Goal: Communication & Community: Answer question/provide support

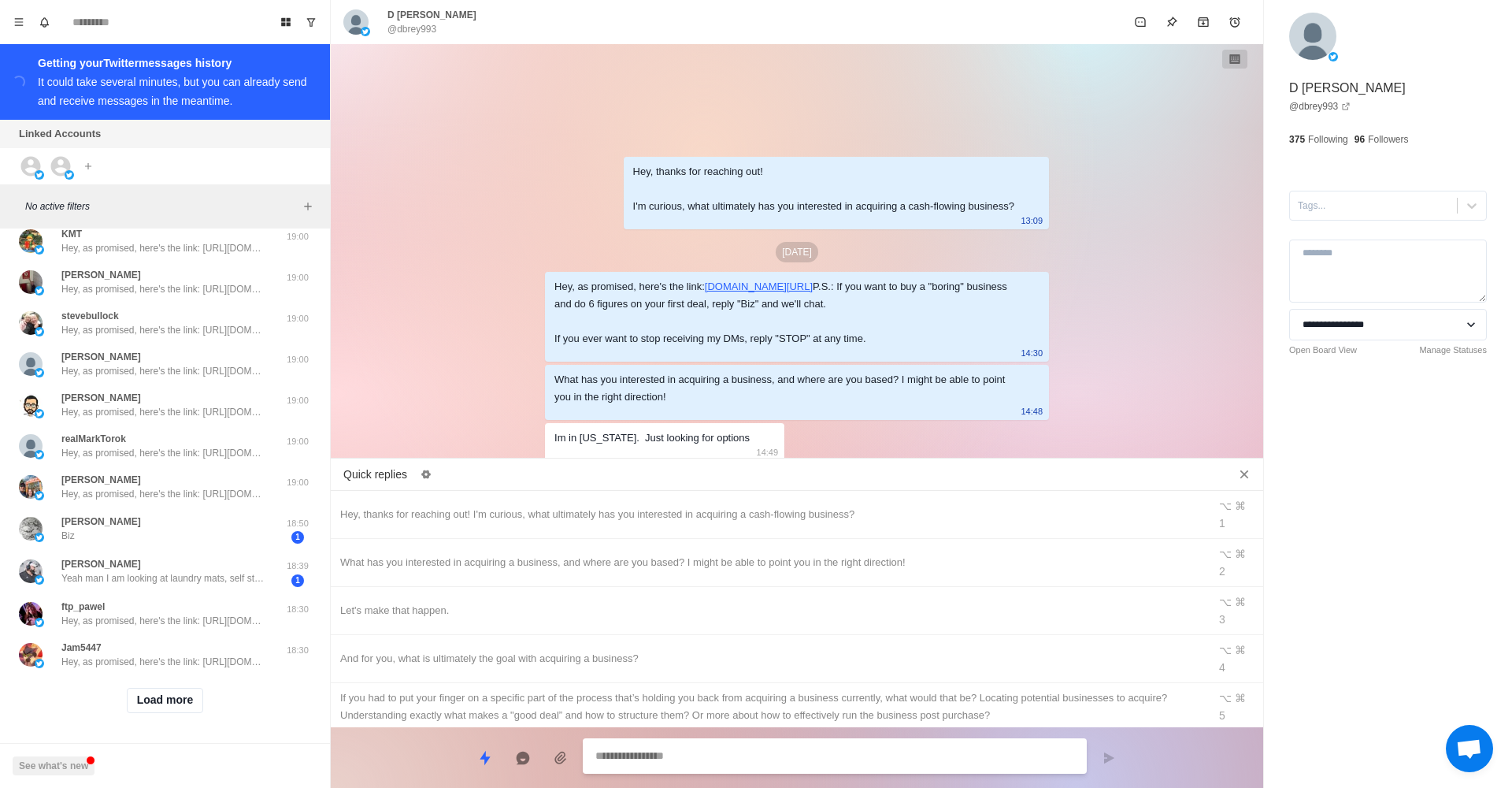
scroll to position [387, 0]
click at [155, 706] on button "Load more" at bounding box center [165, 699] width 77 height 25
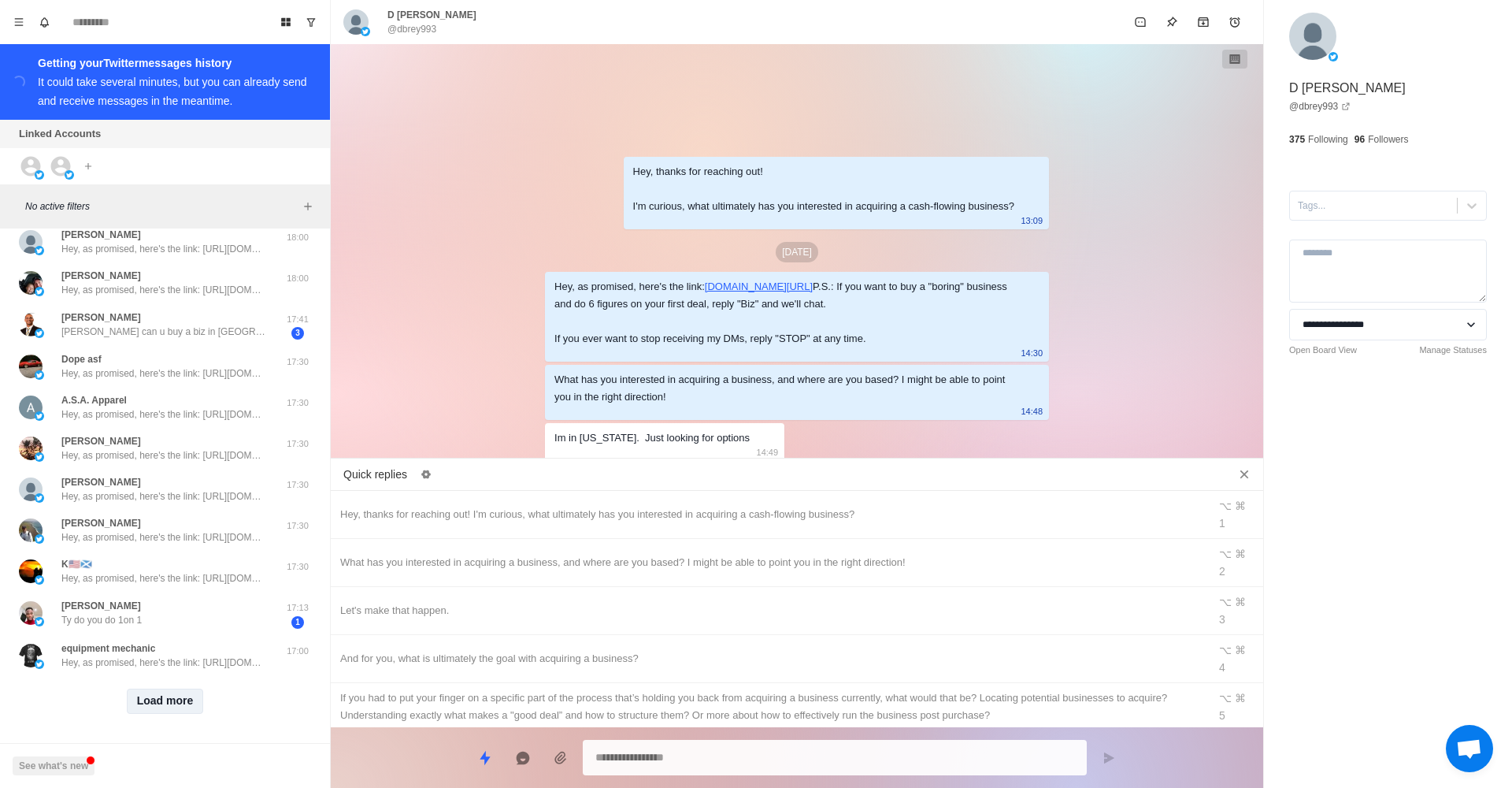
click at [187, 702] on button "Load more" at bounding box center [165, 700] width 77 height 25
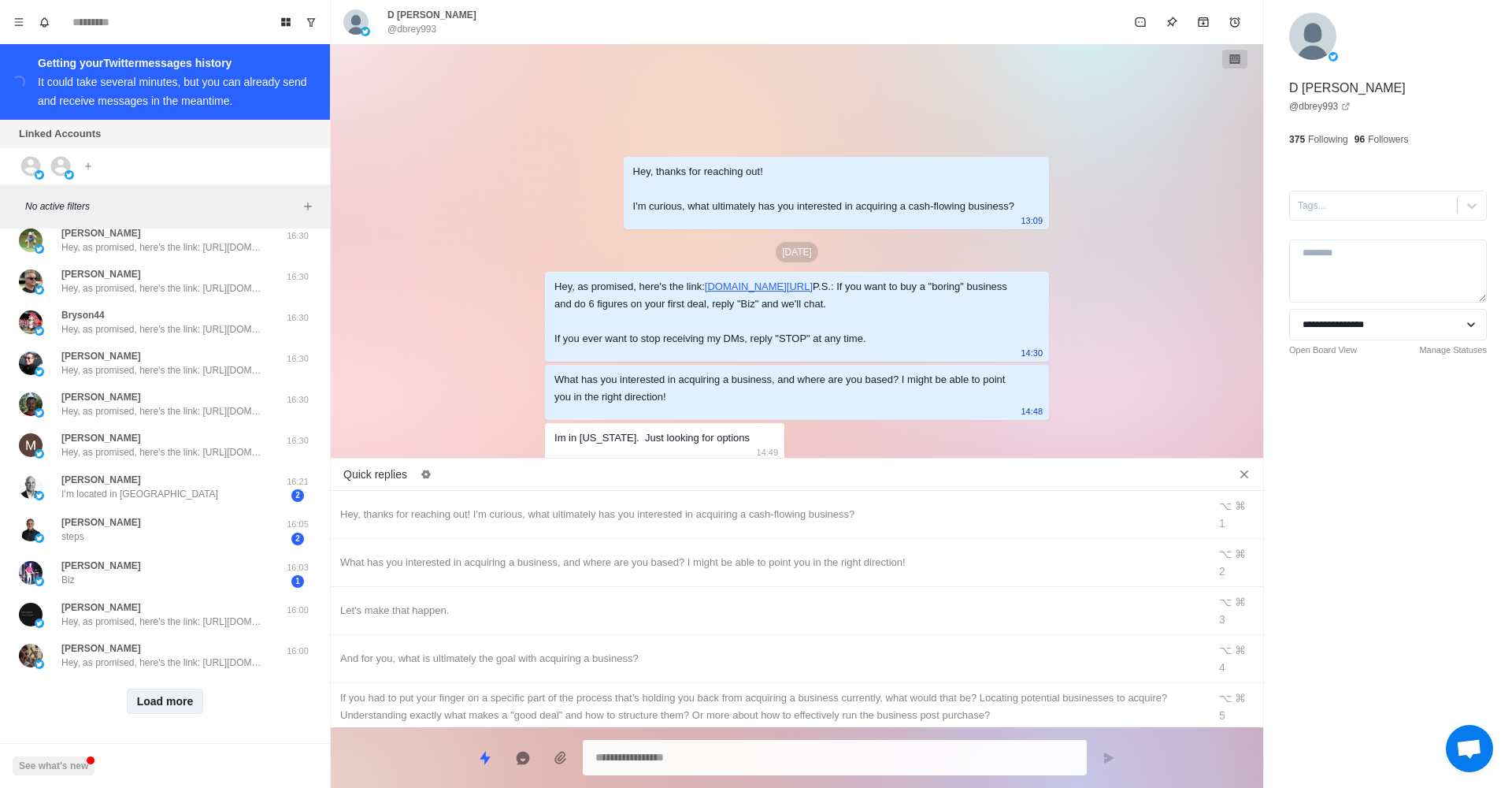
scroll to position [2033, 0]
click at [170, 705] on button "Load more" at bounding box center [165, 701] width 77 height 25
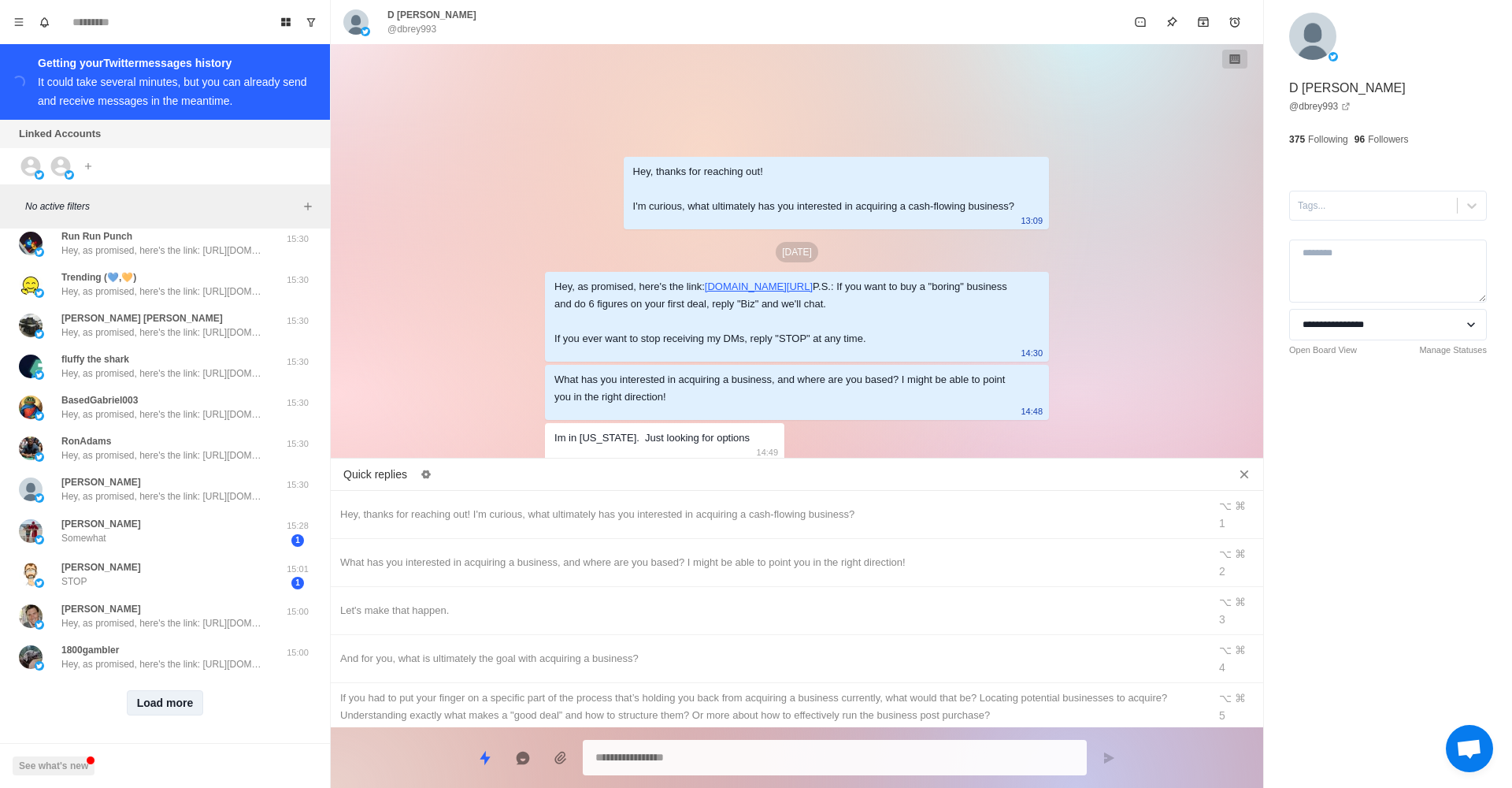
click at [175, 704] on button "Load more" at bounding box center [165, 702] width 77 height 25
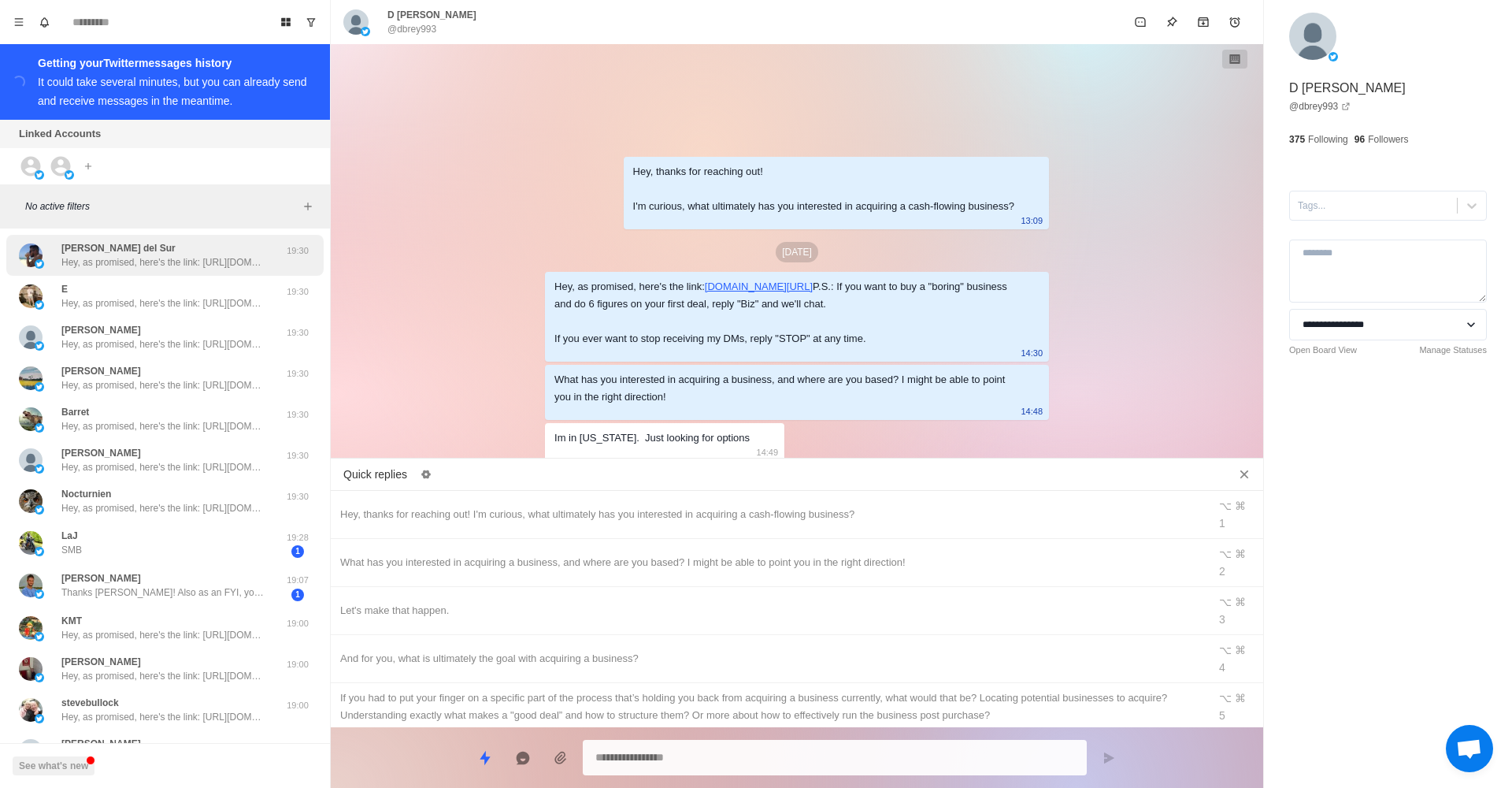
scroll to position [0, 0]
click at [178, 253] on div "[PERSON_NAME] del Sur Hey, as promised, here's the link: [URL][DOMAIN_NAME] P.S…" at bounding box center [164, 255] width 205 height 29
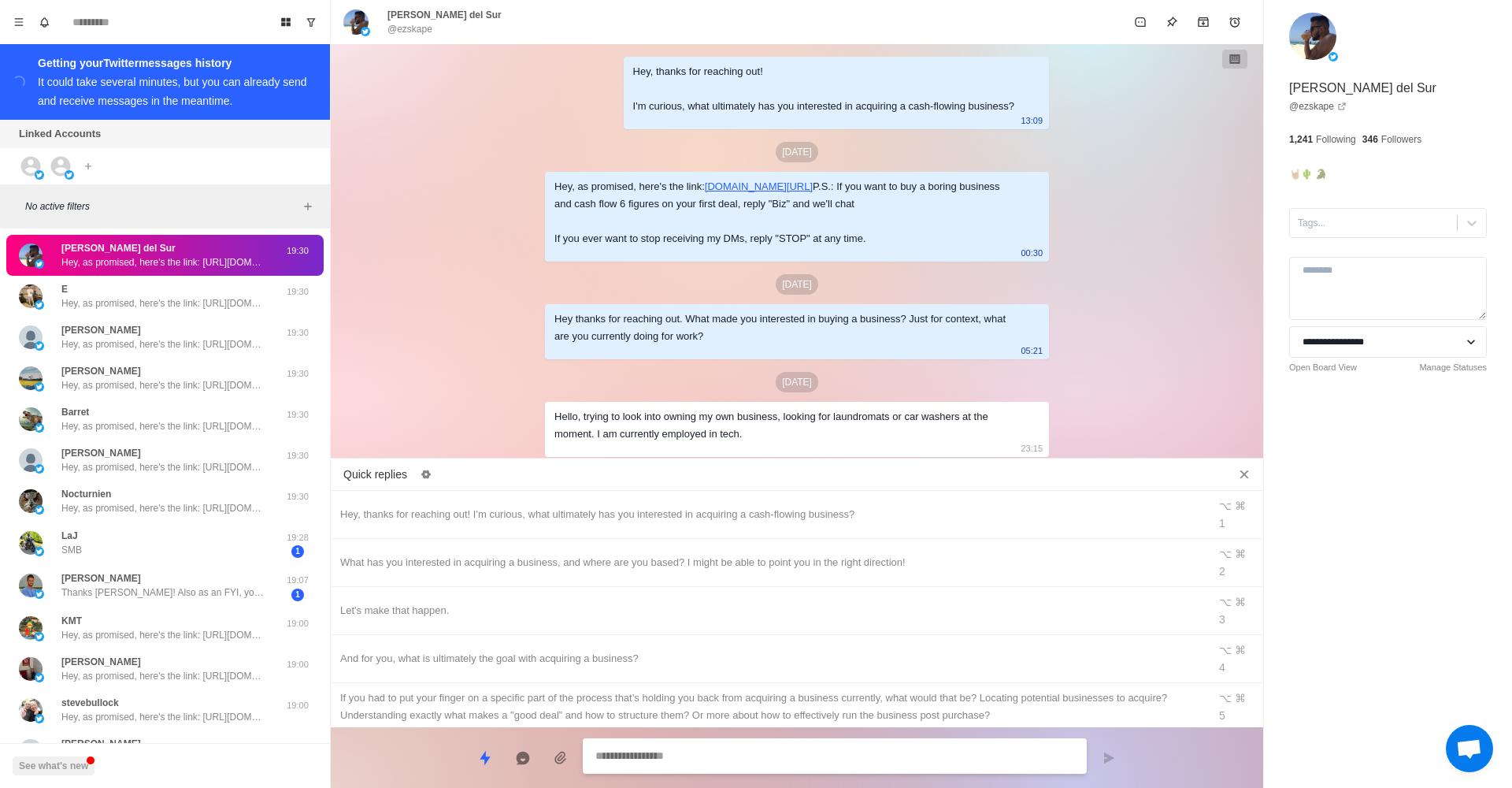
scroll to position [727, 0]
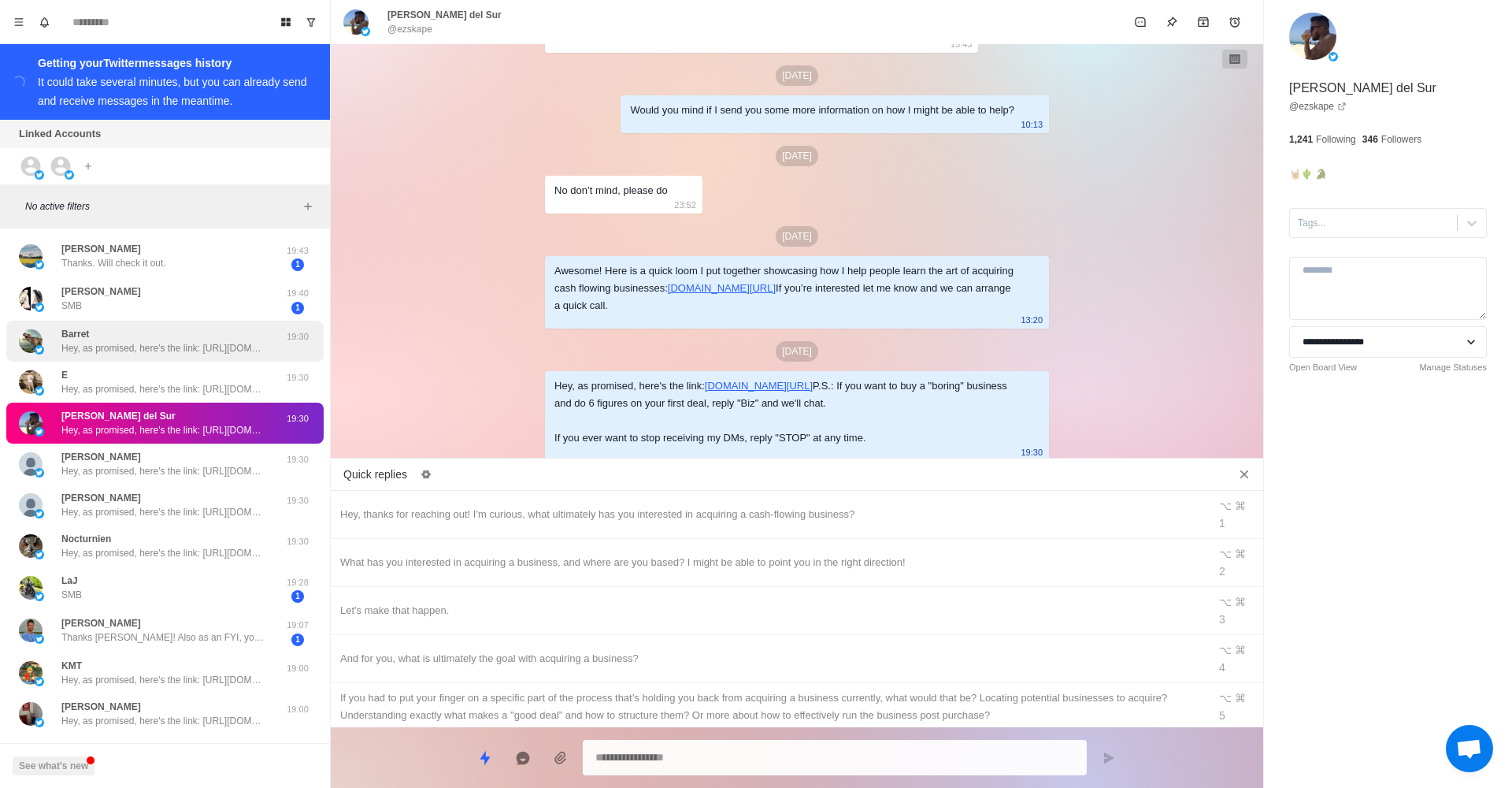
click at [238, 339] on div "Barret Hey, as promised, here's the link: [URL][DOMAIN_NAME] P.S.: If you want …" at bounding box center [164, 341] width 205 height 29
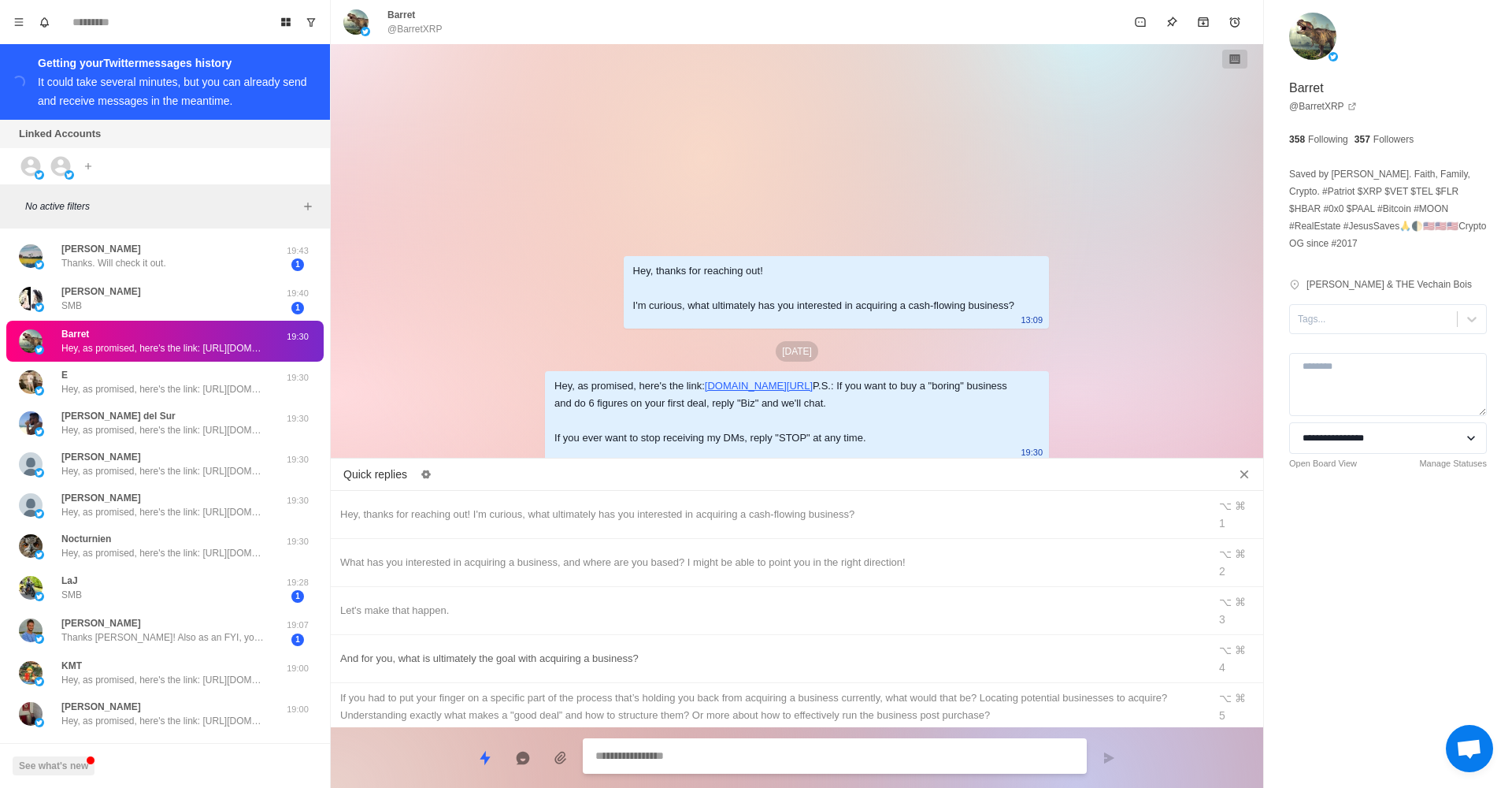
scroll to position [0, 0]
type textarea "*"
click at [755, 554] on div "What has you interested in acquiring a business, and where are you based? I mig…" at bounding box center [769, 562] width 858 height 17
type textarea "**********"
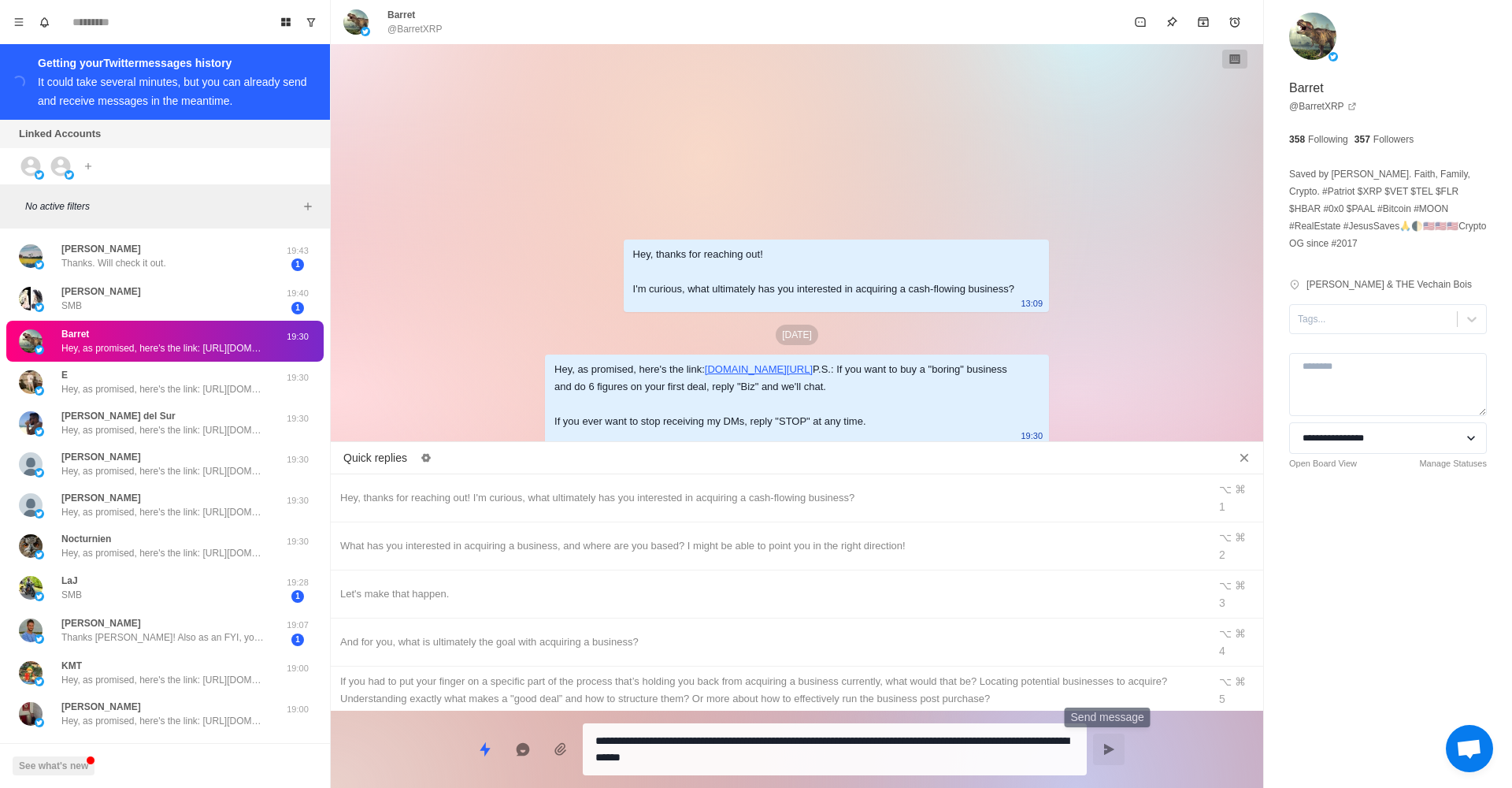
click at [1114, 745] on icon "Send message" at bounding box center [1109, 749] width 13 height 13
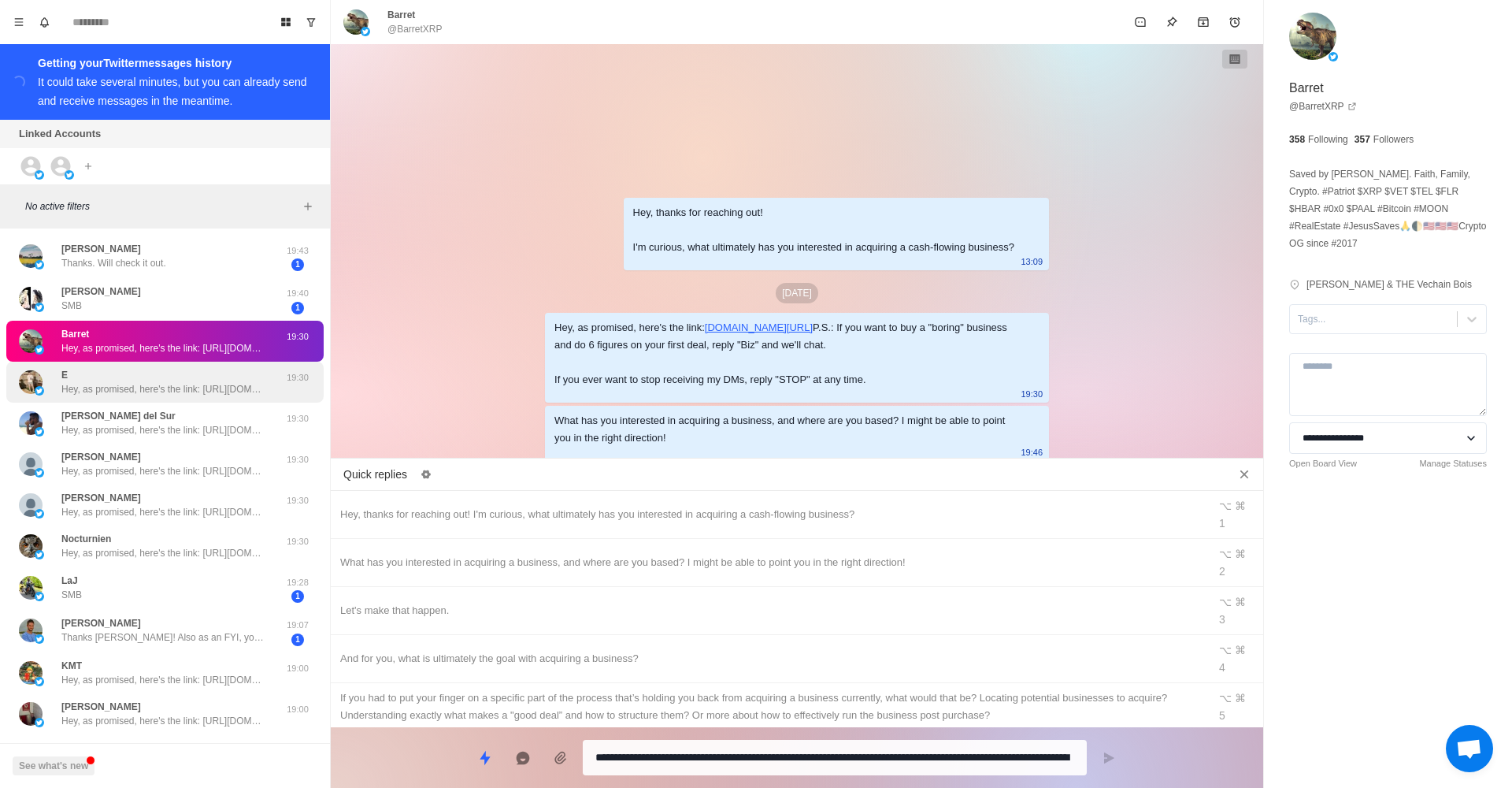
click at [210, 391] on p "Hey, as promised, here's the link: [URL][DOMAIN_NAME] P.S.: If you want to buy …" at bounding box center [164, 389] width 205 height 14
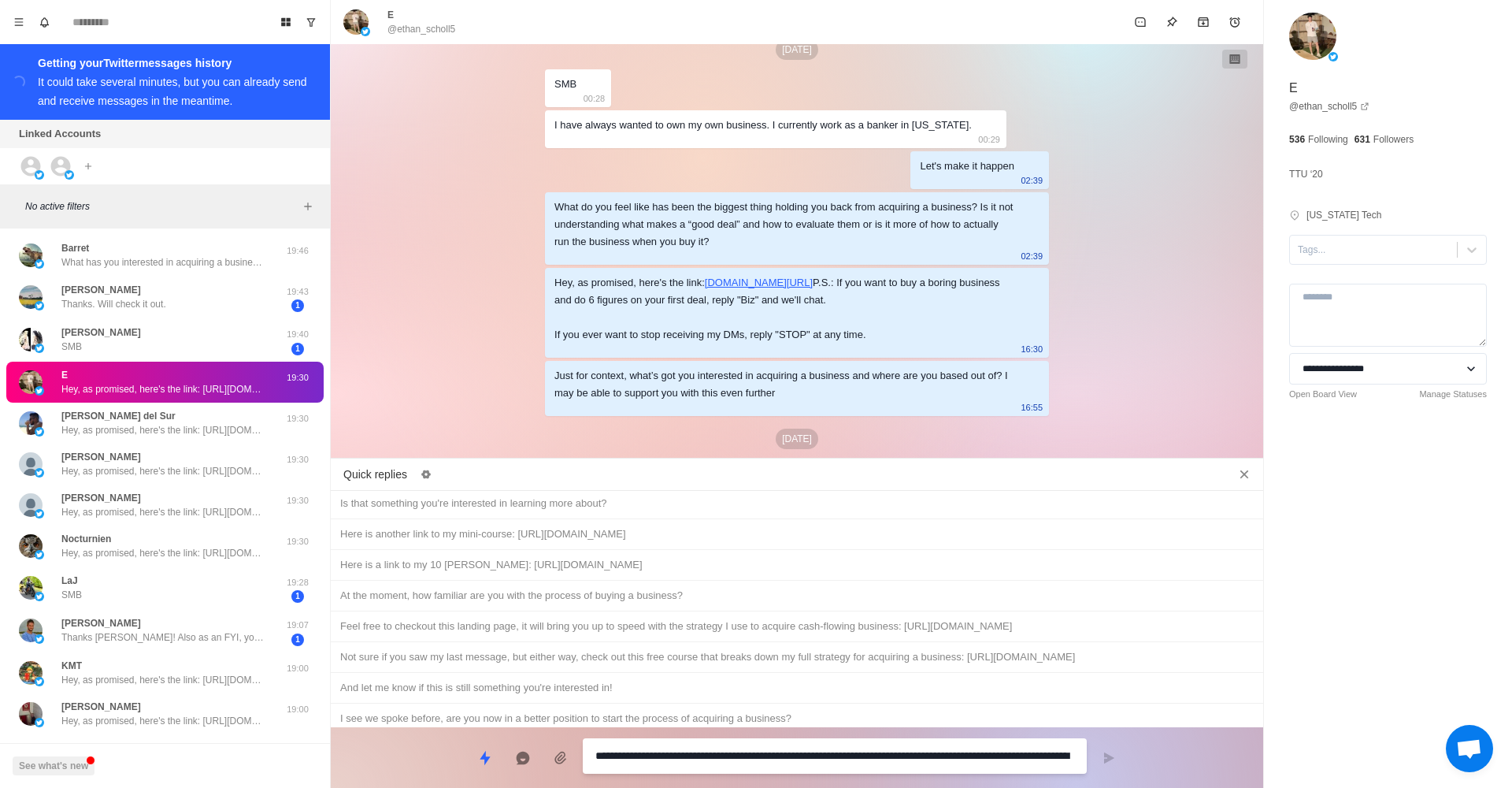
scroll to position [758, 0]
type textarea "*"
drag, startPoint x: 592, startPoint y: 647, endPoint x: 643, endPoint y: 653, distance: 51.4
click at [592, 711] on div "I see we spoke before, are you now in a better position to start the process of…" at bounding box center [796, 719] width 913 height 17
type textarea "**********"
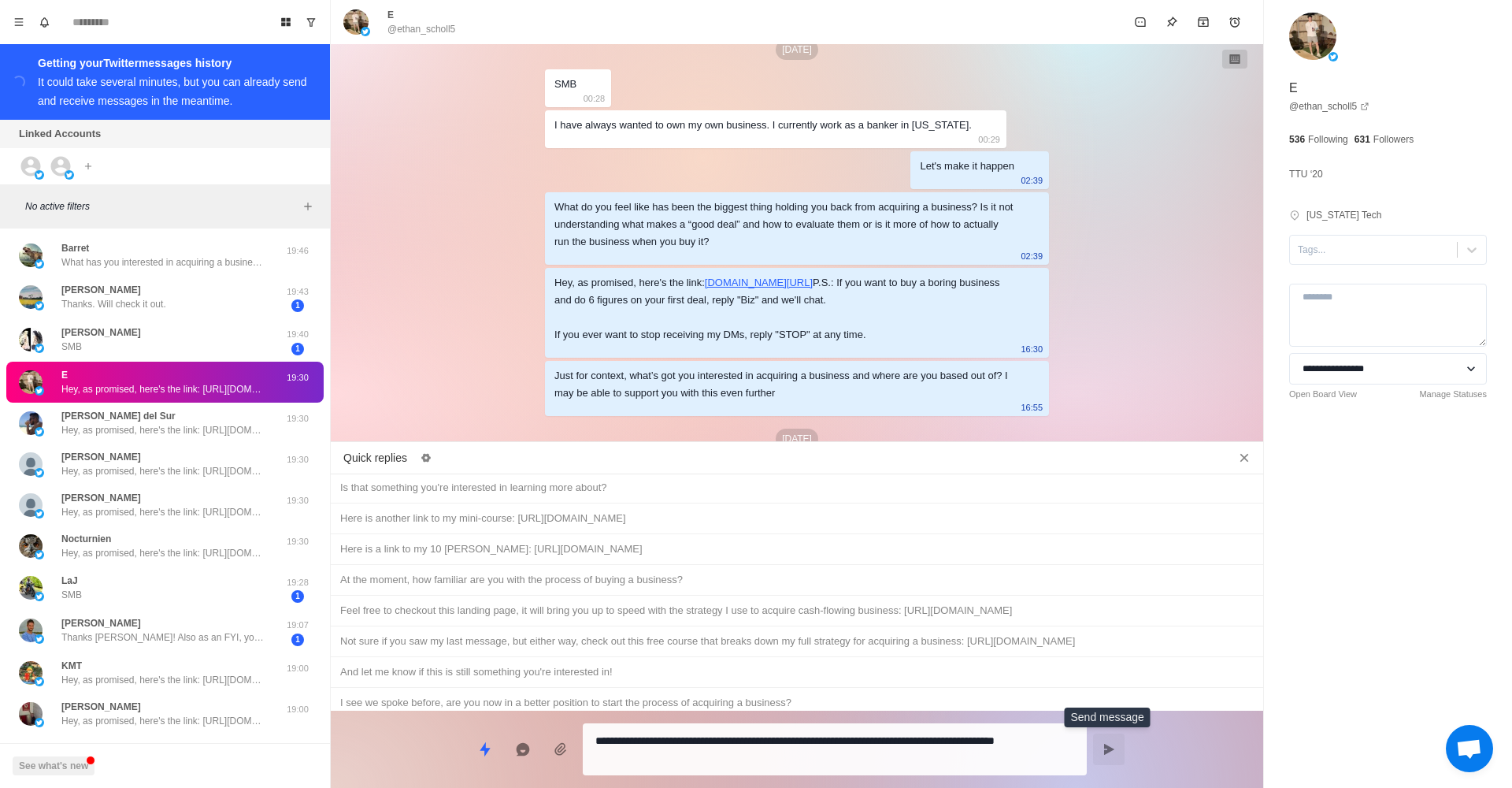
click at [1107, 755] on button "Send message" at bounding box center [1109, 749] width 31 height 31
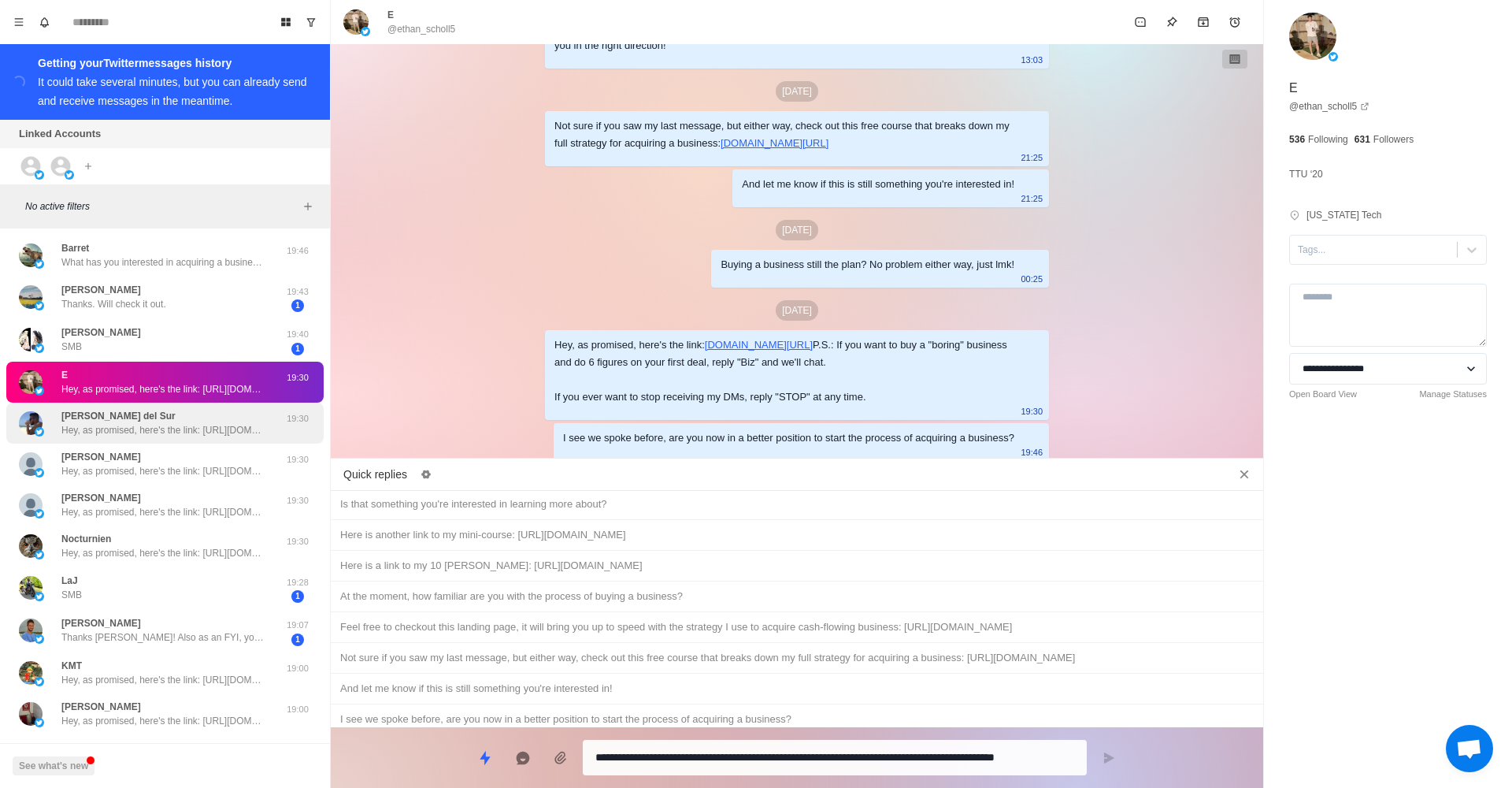
click at [192, 430] on p "Hey, as promised, here's the link: [URL][DOMAIN_NAME] P.S.: If you want to buy …" at bounding box center [164, 430] width 205 height 14
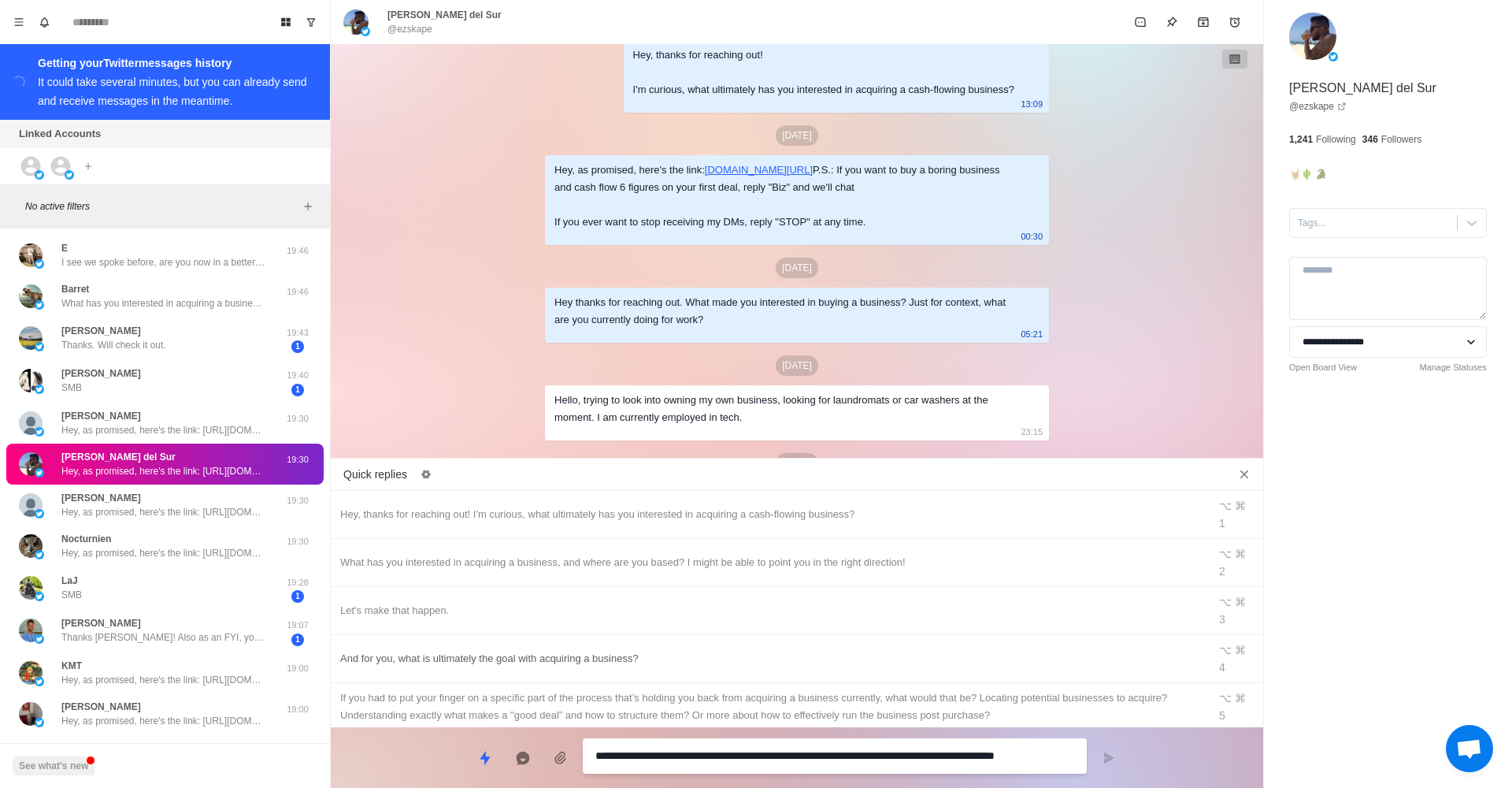
scroll to position [0, 0]
type textarea "*"
click at [625, 554] on div "What has you interested in acquiring a business, and where are you based? I mig…" at bounding box center [769, 562] width 858 height 17
type textarea "**********"
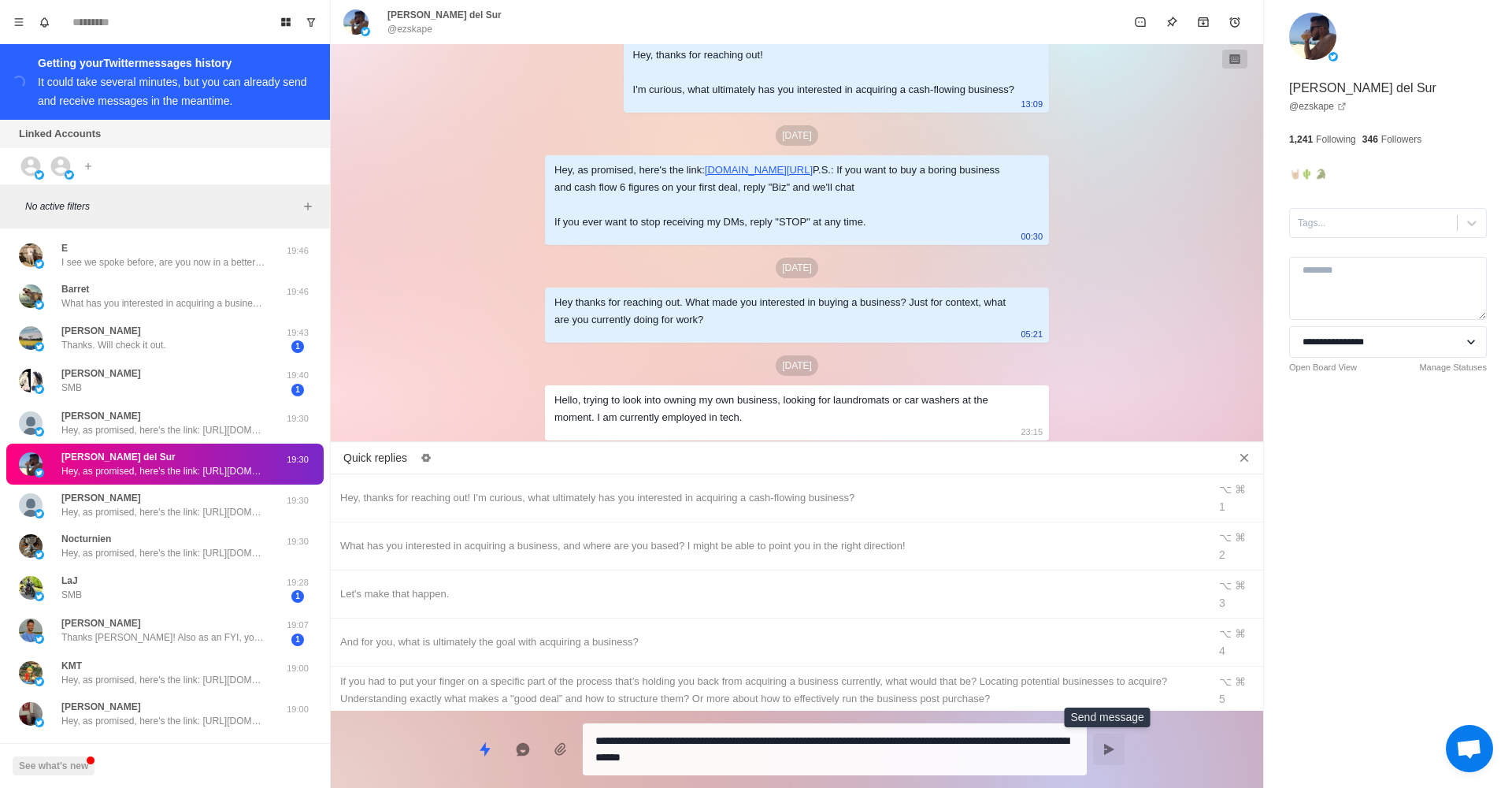
click at [1118, 751] on button "Send message" at bounding box center [1109, 749] width 31 height 31
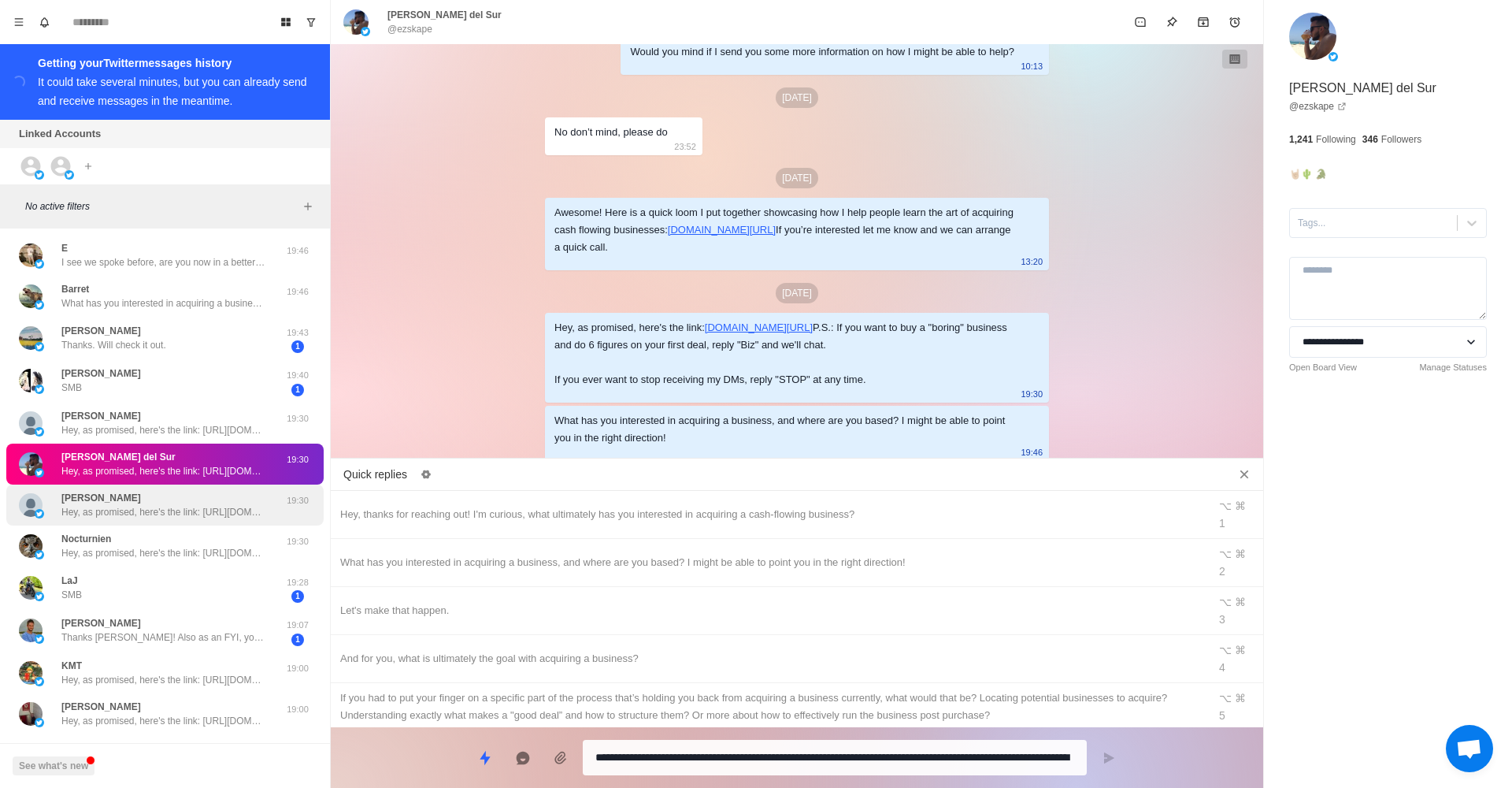
click at [227, 512] on p "Hey, as promised, here's the link: [URL][DOMAIN_NAME] P.S.: If you want to buy …" at bounding box center [164, 512] width 205 height 14
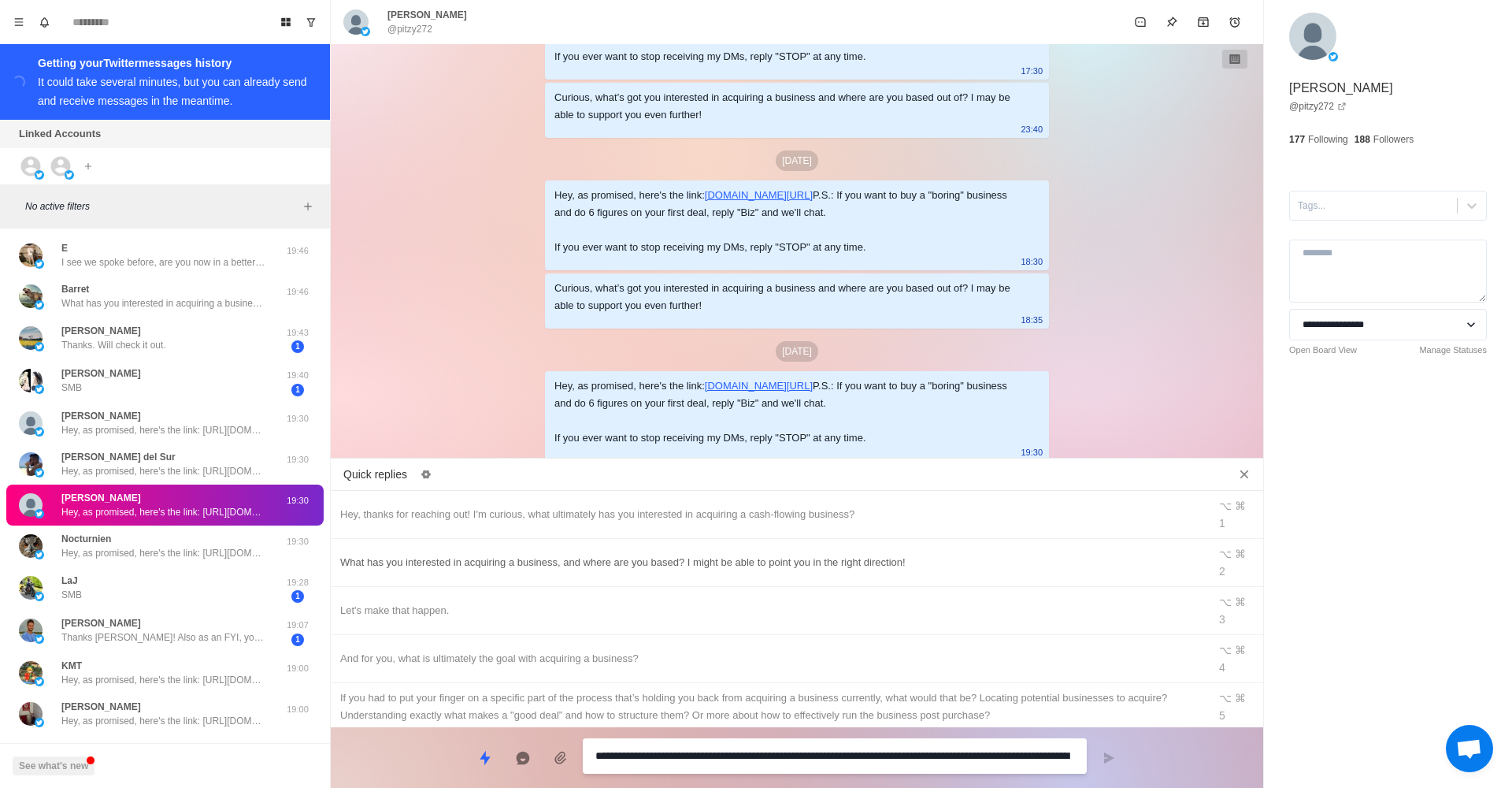
scroll to position [320, 0]
click at [619, 554] on div "What has you interested in acquiring a business, and where are you based? I mig…" at bounding box center [769, 562] width 858 height 17
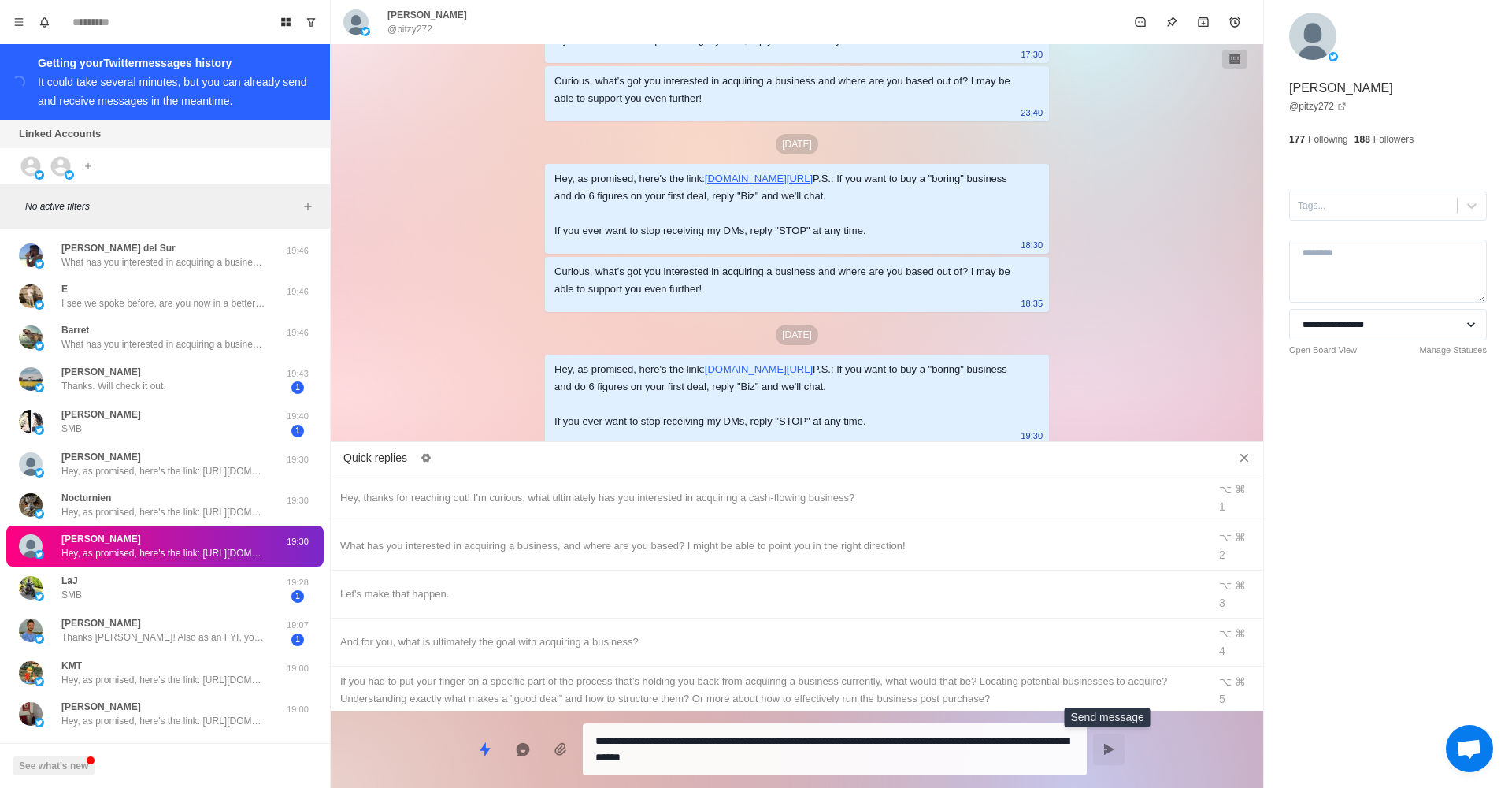
click at [1106, 752] on icon "Send message" at bounding box center [1109, 749] width 10 height 11
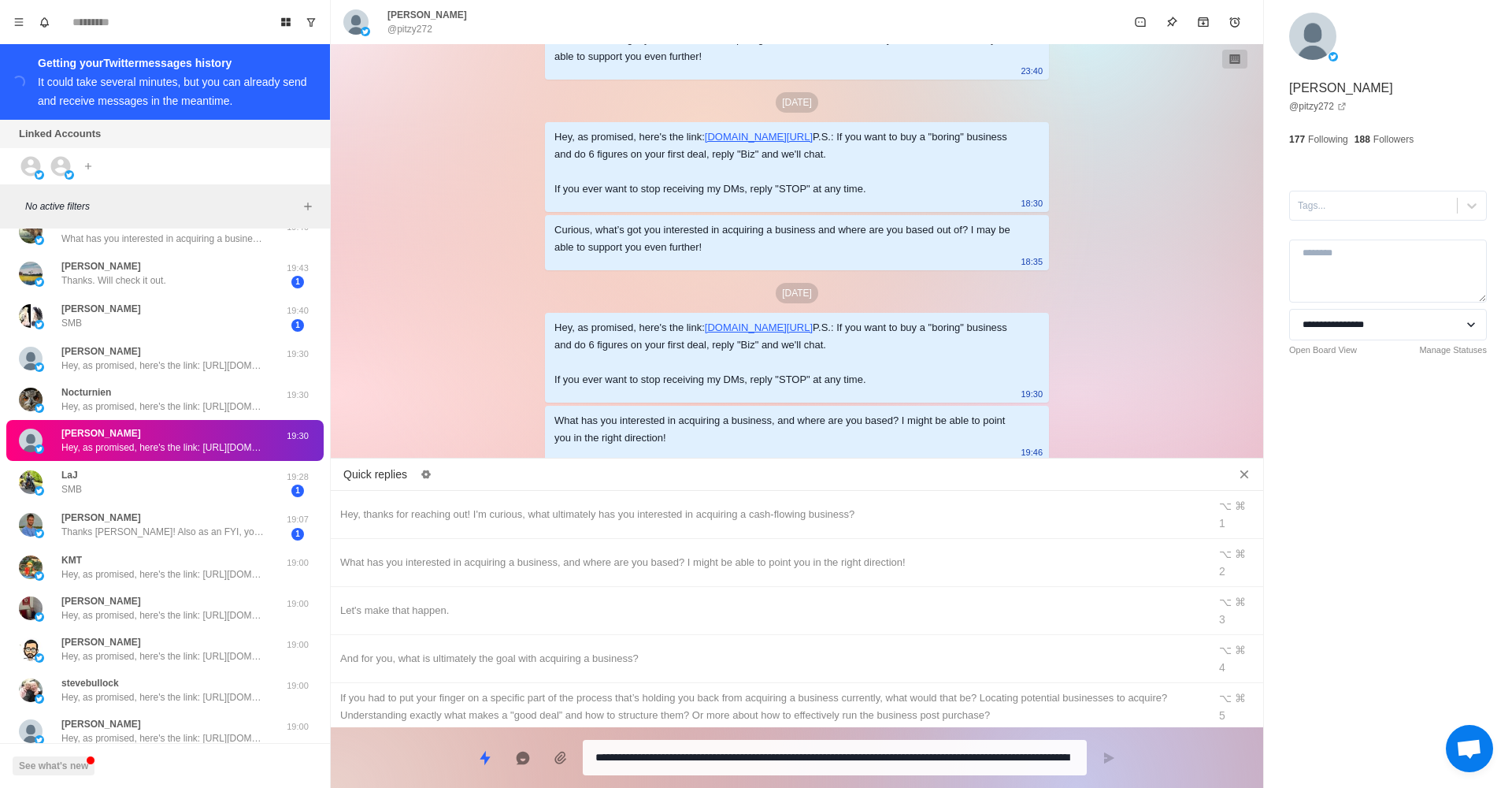
scroll to position [110, 0]
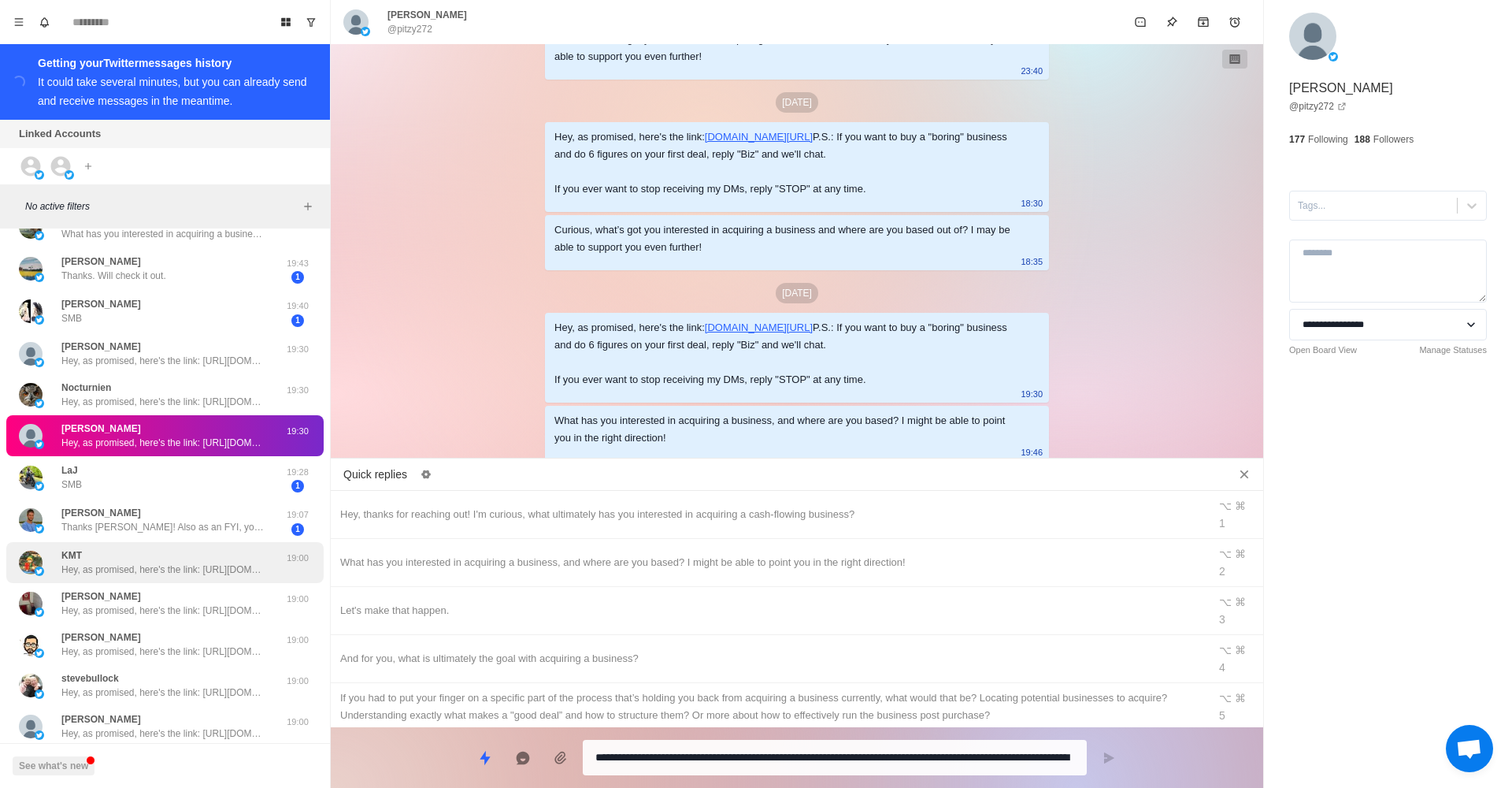
click at [252, 581] on div "KMT Hey, as promised, here's the link: [URL][DOMAIN_NAME] P.S.: If you want to …" at bounding box center [165, 561] width 317 height 41
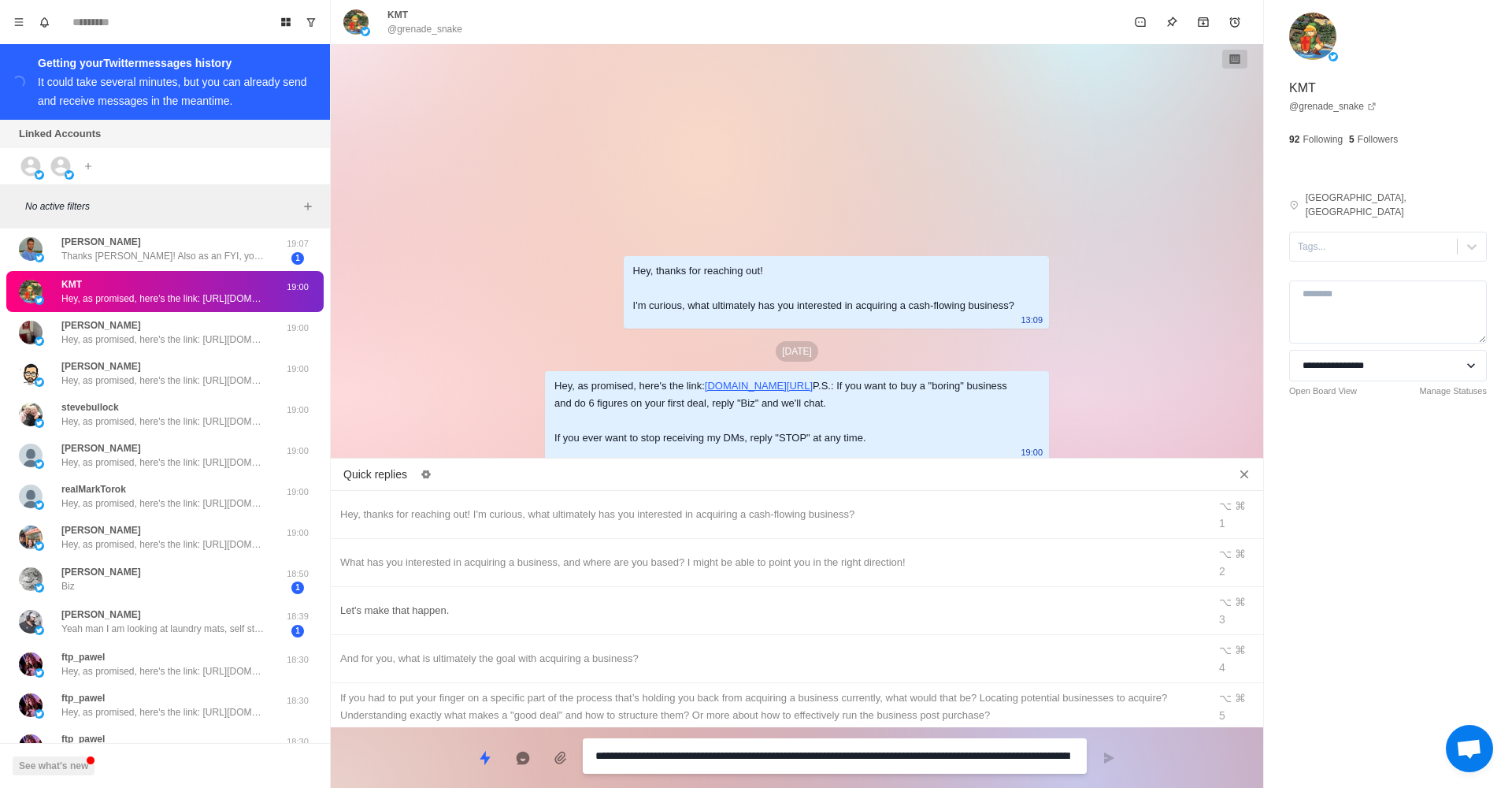
scroll to position [382, 0]
click at [669, 554] on div "What has you interested in acquiring a business, and where are you based? I mig…" at bounding box center [769, 562] width 858 height 17
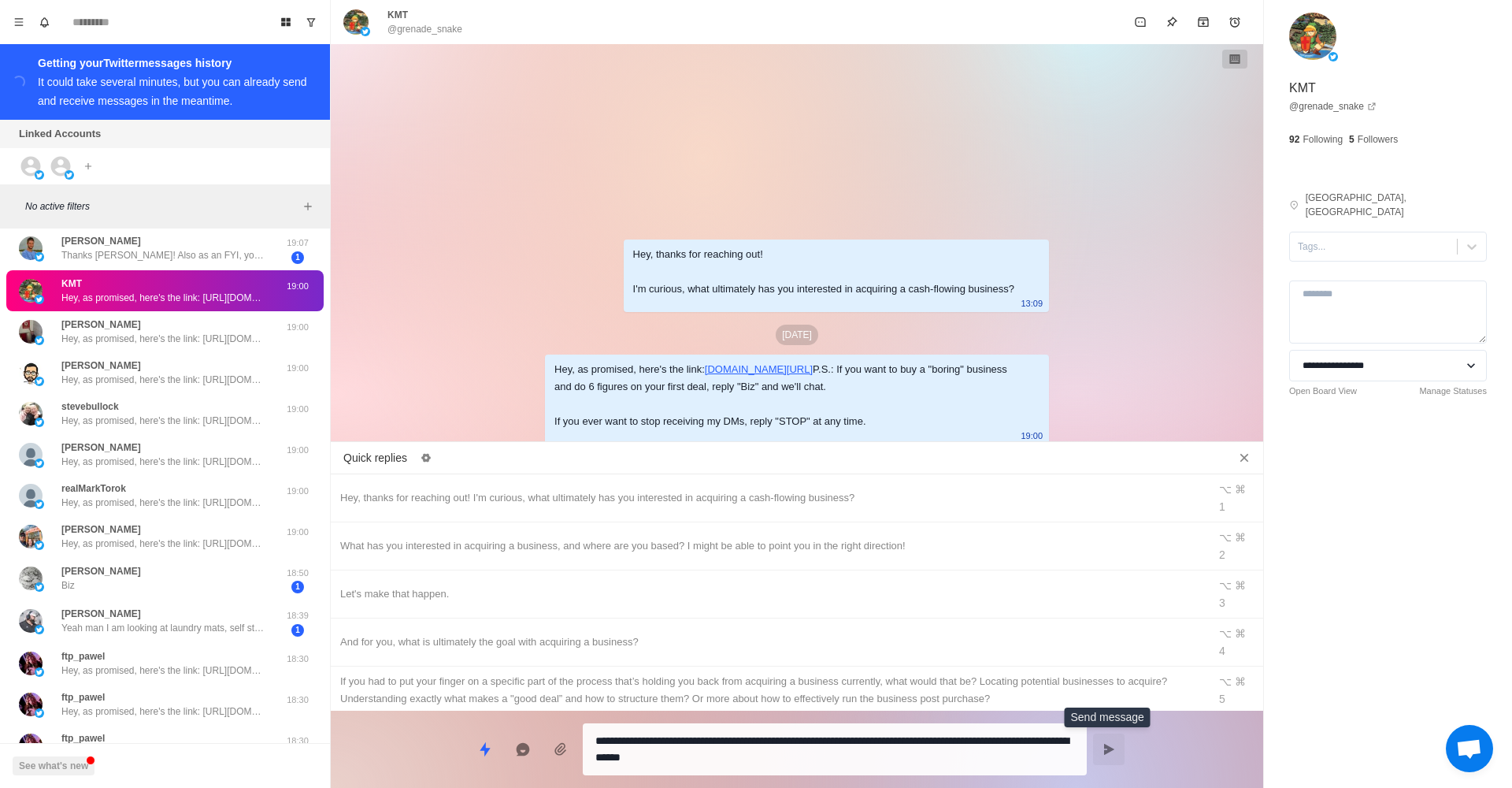
click at [1121, 744] on button "Send message" at bounding box center [1109, 749] width 31 height 31
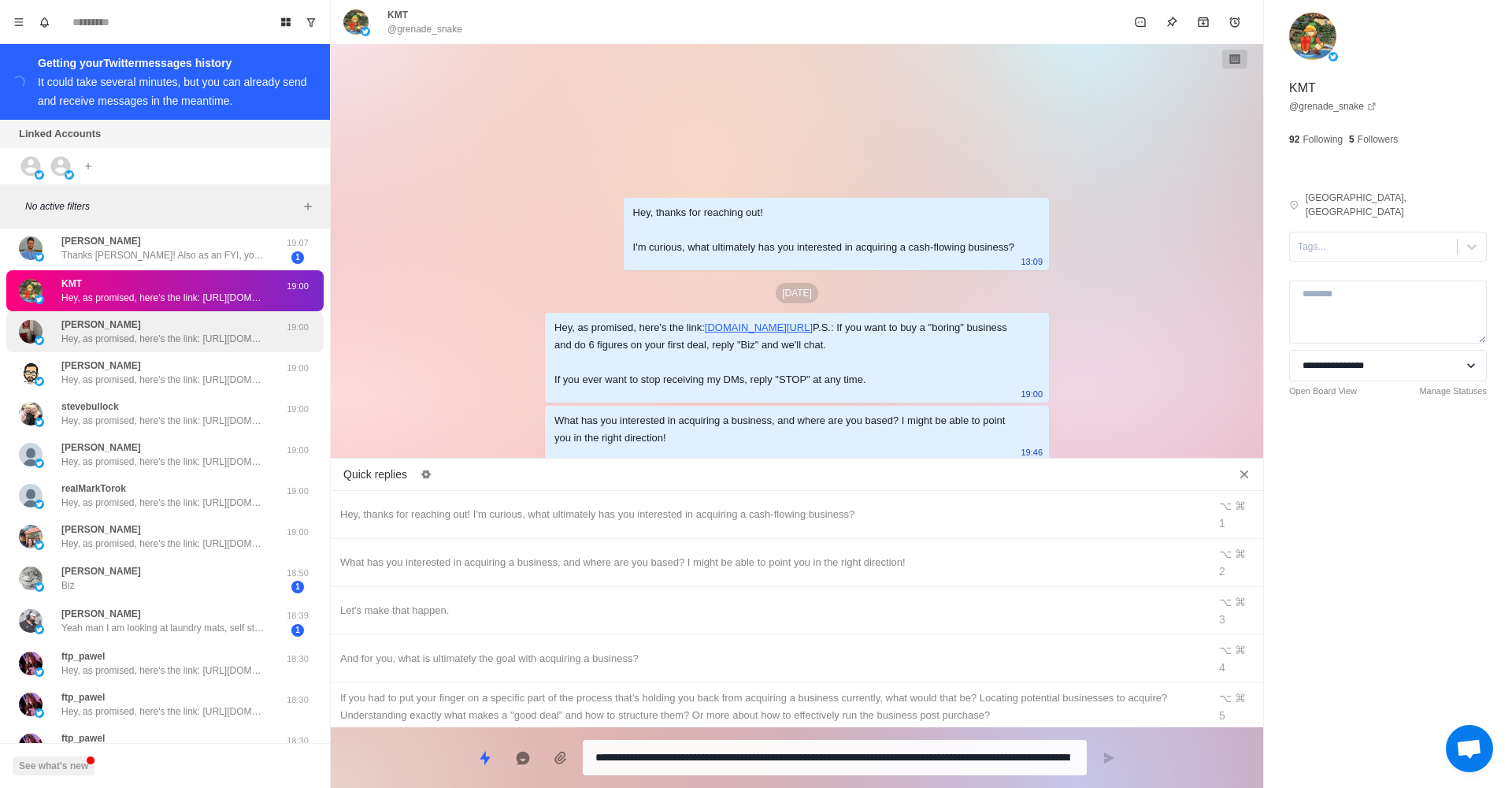
click at [270, 337] on div "[PERSON_NAME] Hey, as promised, here's the link: [URL][DOMAIN_NAME] P.S.: If yo…" at bounding box center [148, 332] width 259 height 29
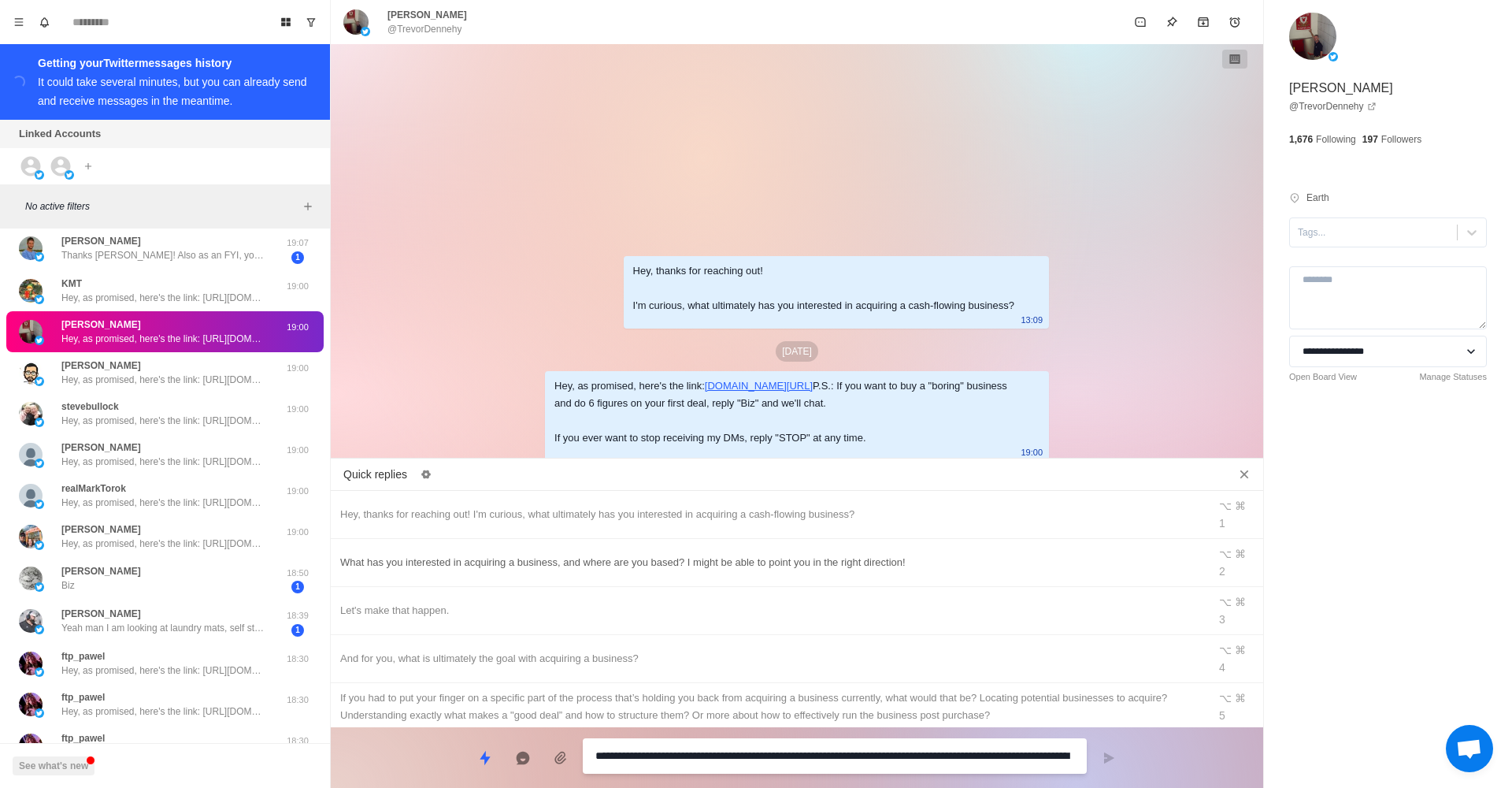
click at [750, 554] on div "What has you interested in acquiring a business, and where are you based? I mig…" at bounding box center [769, 562] width 858 height 17
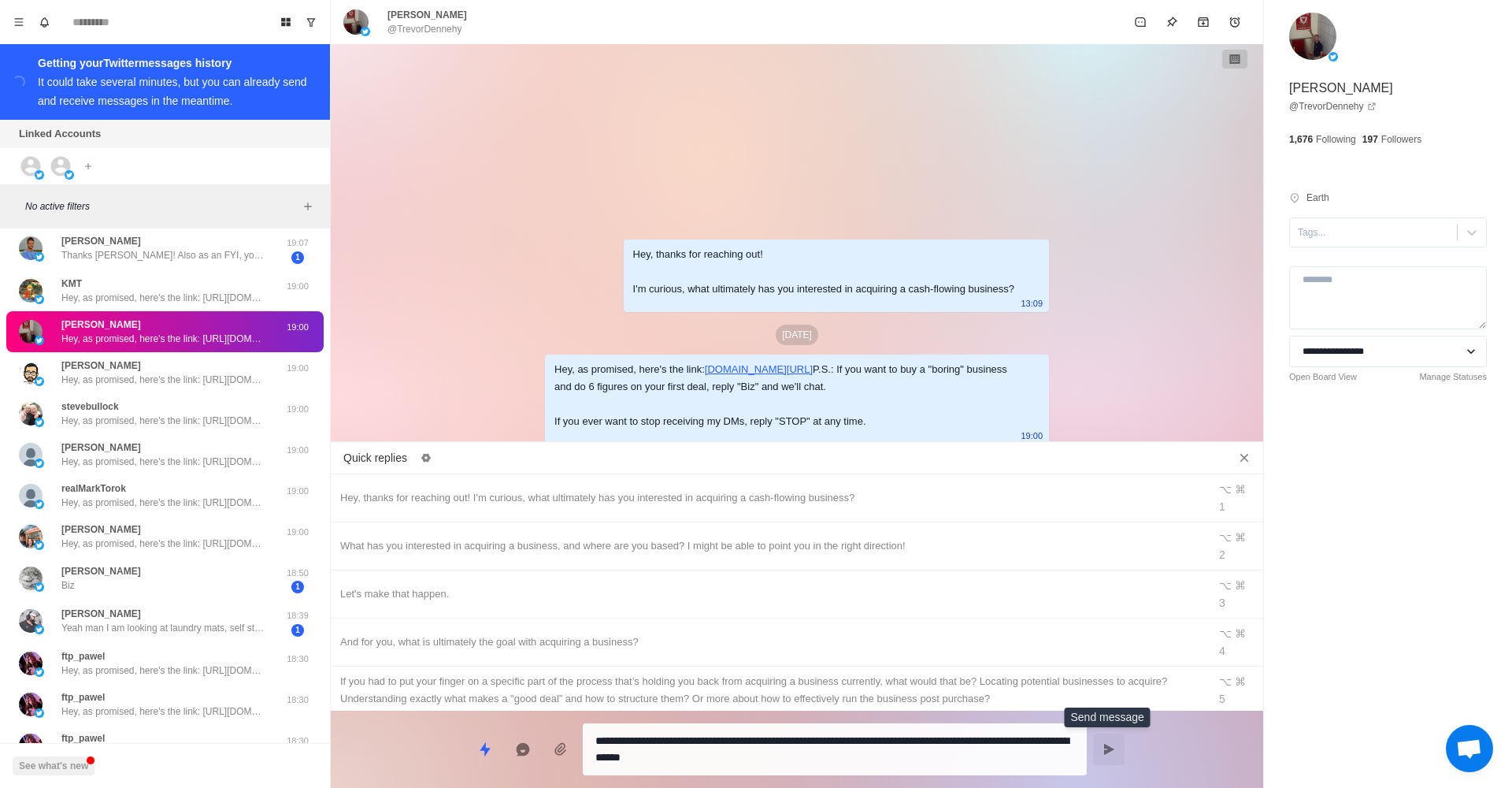
click at [1113, 749] on icon "Send message" at bounding box center [1109, 749] width 10 height 11
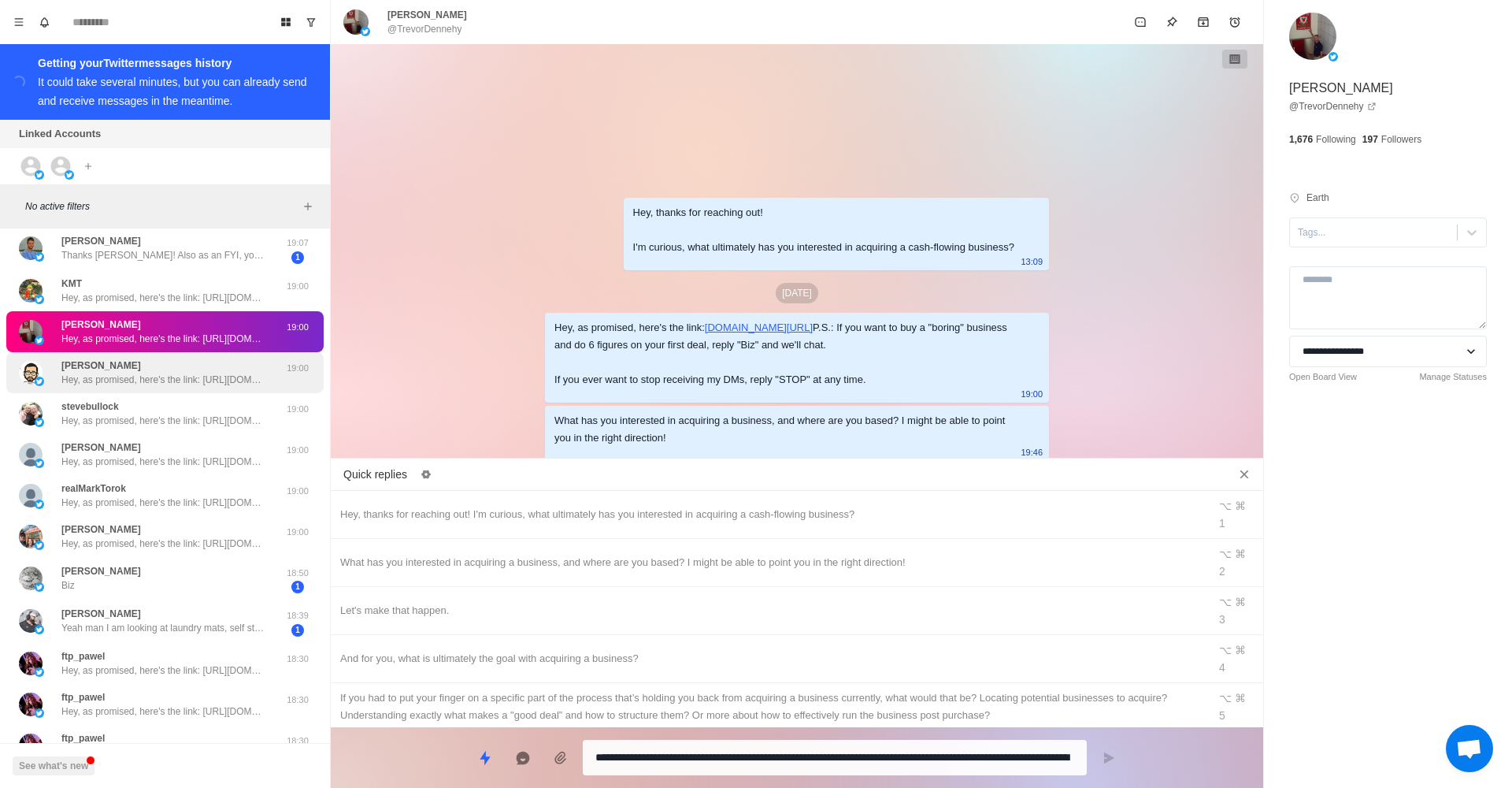
click at [121, 384] on p "Hey, as promised, here's the link: [URL][DOMAIN_NAME] P.S.: If you want to buy …" at bounding box center [164, 379] width 205 height 14
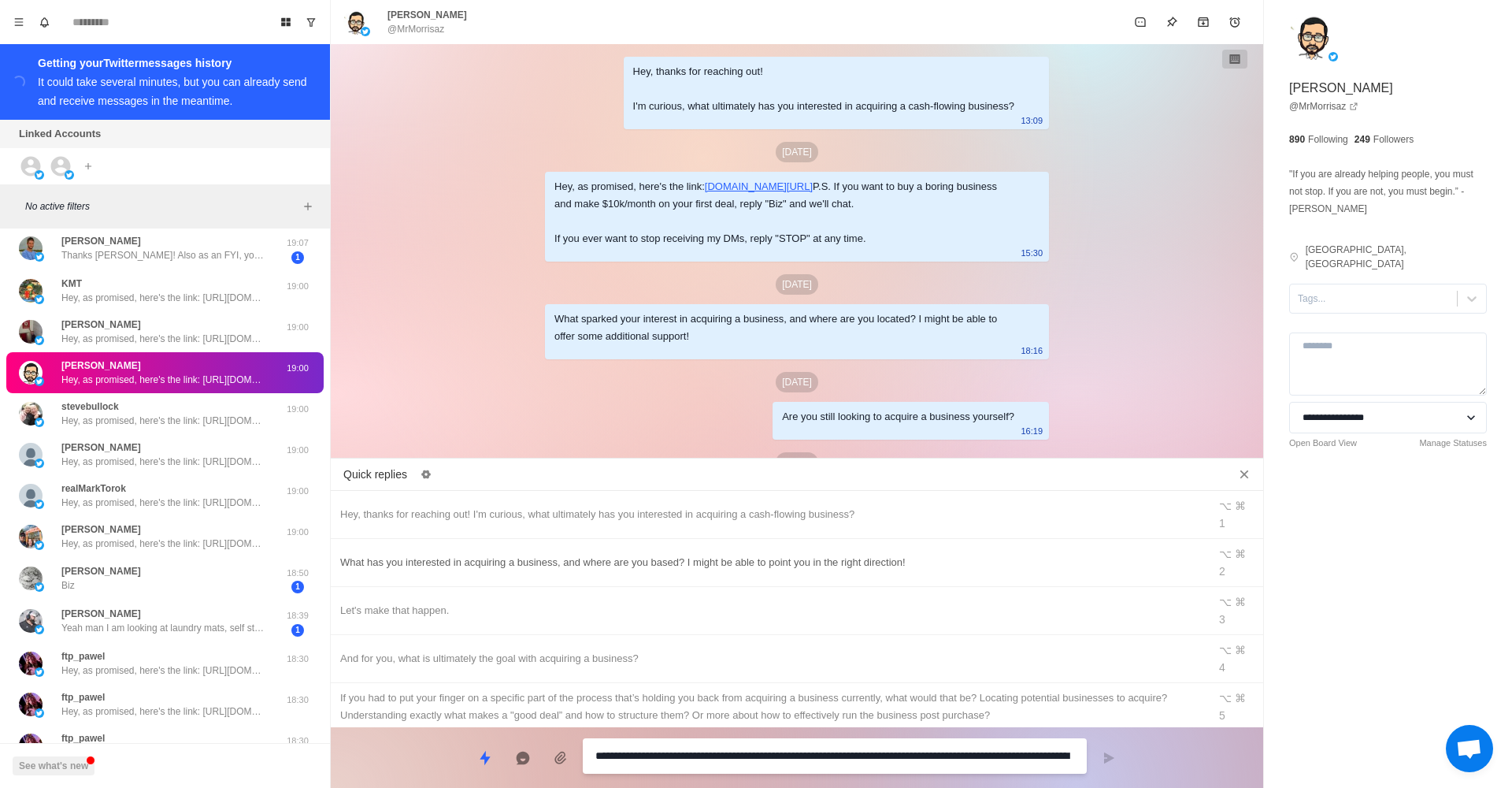
scroll to position [215, 0]
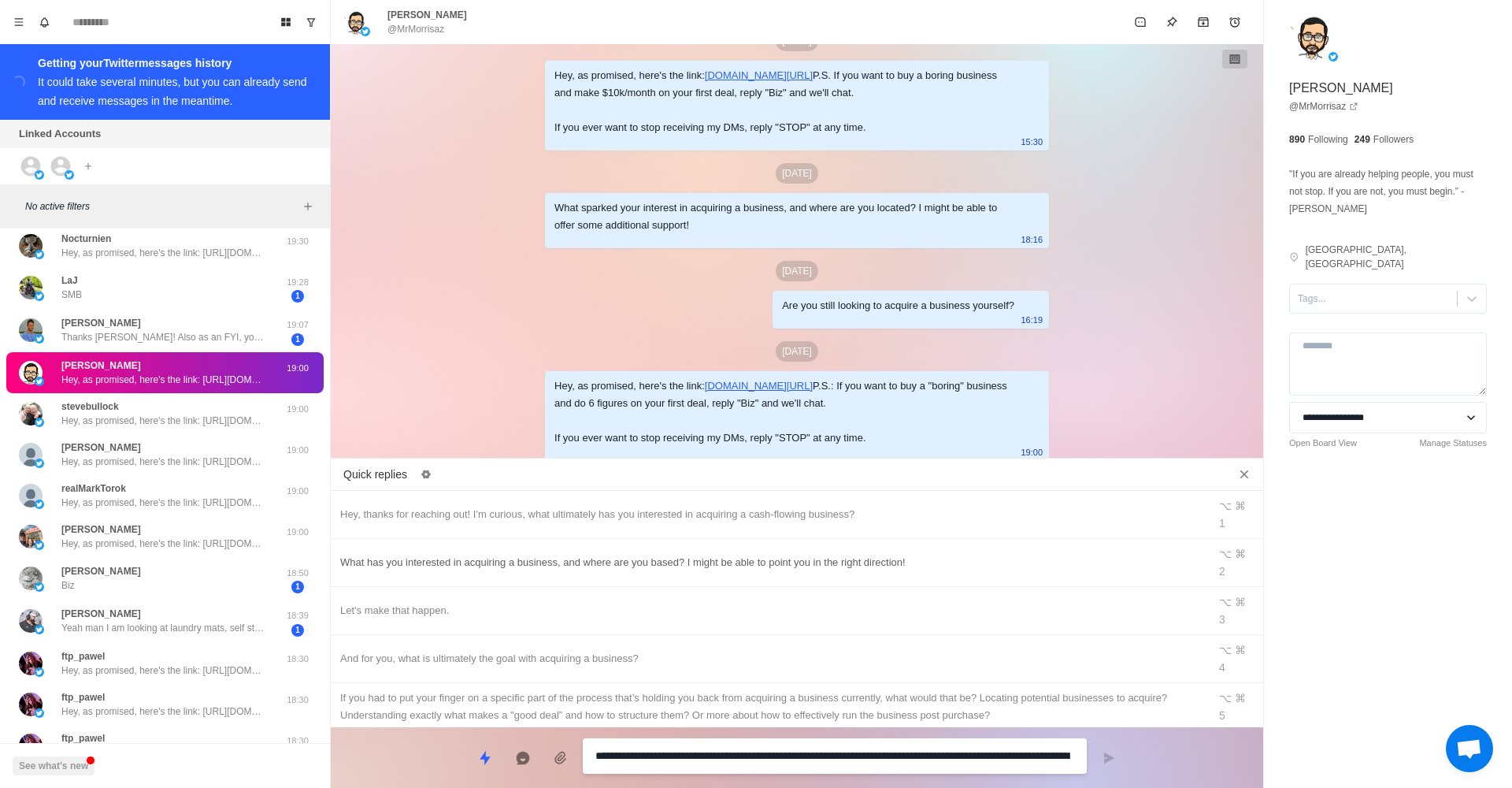
click at [442, 554] on div "What has you interested in acquiring a business, and where are you based? I mig…" at bounding box center [769, 562] width 858 height 17
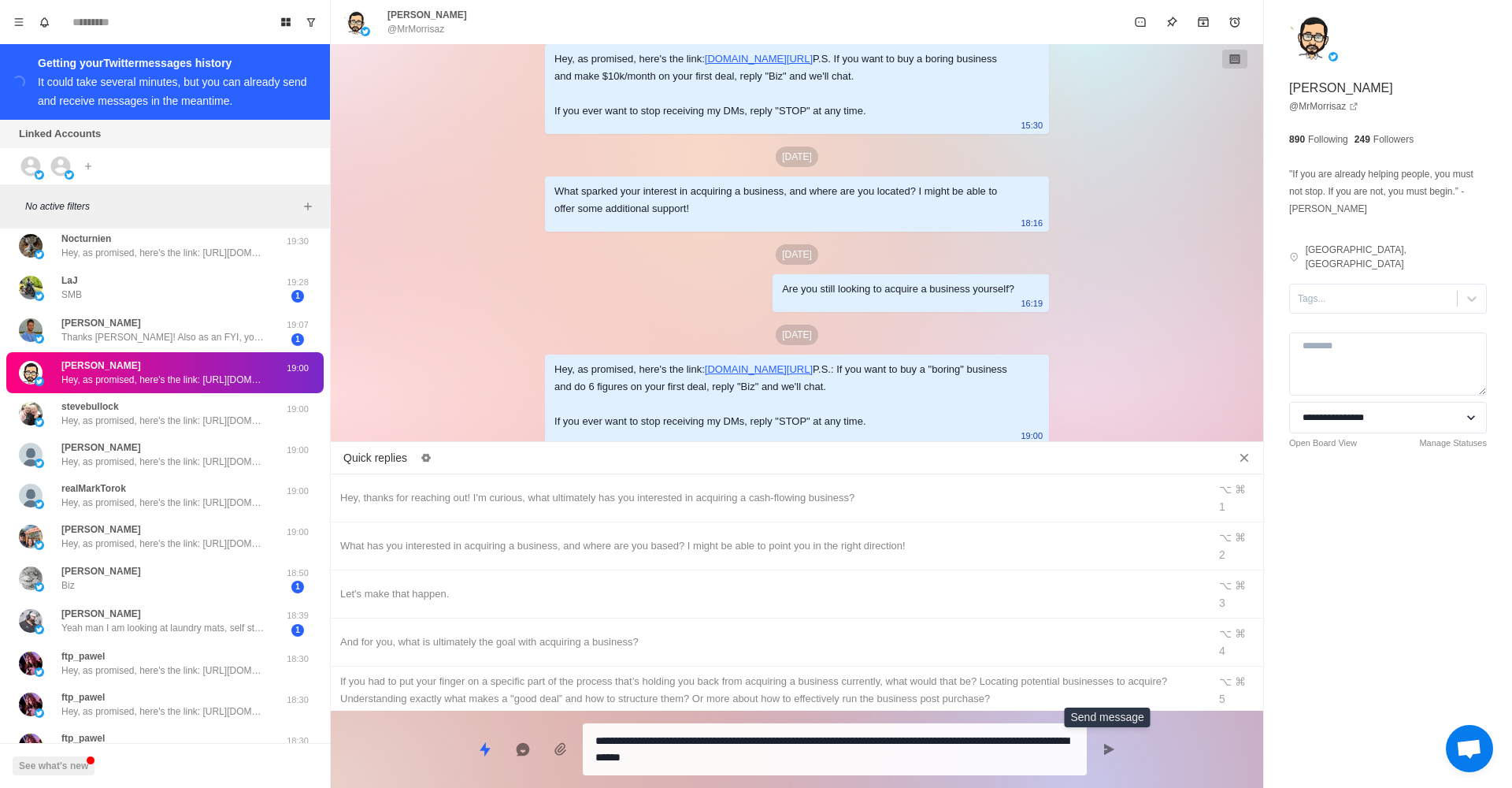
drag, startPoint x: 1101, startPoint y: 752, endPoint x: 1005, endPoint y: 735, distance: 97.5
click at [1098, 752] on button "Send message" at bounding box center [1109, 749] width 31 height 31
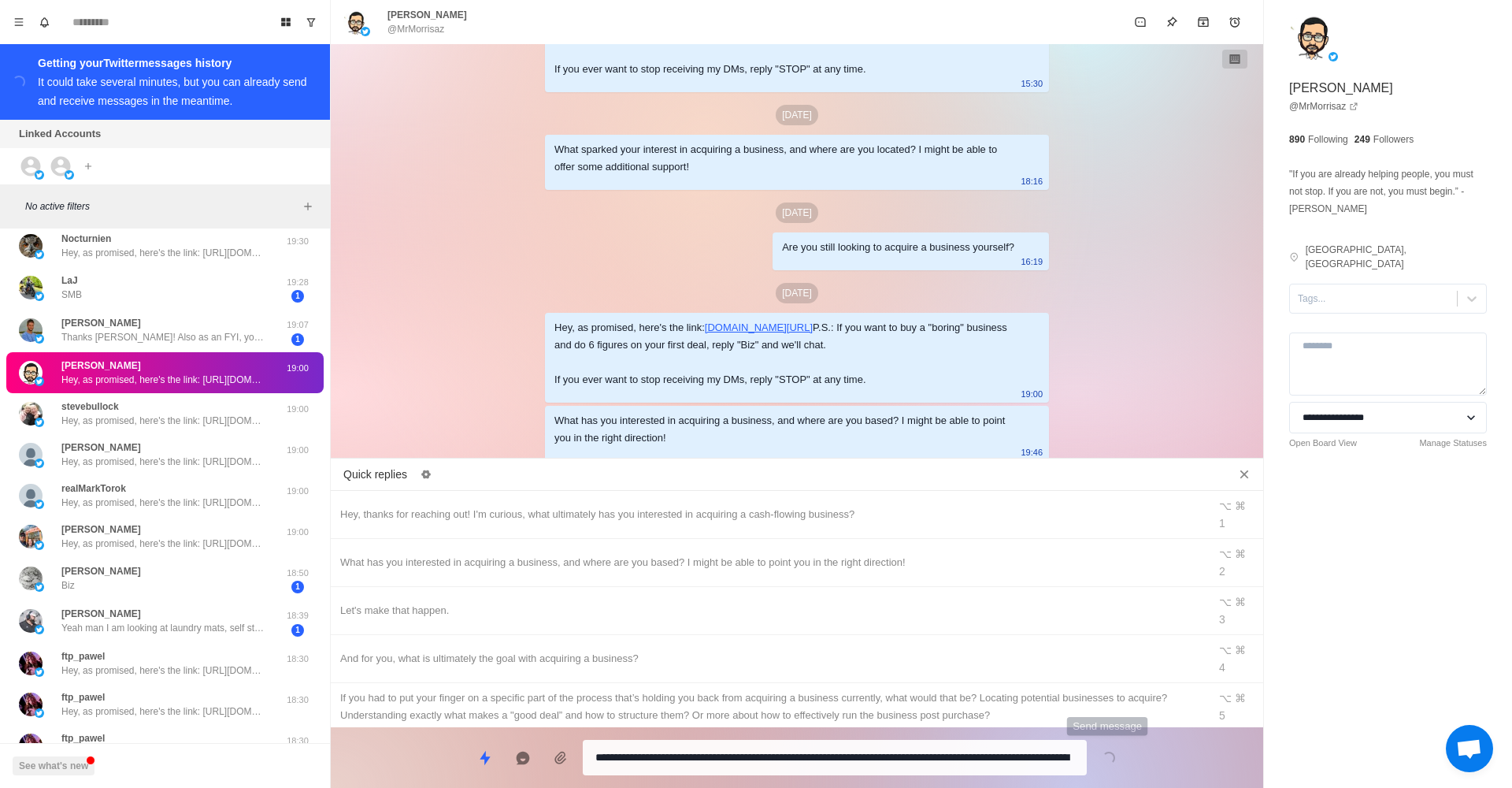
scroll to position [273, 0]
click at [185, 410] on div "stevebullock Hey, as promised, here's the link: [URL][DOMAIN_NAME] P.S.: If you…" at bounding box center [164, 413] width 205 height 29
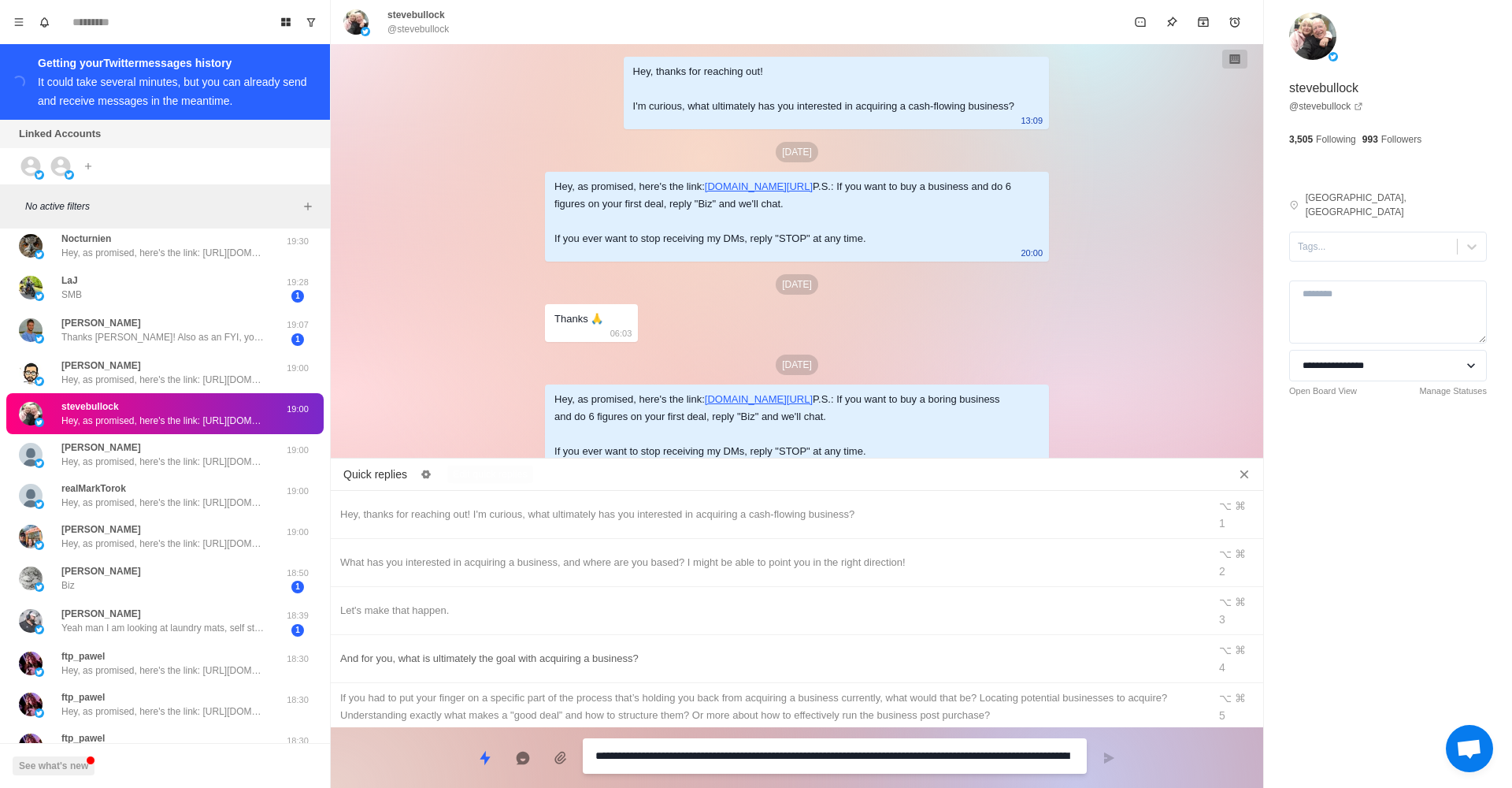
scroll to position [285, 0]
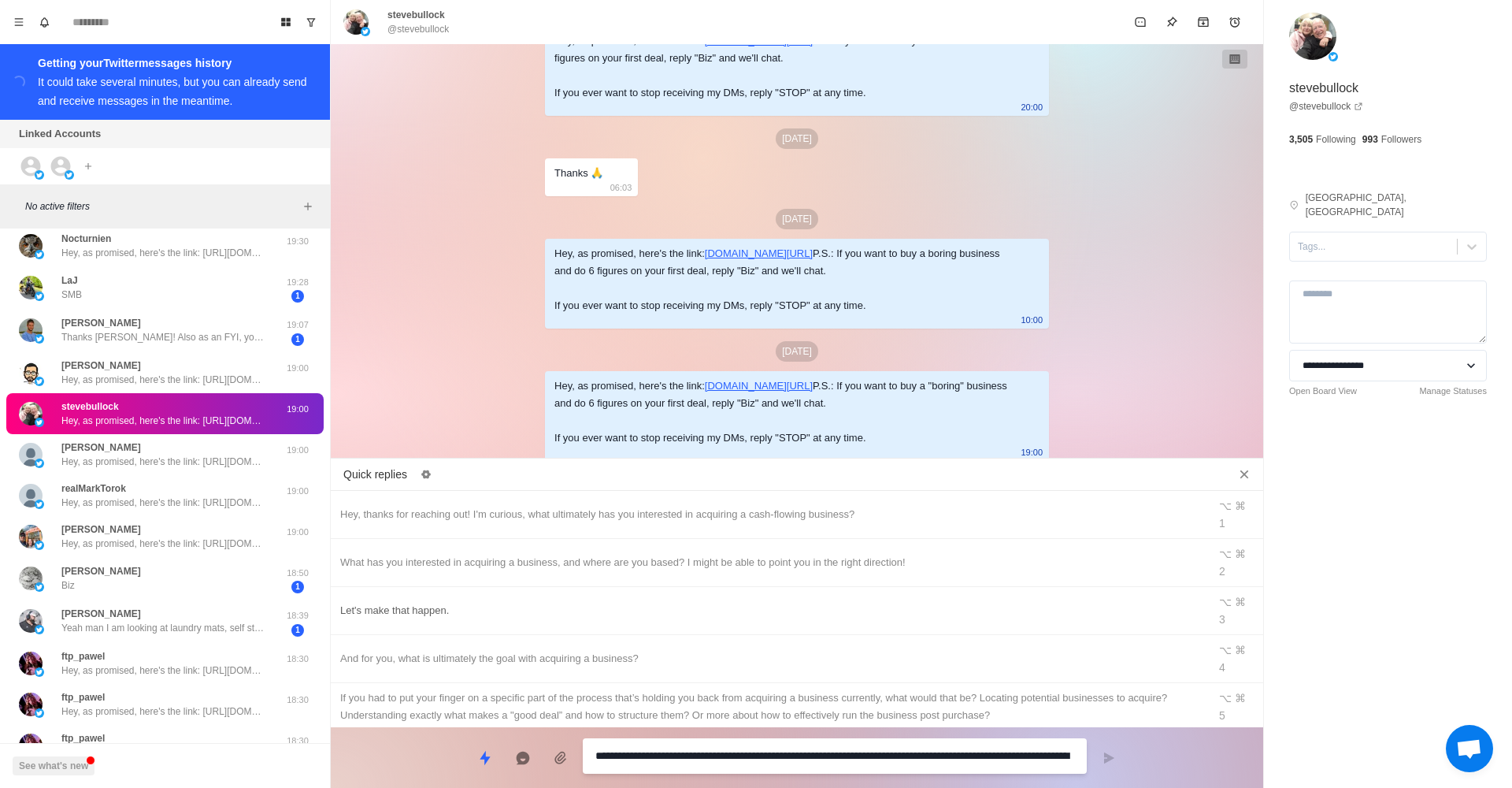
click at [857, 554] on div "What has you interested in acquiring a business, and where are you based? I mig…" at bounding box center [769, 562] width 858 height 17
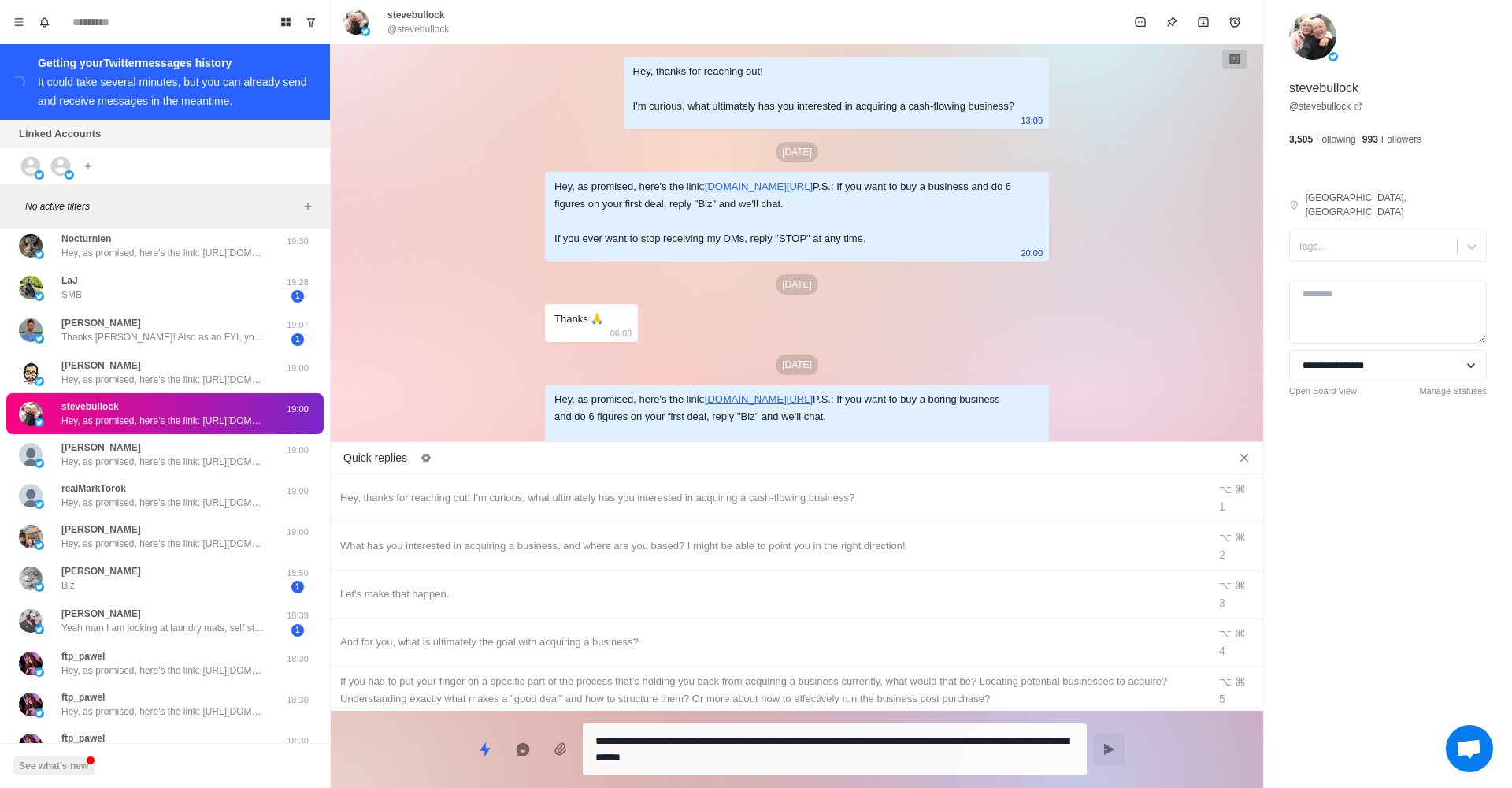
scroll to position [0, 0]
click at [1109, 750] on icon "Send message" at bounding box center [1109, 749] width 10 height 11
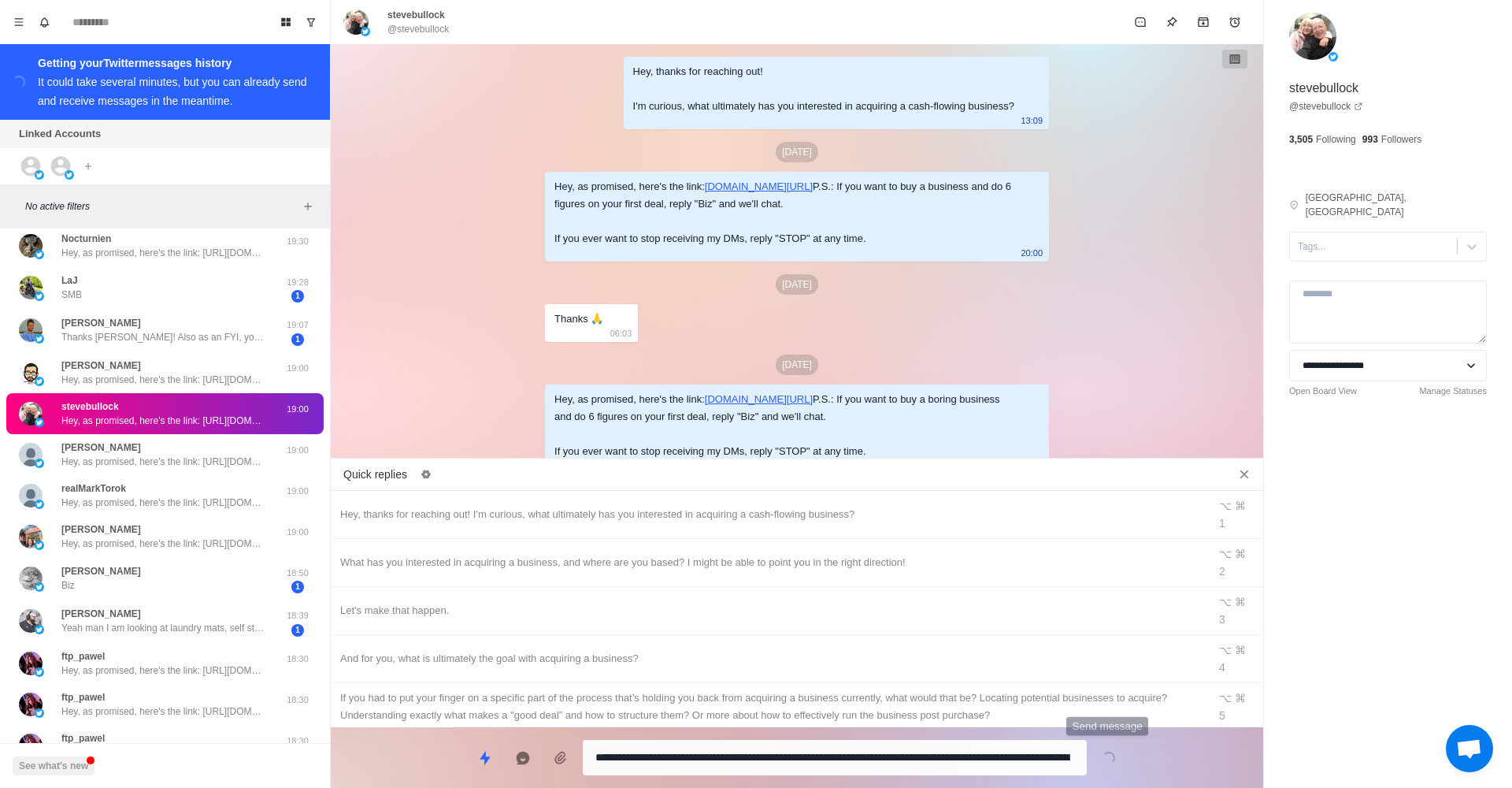
scroll to position [343, 0]
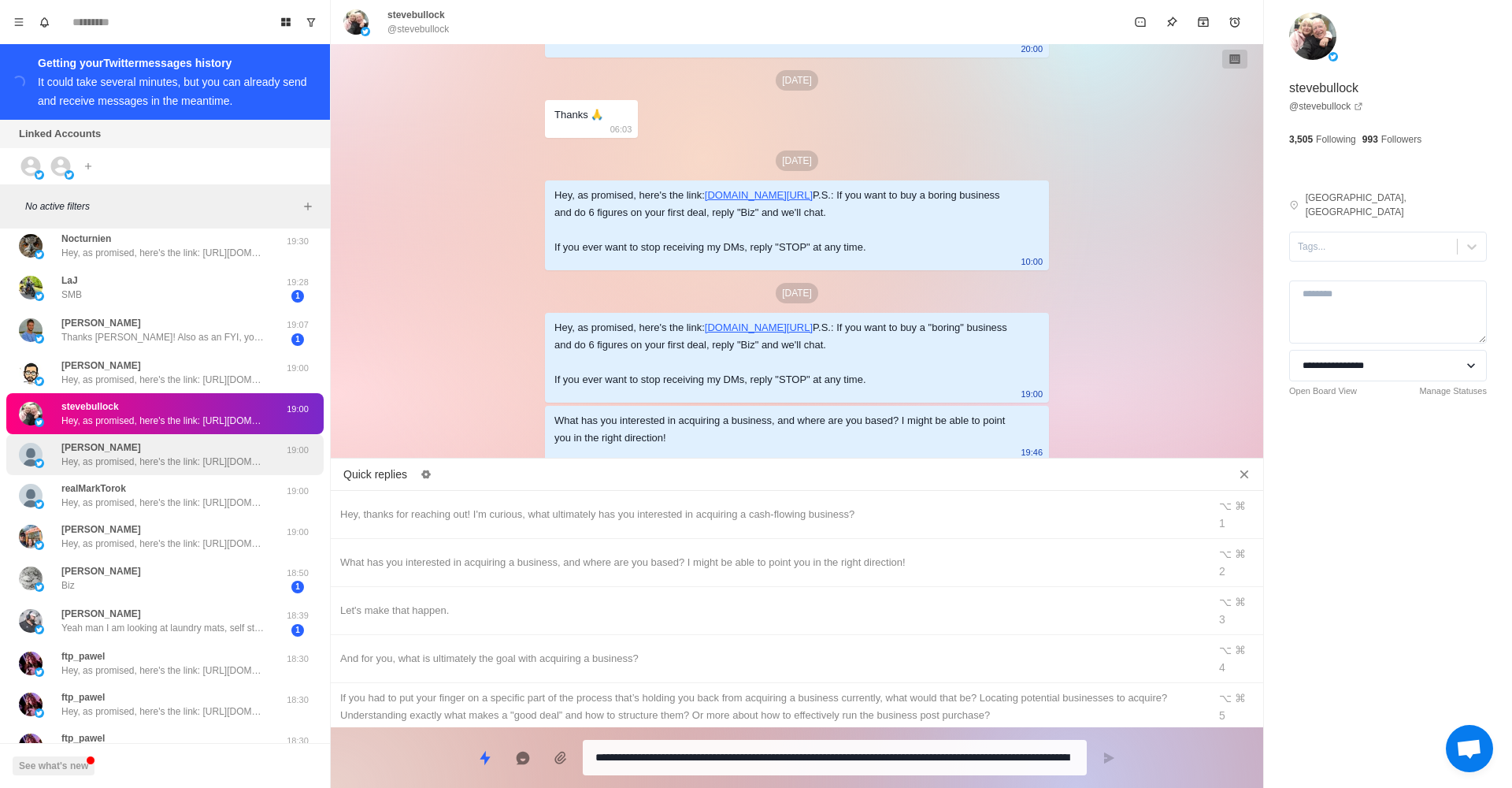
click at [232, 456] on p "Hey, as promised, here's the link: [URL][DOMAIN_NAME] P.S.: If you want to buy …" at bounding box center [164, 462] width 205 height 14
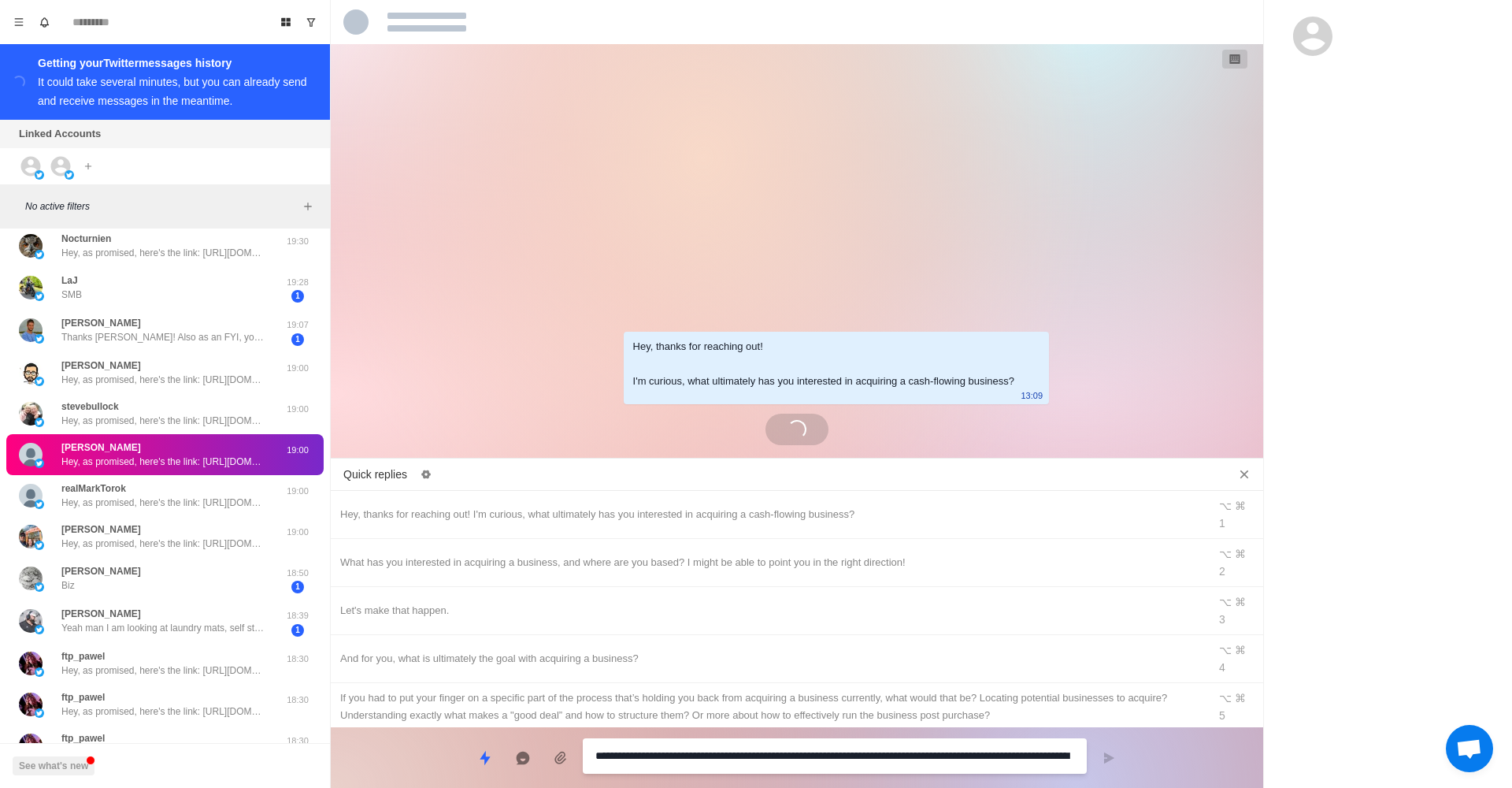
scroll to position [0, 0]
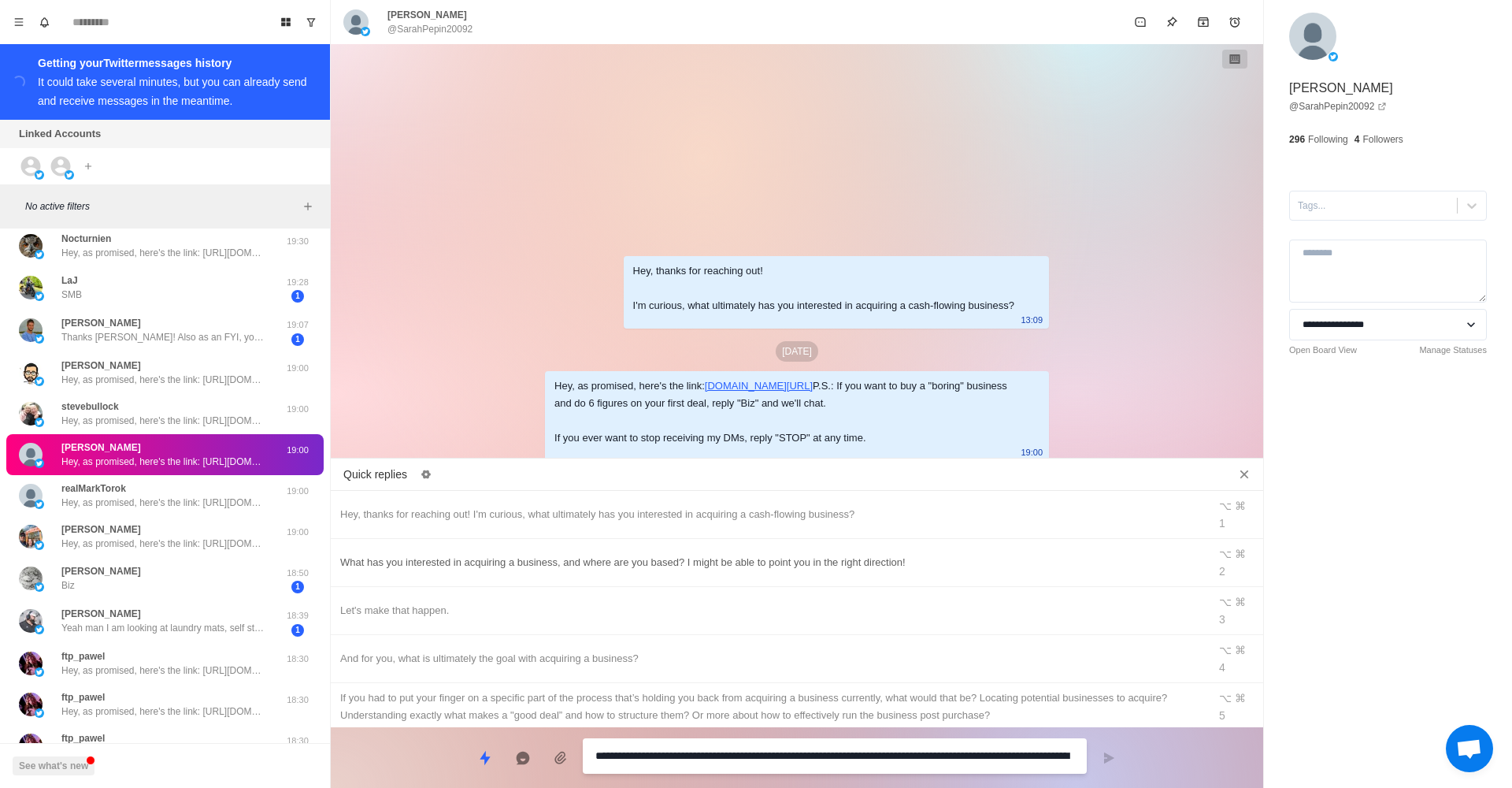
click at [524, 554] on div "What has you interested in acquiring a business, and where are you based? I mig…" at bounding box center [769, 562] width 858 height 17
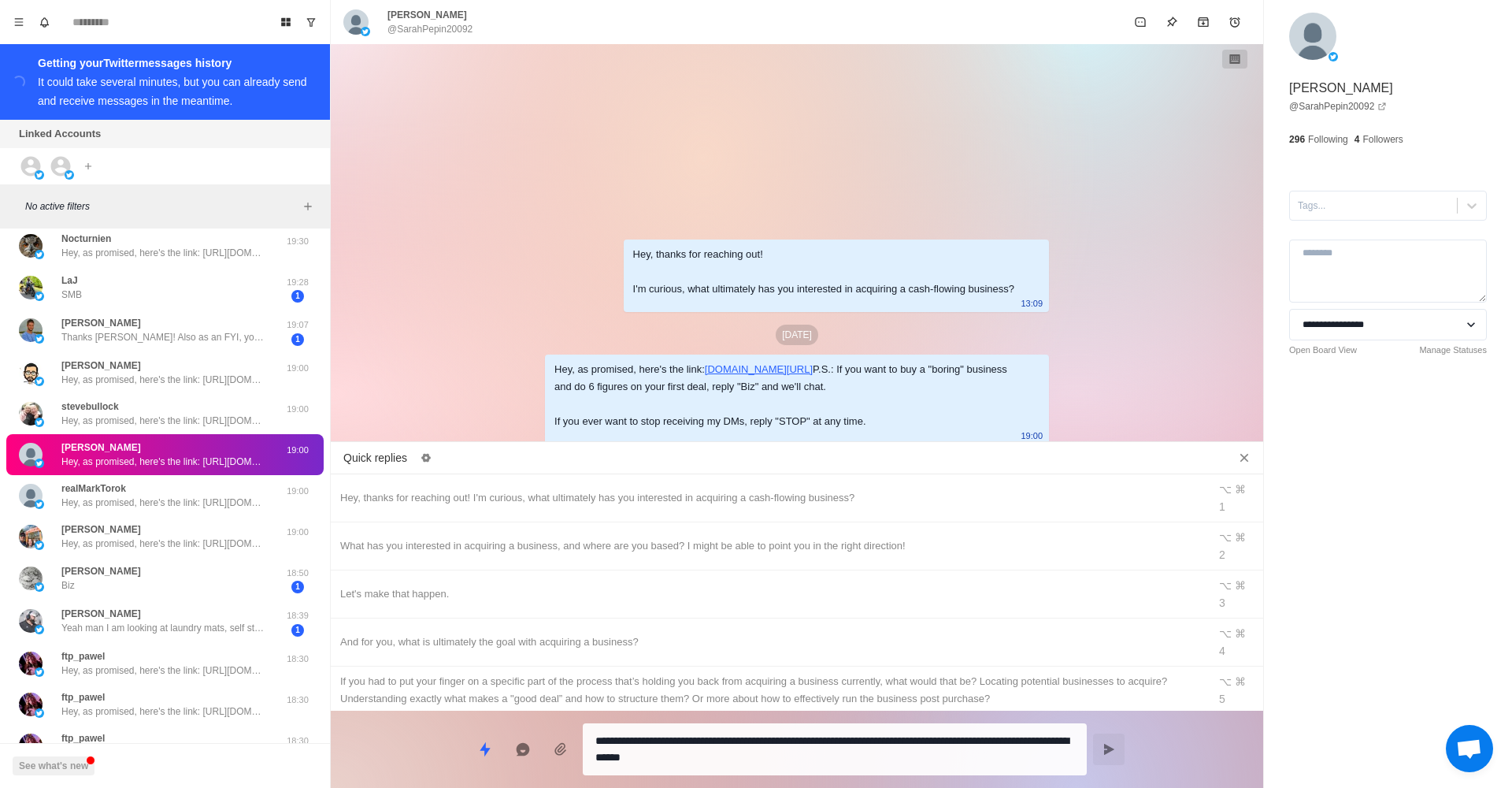
click at [1123, 755] on button "Send message" at bounding box center [1109, 749] width 31 height 31
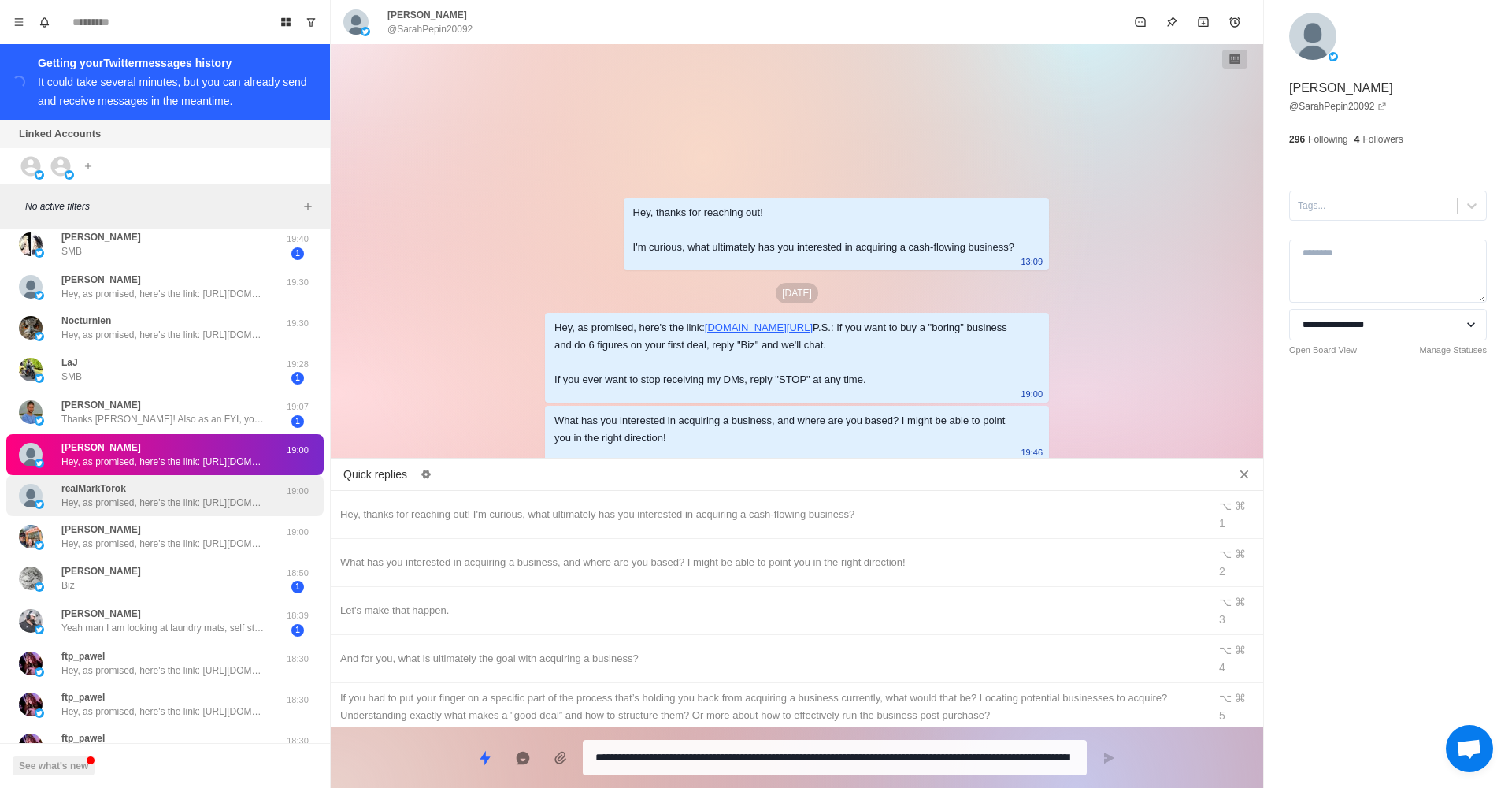
click at [224, 503] on p "Hey, as promised, here's the link: [URL][DOMAIN_NAME] P.S.: If you want to buy …" at bounding box center [164, 502] width 205 height 14
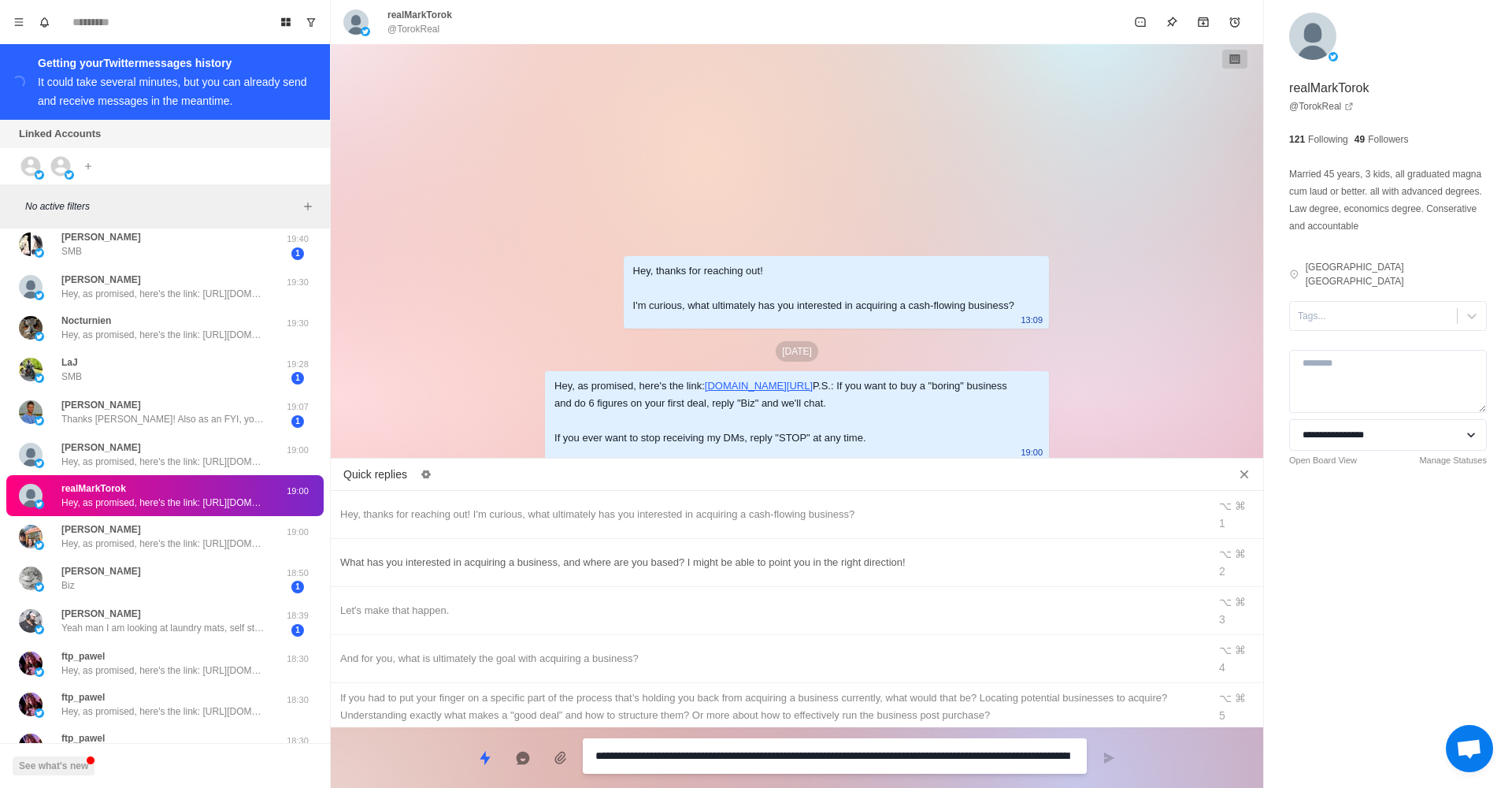
click at [525, 554] on div "What has you interested in acquiring a business, and where are you based? I mig…" at bounding box center [769, 562] width 858 height 17
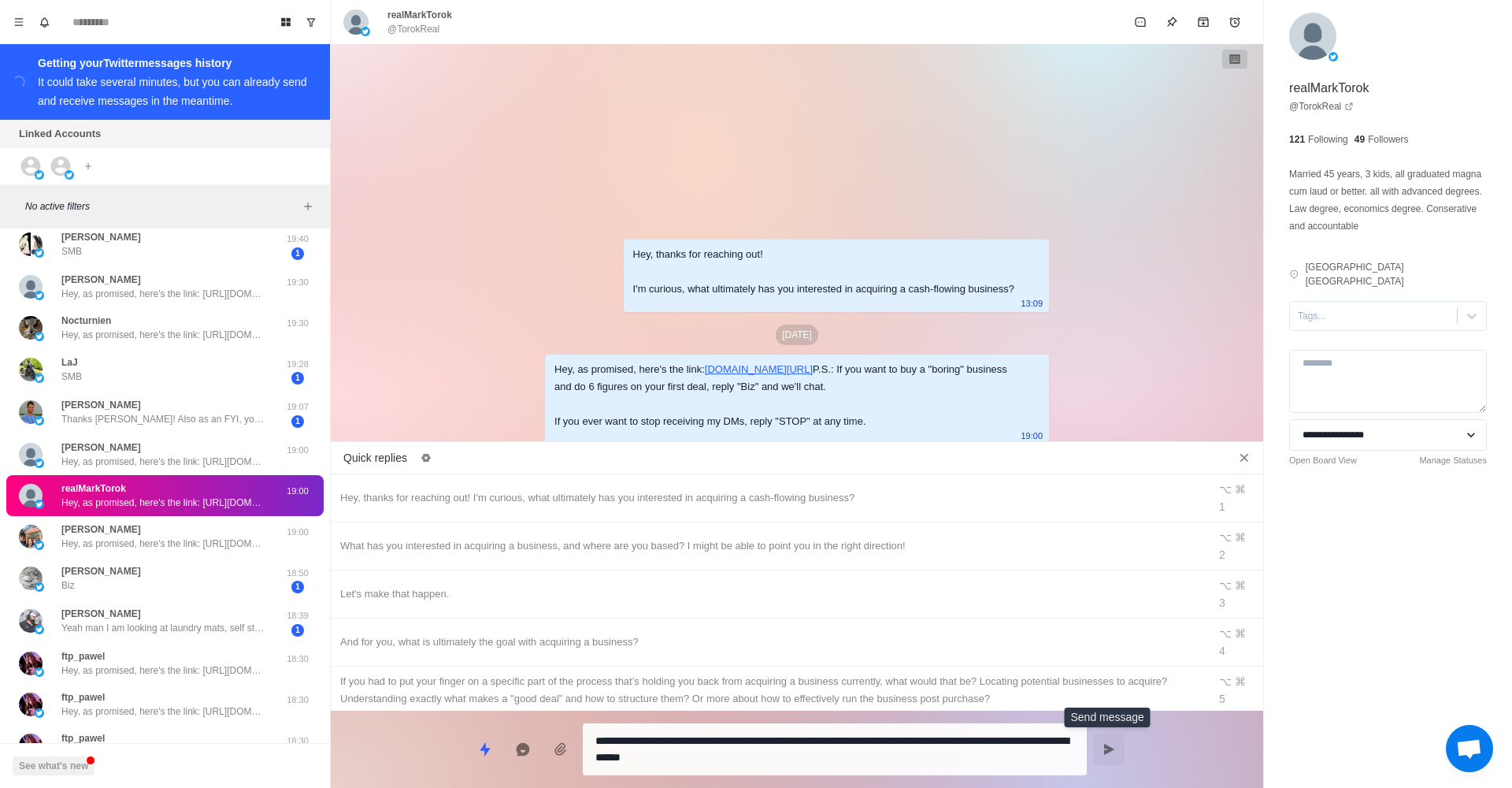
click at [1111, 748] on icon "Send message" at bounding box center [1109, 749] width 10 height 11
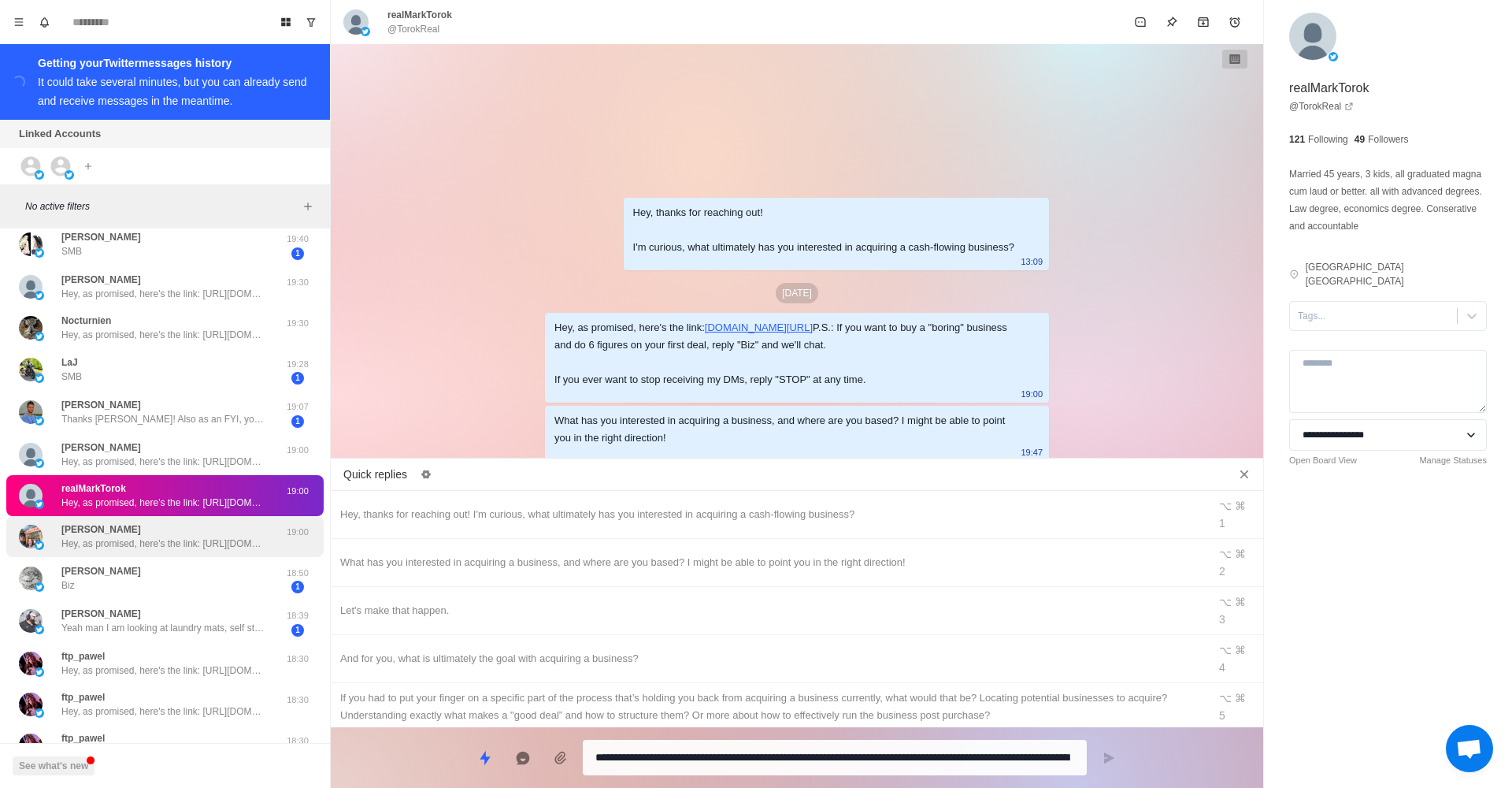
click at [163, 536] on p "Hey, as promised, here's the link: [URL][DOMAIN_NAME] P.S.: If you want to buy …" at bounding box center [164, 543] width 205 height 14
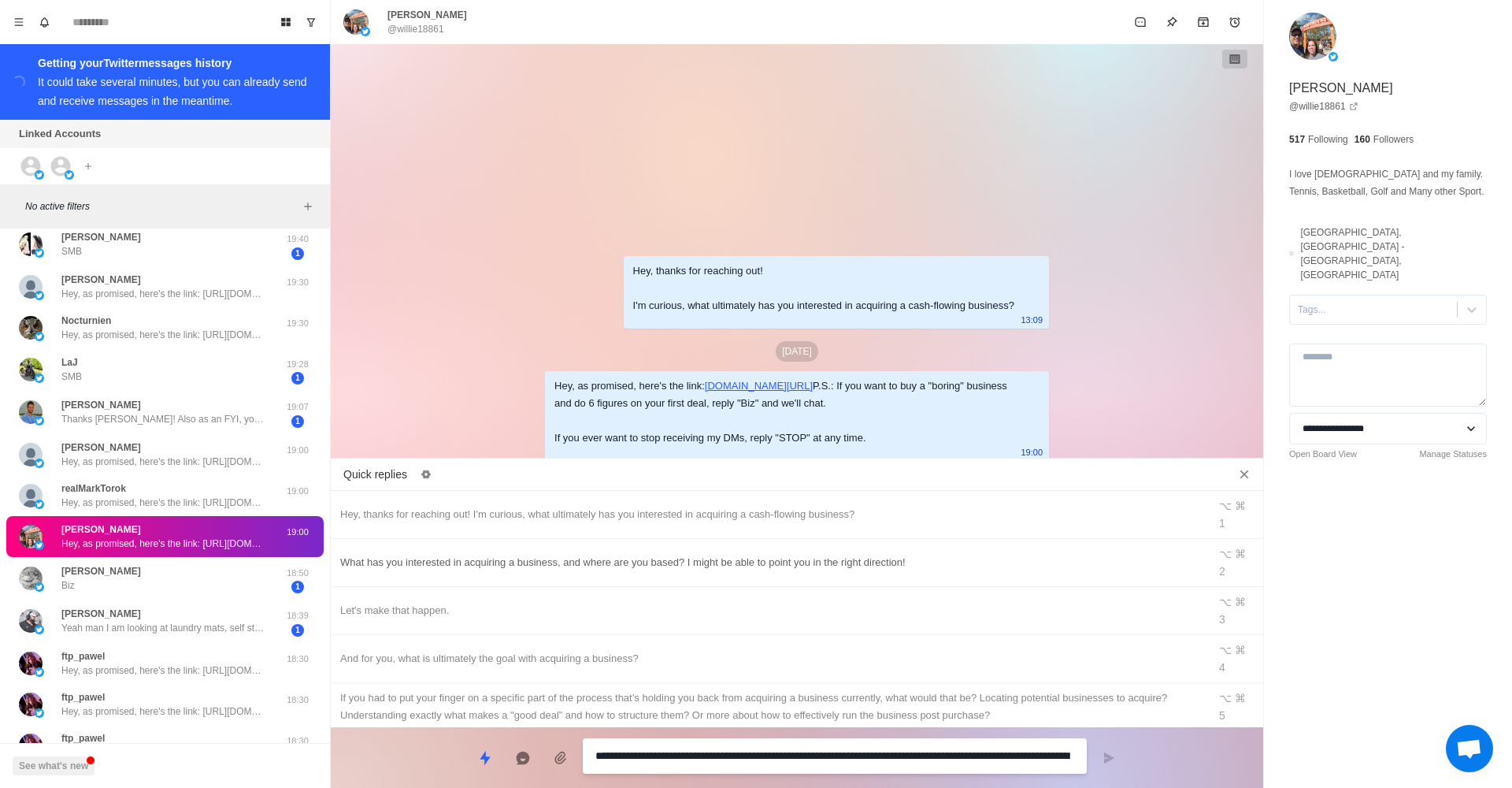
click at [487, 554] on div "What has you interested in acquiring a business, and where are you based? I mig…" at bounding box center [769, 562] width 858 height 17
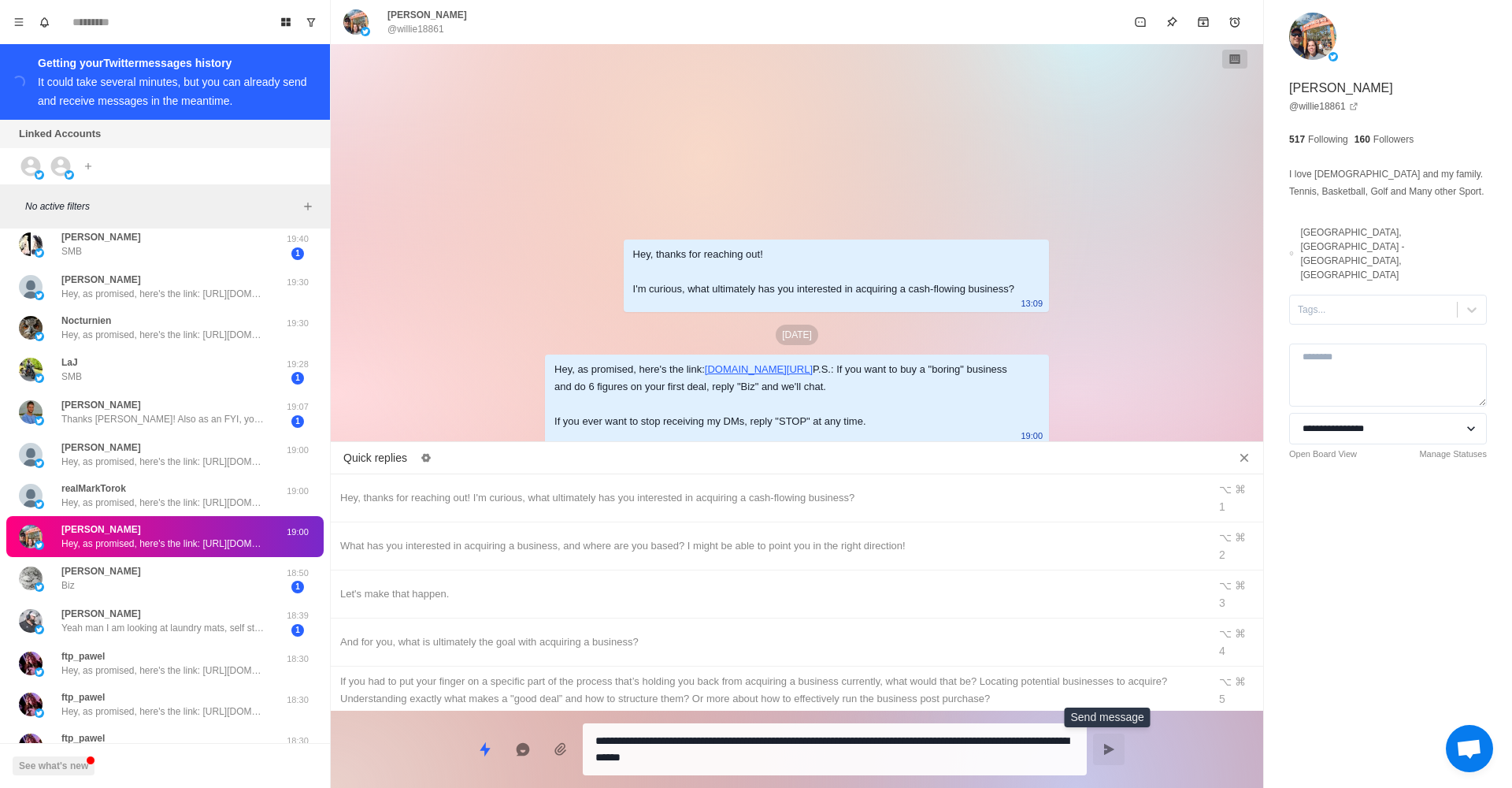
click at [1104, 741] on button "Send message" at bounding box center [1109, 749] width 31 height 31
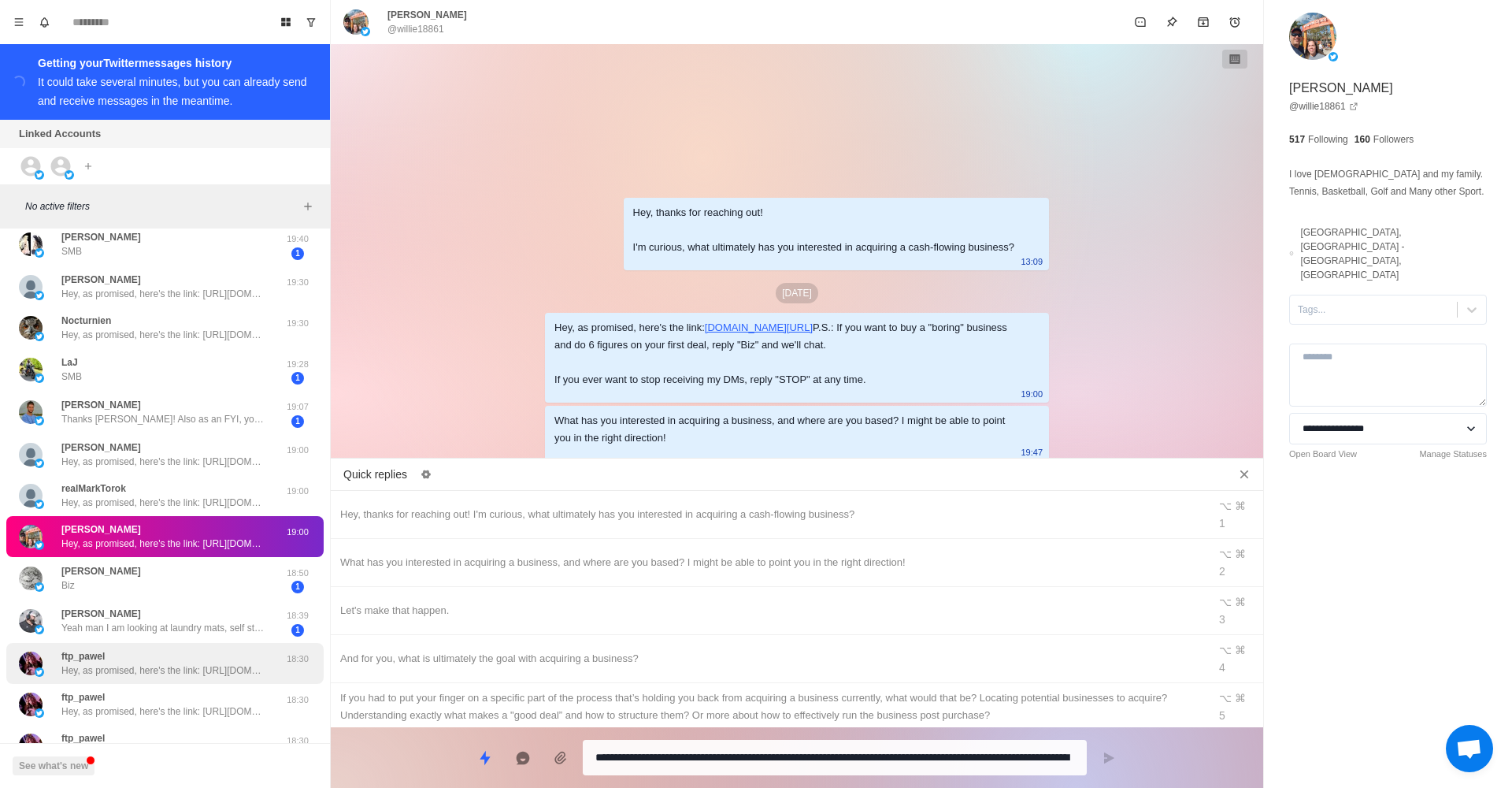
click at [279, 670] on div "18:30" at bounding box center [297, 663] width 39 height 29
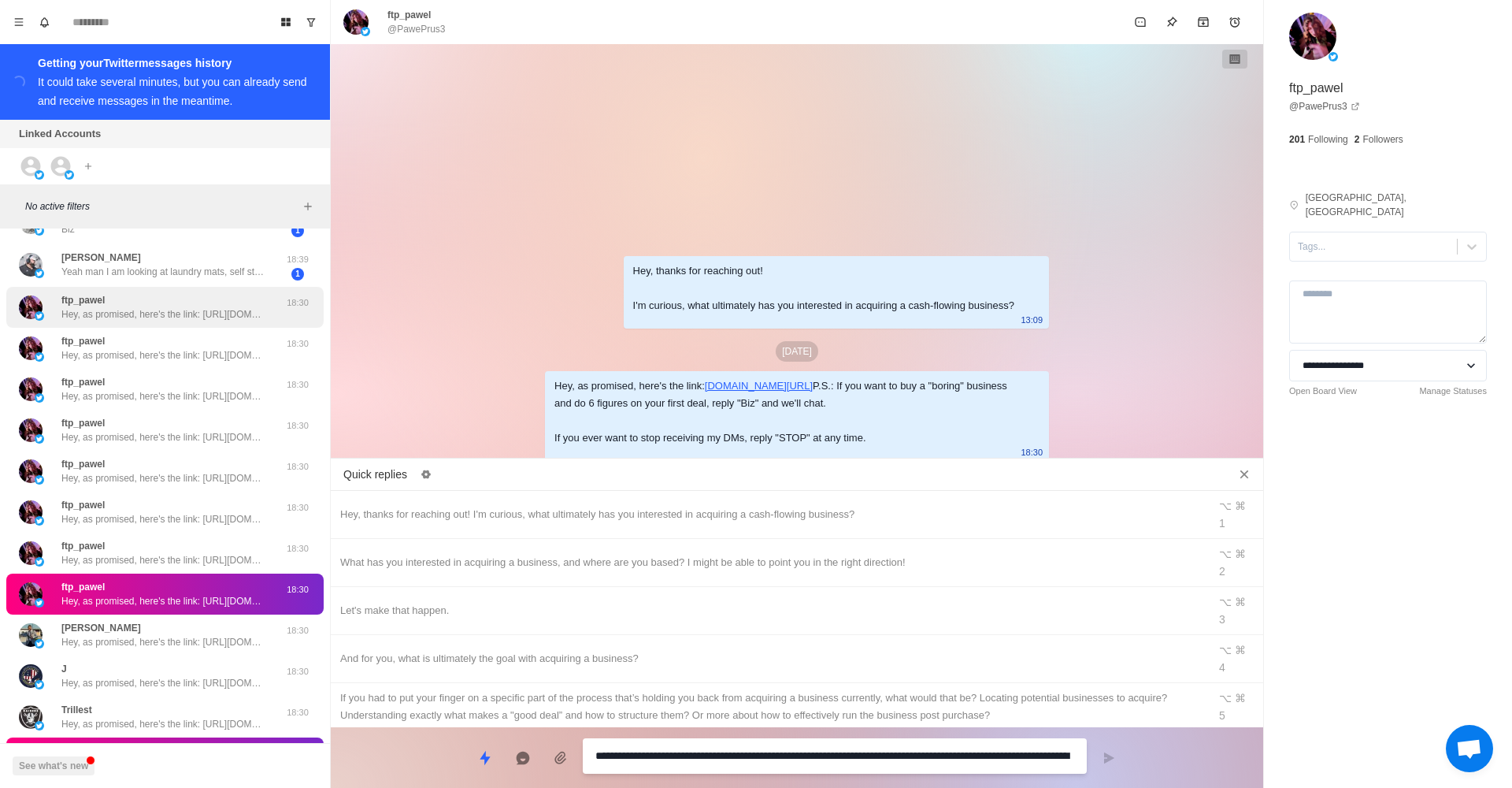
scroll to position [741, 0]
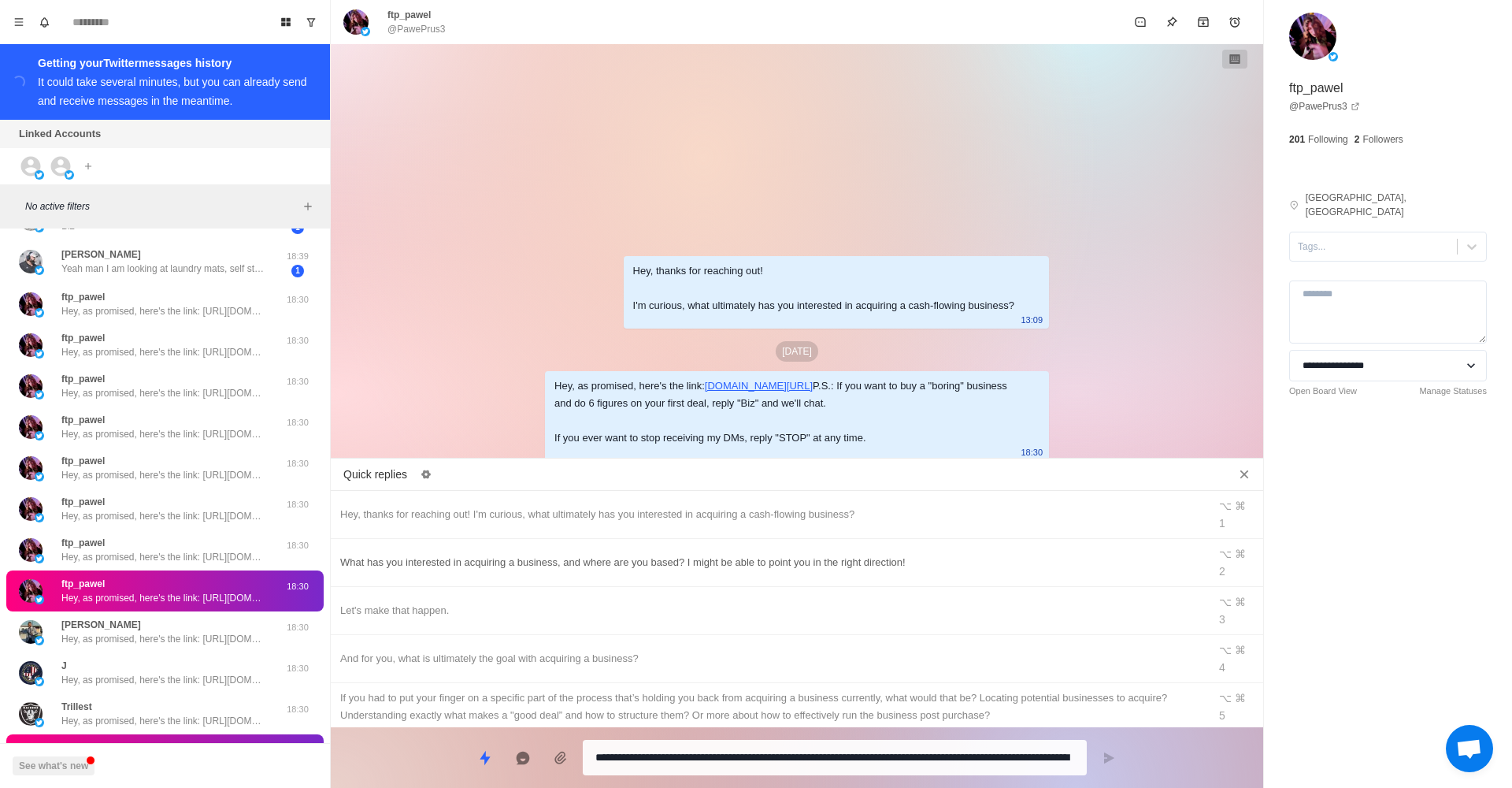
click at [454, 554] on div "What has you interested in acquiring a business, and where are you based? I mig…" at bounding box center [769, 562] width 858 height 17
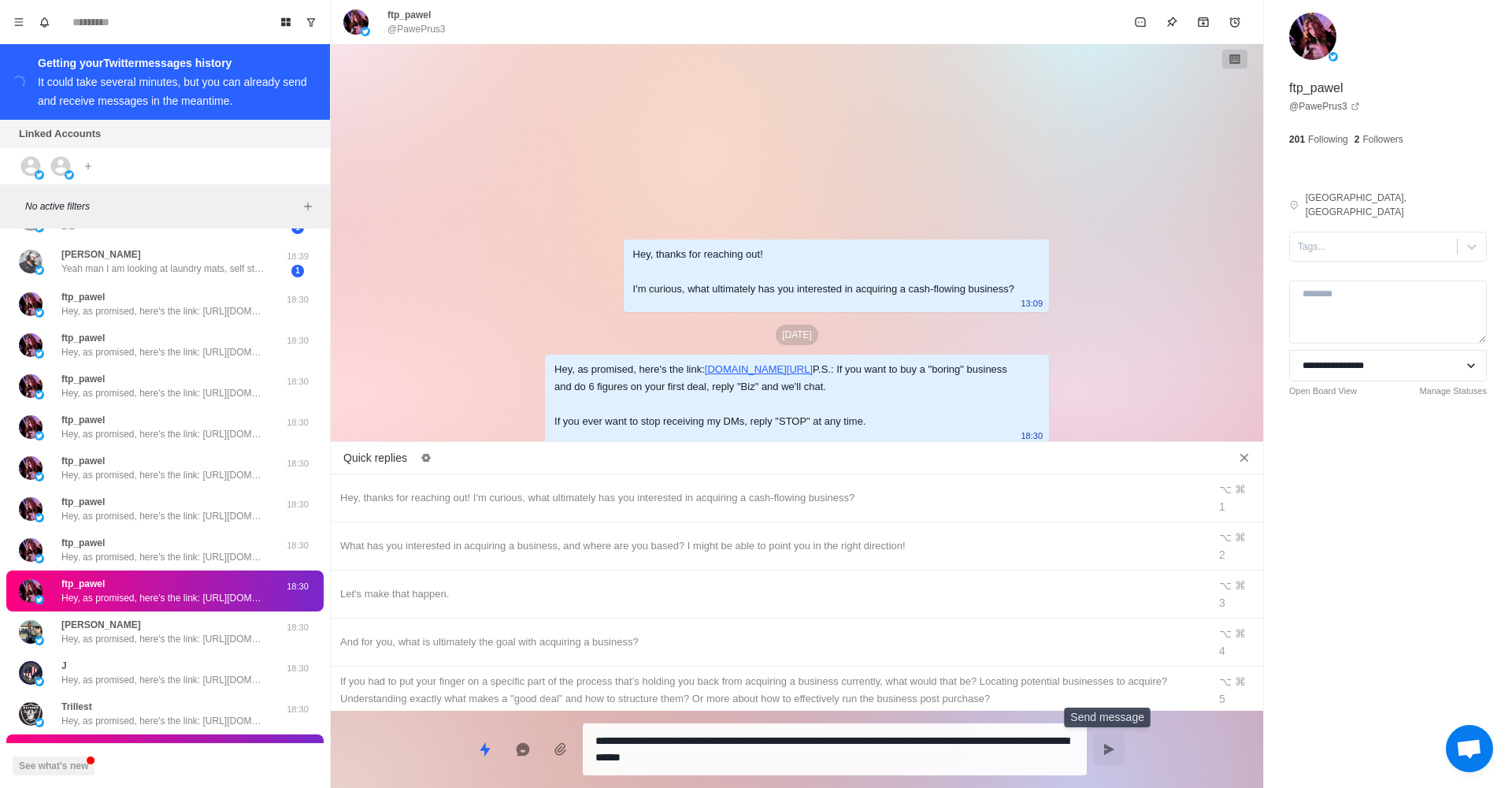
click at [1100, 739] on button "Send message" at bounding box center [1109, 749] width 31 height 31
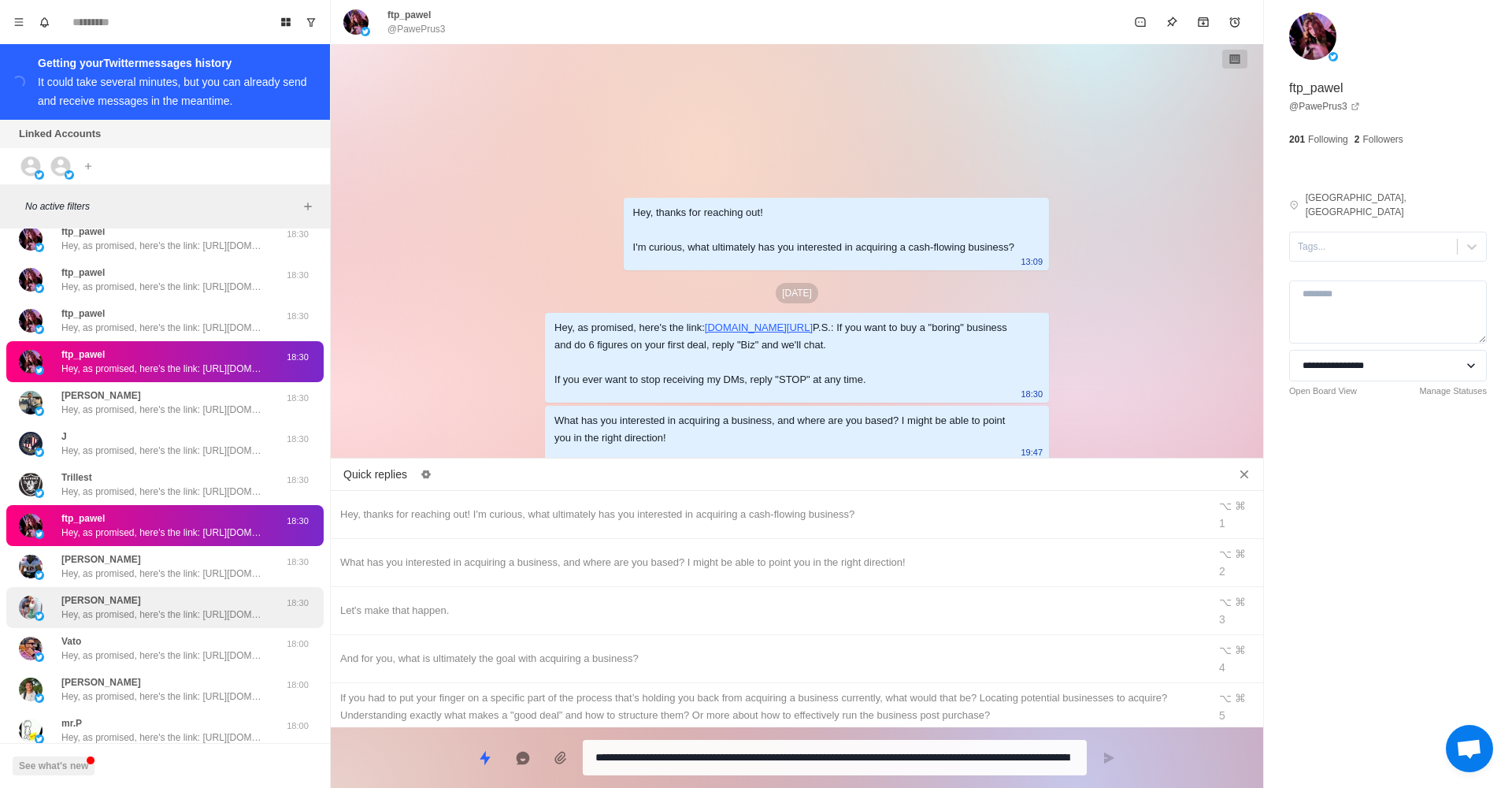
scroll to position [975, 0]
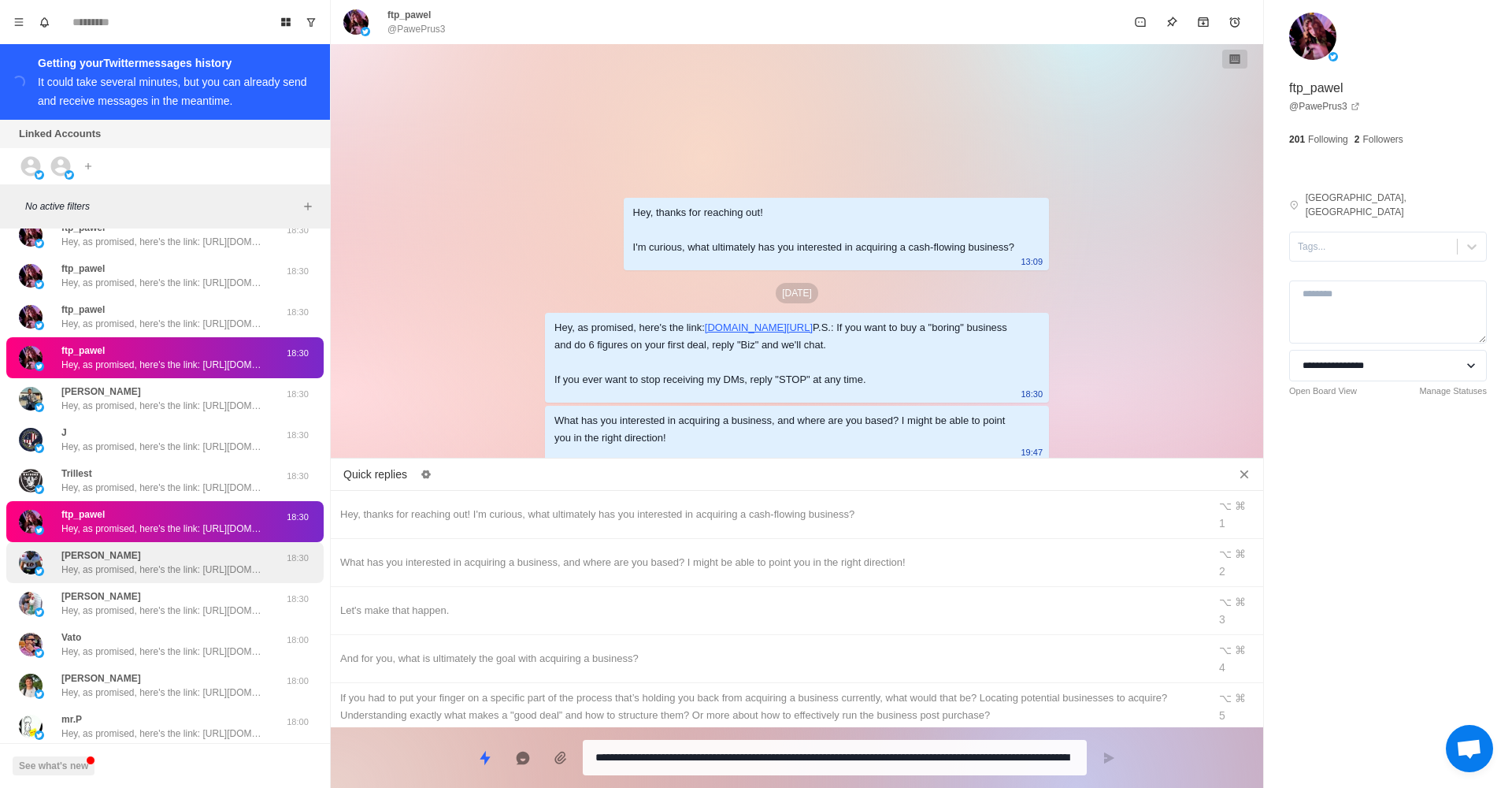
click at [194, 571] on p "Hey, as promised, here's the link: [URL][DOMAIN_NAME] P.S.: If you want to buy …" at bounding box center [164, 569] width 205 height 14
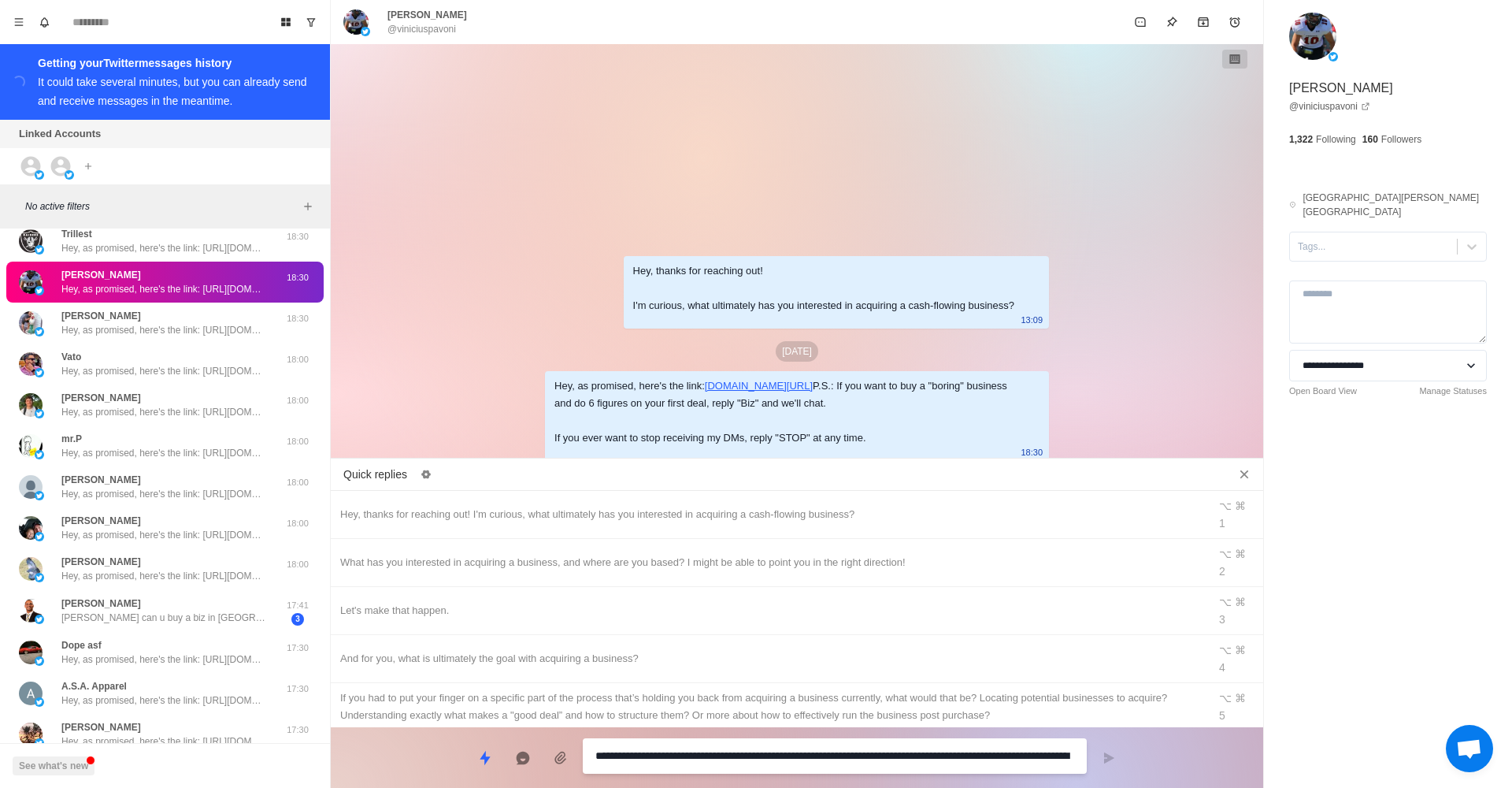
scroll to position [1300, 0]
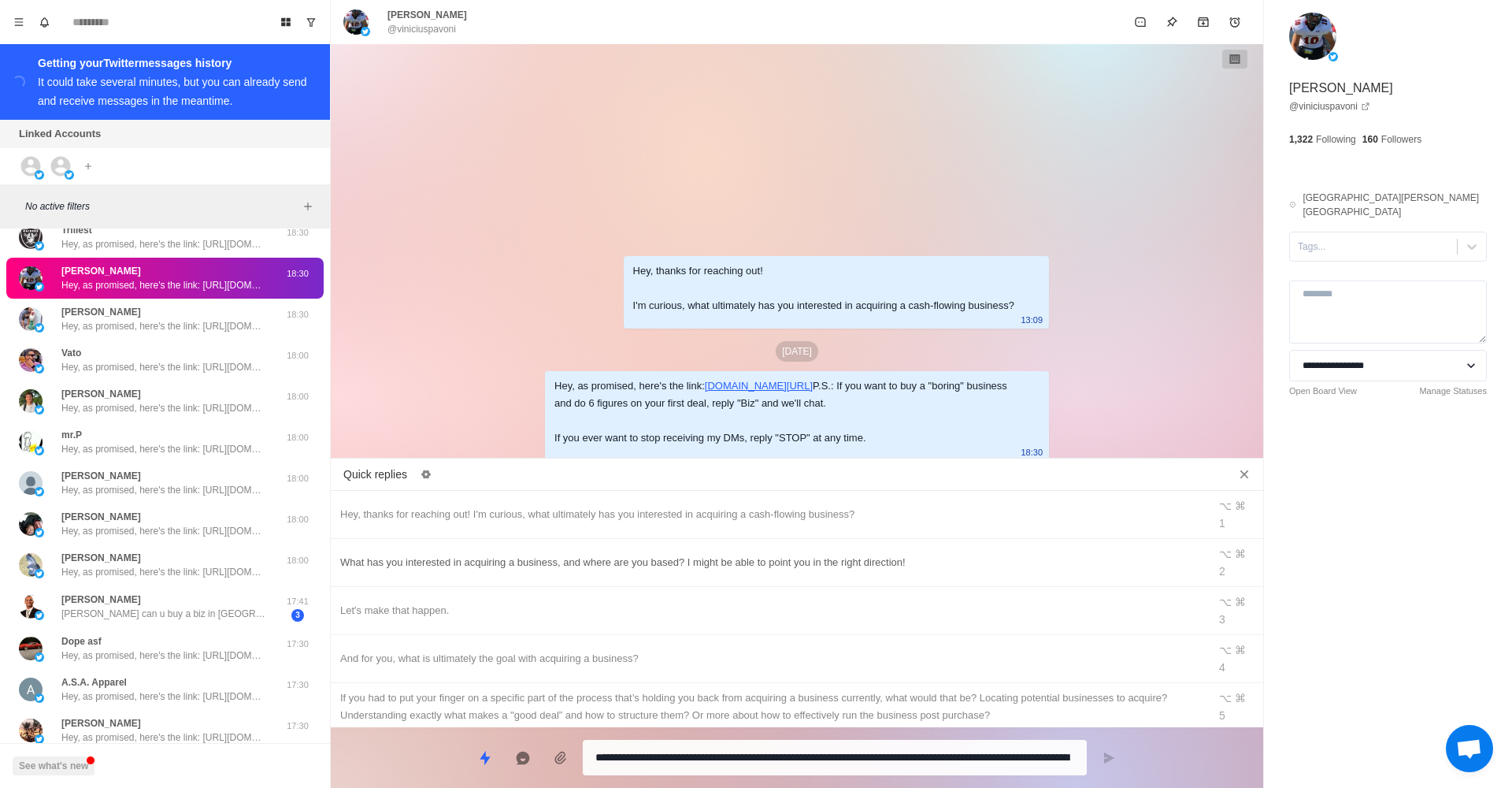
click at [572, 554] on div "What has you interested in acquiring a business, and where are you based? I mig…" at bounding box center [769, 562] width 858 height 17
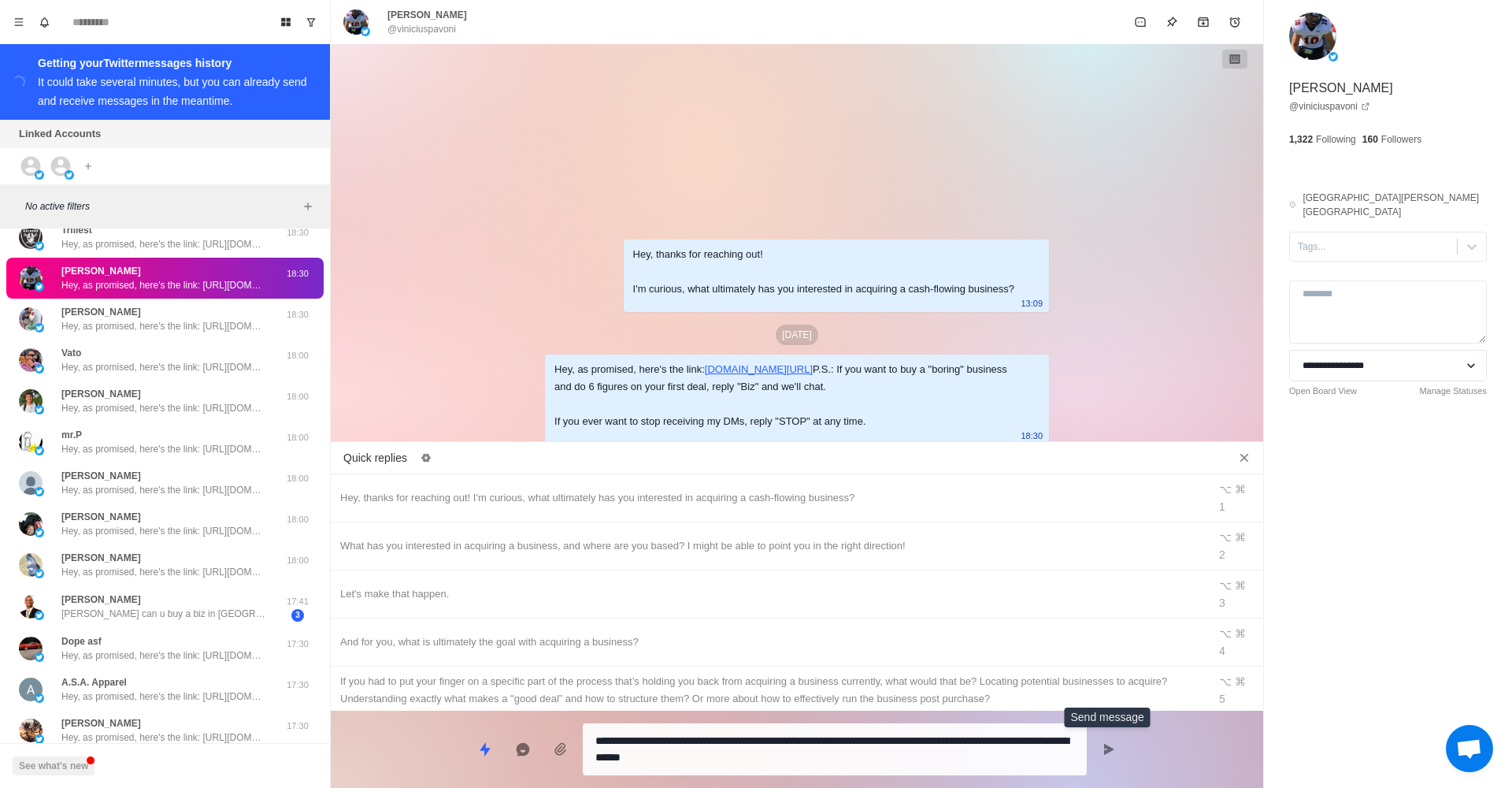
drag, startPoint x: 1112, startPoint y: 750, endPoint x: 1056, endPoint y: 726, distance: 60.9
click at [1112, 750] on icon "Send message" at bounding box center [1109, 749] width 10 height 11
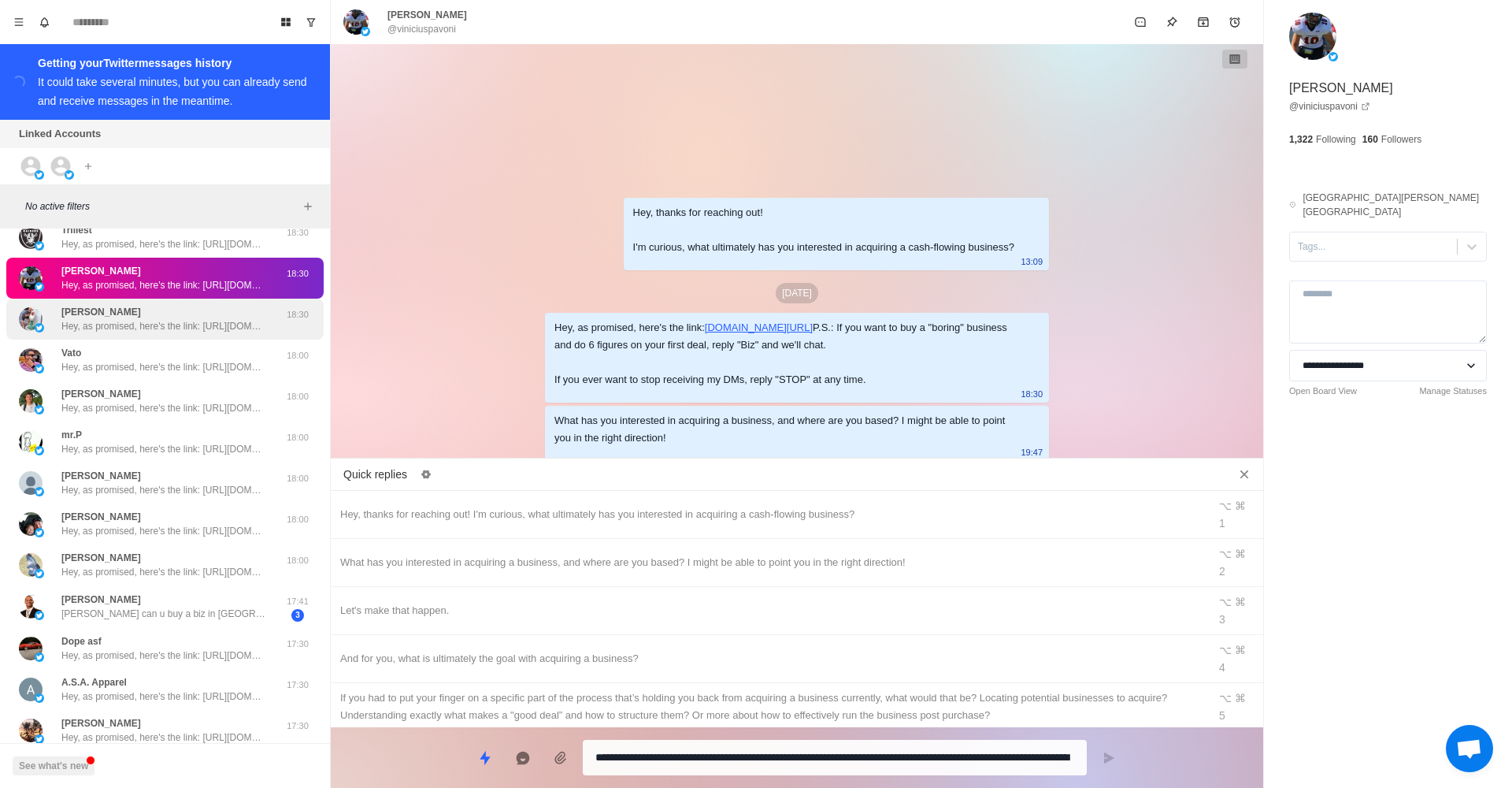
click at [187, 332] on div "[PERSON_NAME], as promised, here's the link: [URL][DOMAIN_NAME] P.S.: If you wa…" at bounding box center [165, 318] width 317 height 41
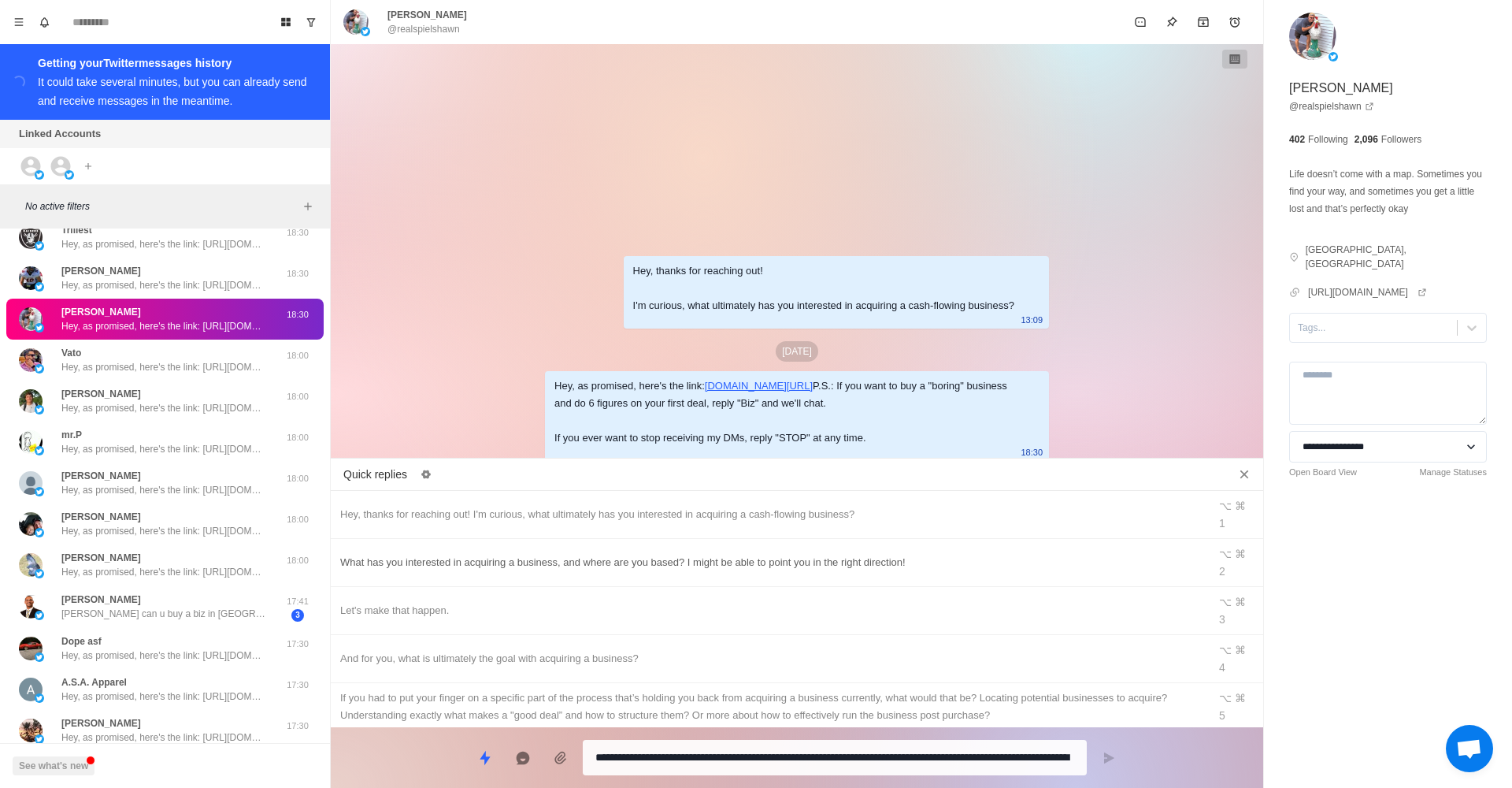
click at [581, 554] on div "What has you interested in acquiring a business, and where are you based? I mig…" at bounding box center [769, 562] width 858 height 17
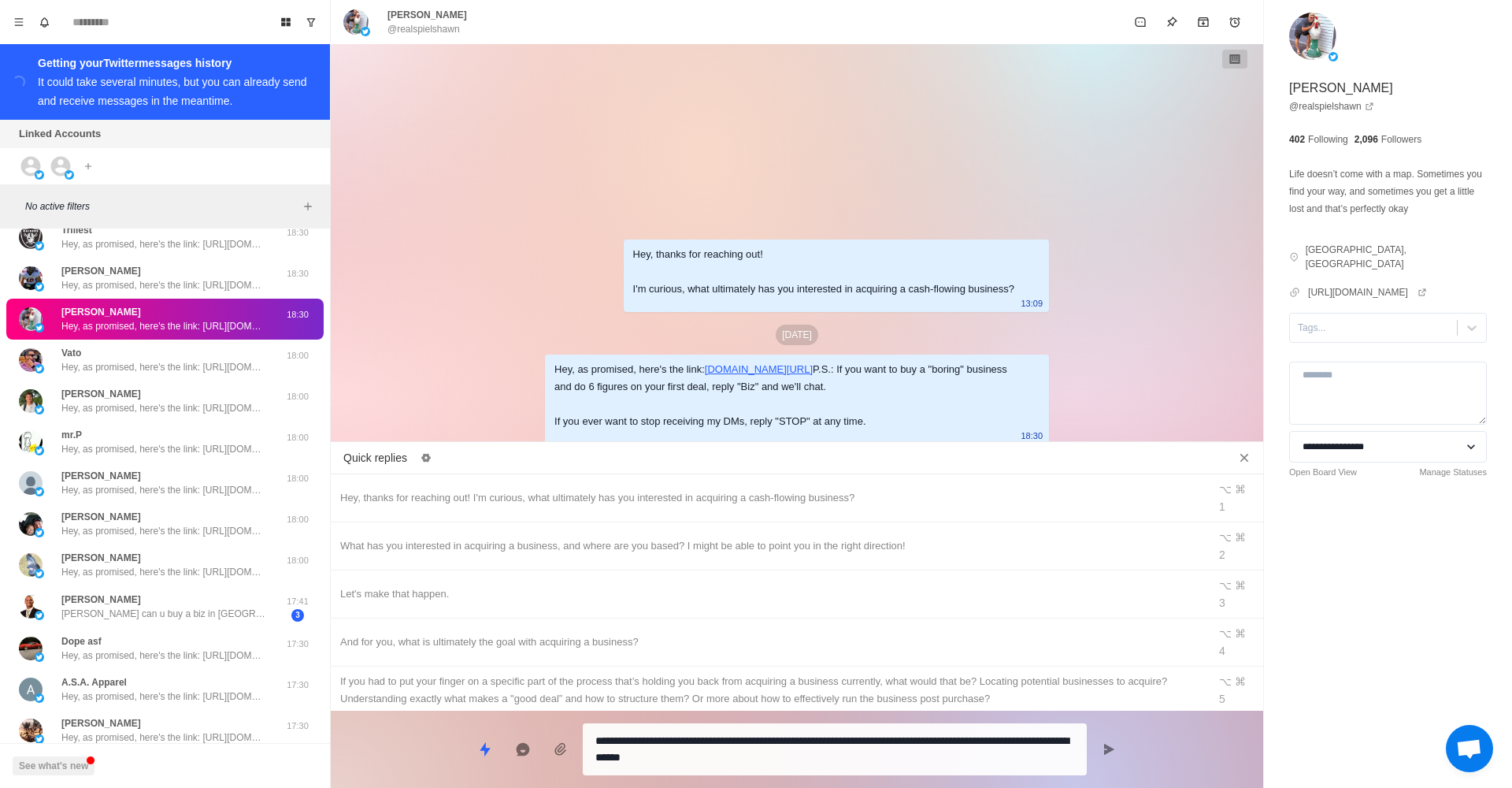
click at [1092, 752] on div "**********" at bounding box center [796, 743] width 933 height 64
click at [1093, 752] on button "Send message" at bounding box center [1109, 749] width 31 height 31
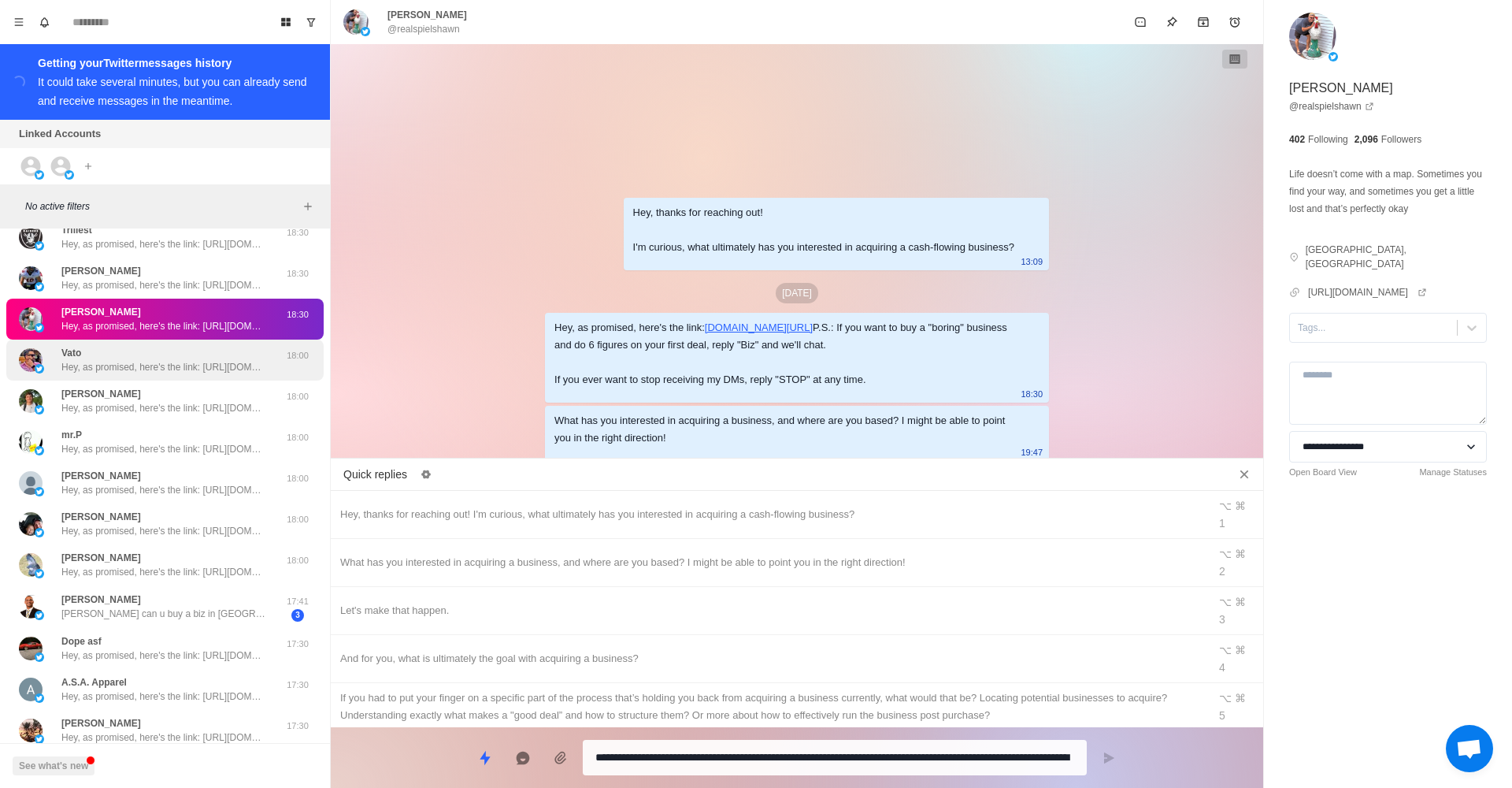
click at [183, 352] on div "Vato Hey, as promised, here's the link: [URL][DOMAIN_NAME] P.S.: If you want to…" at bounding box center [164, 359] width 205 height 29
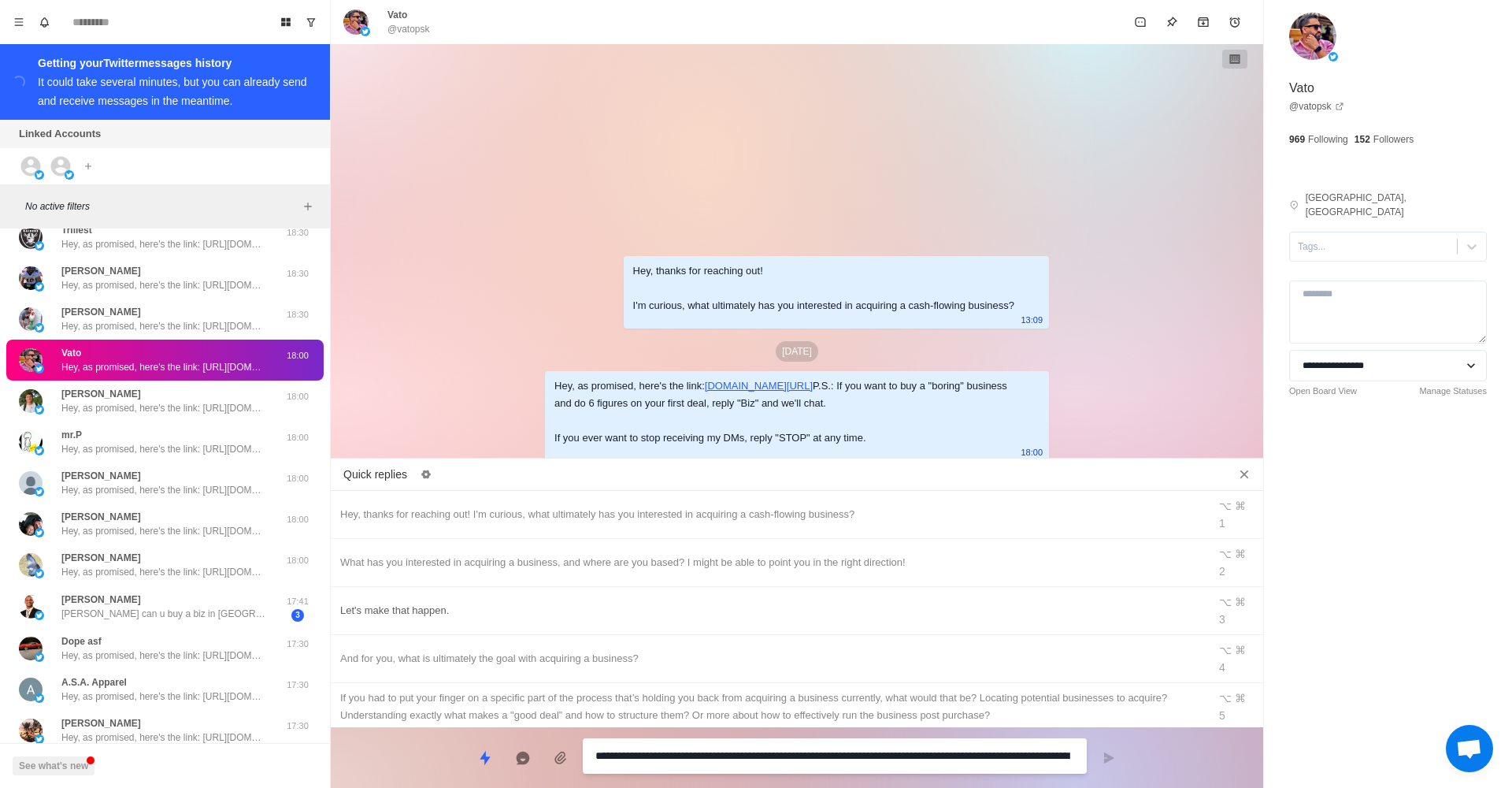
drag, startPoint x: 689, startPoint y: 529, endPoint x: 810, endPoint y: 564, distance: 126.0
click at [689, 554] on div "What has you interested in acquiring a business, and where are you based? I mig…" at bounding box center [769, 562] width 858 height 17
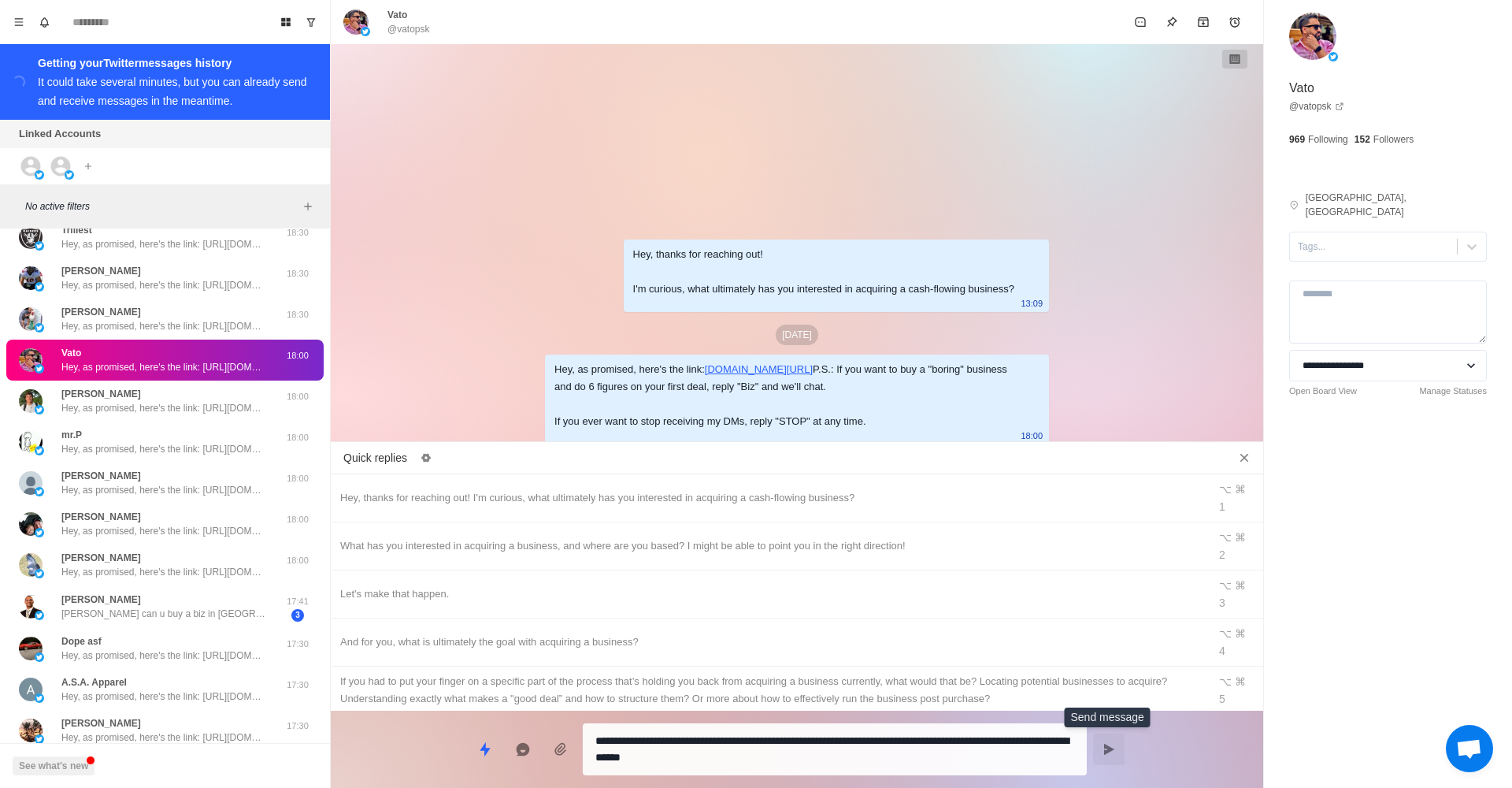
click at [1098, 740] on button "Send message" at bounding box center [1109, 749] width 31 height 31
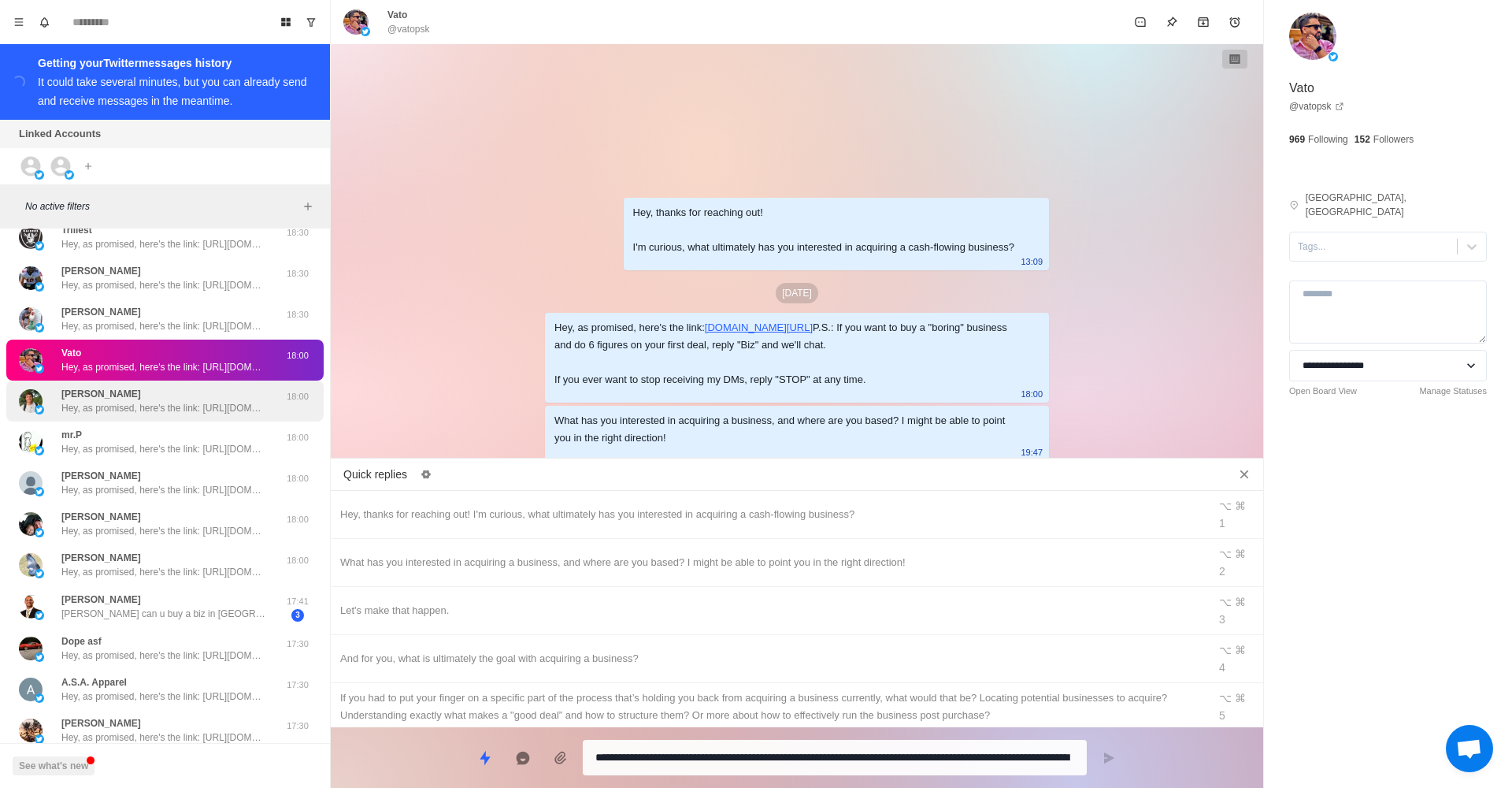
click at [180, 405] on p "Hey, as promised, here's the link: [URL][DOMAIN_NAME] P.S.: If you want to buy …" at bounding box center [164, 408] width 205 height 14
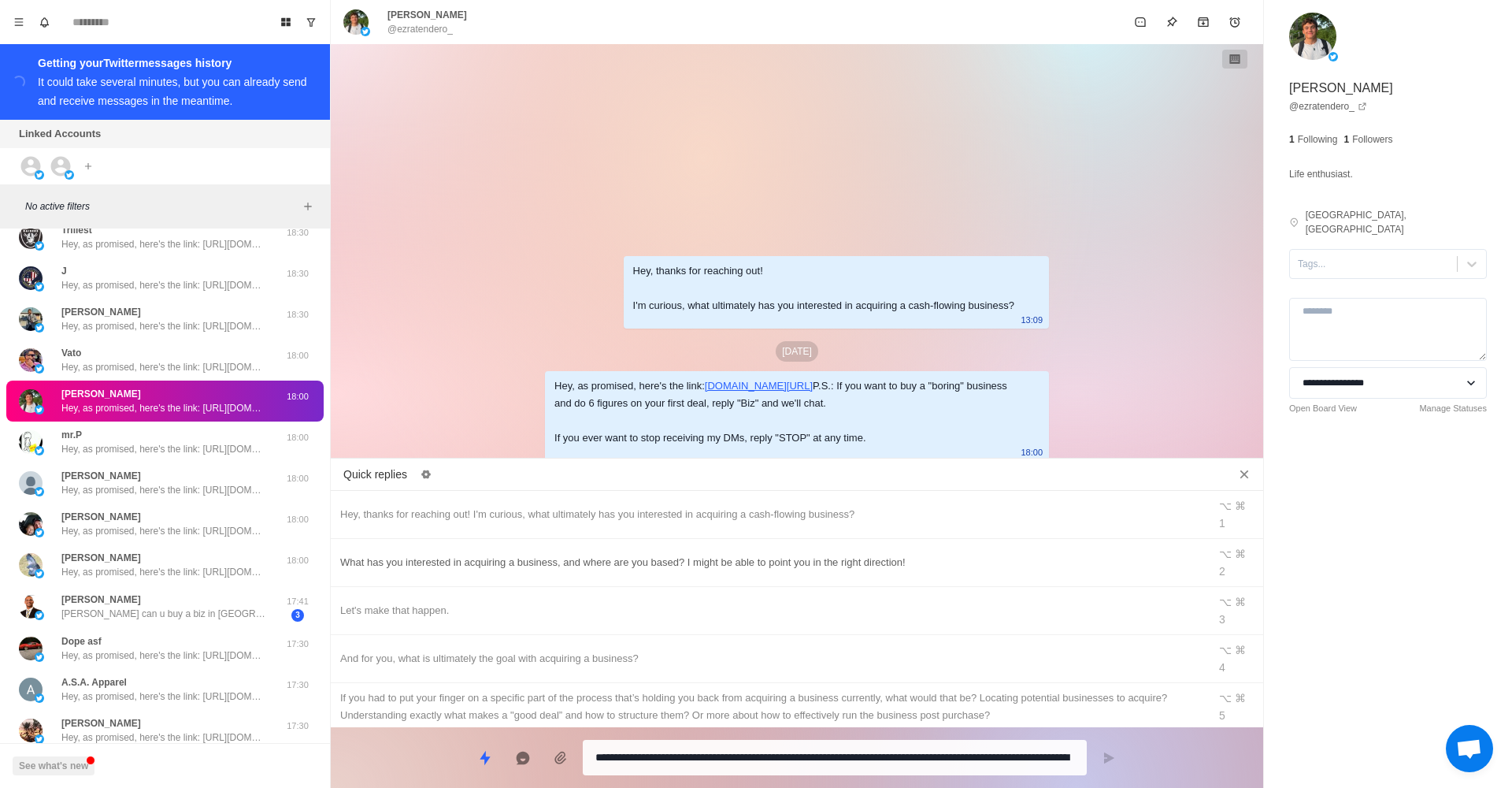
click at [608, 554] on div "What has you interested in acquiring a business, and where are you based? I mig…" at bounding box center [769, 562] width 858 height 17
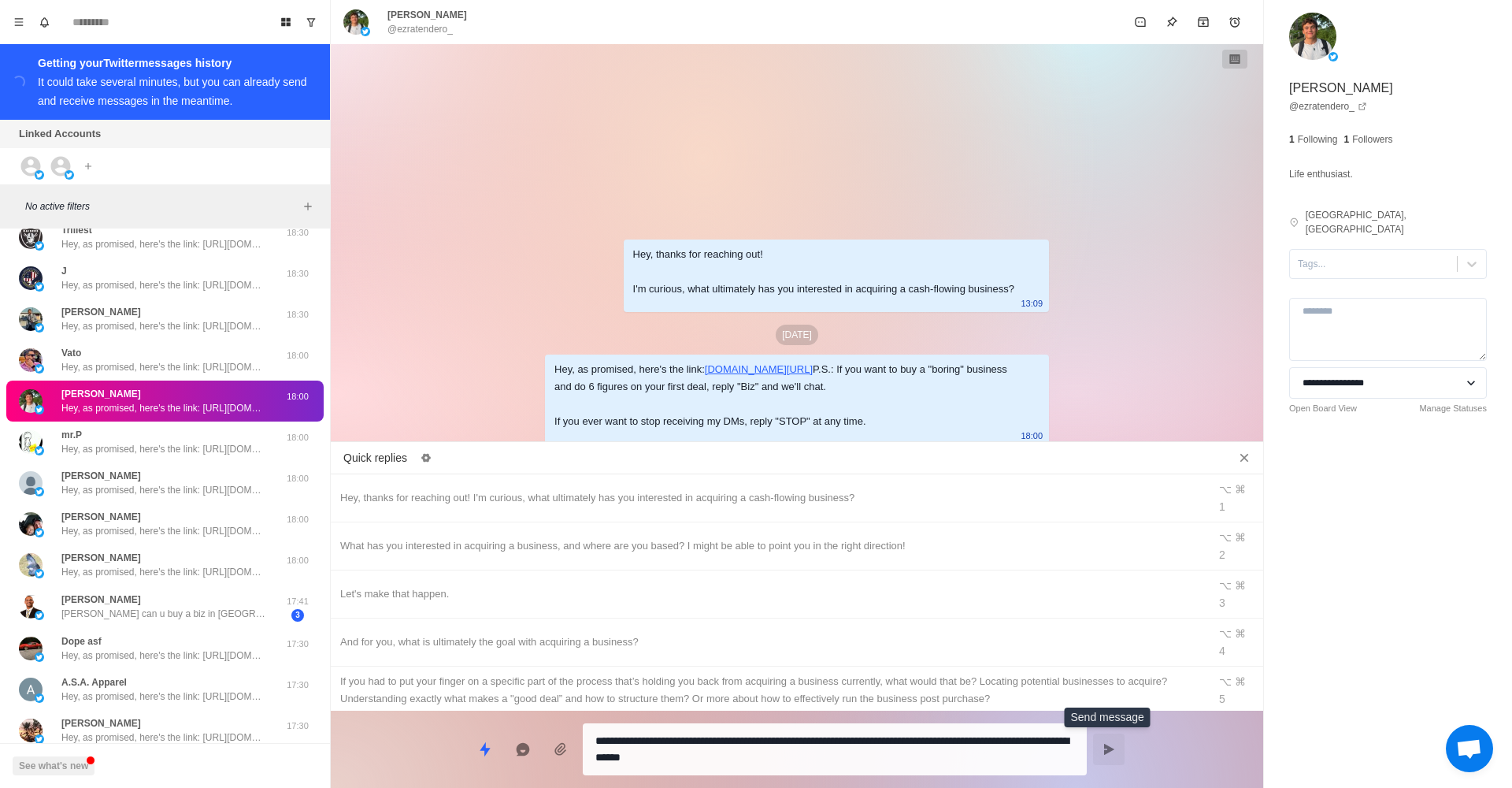
click at [1111, 752] on icon "Send message" at bounding box center [1109, 749] width 13 height 13
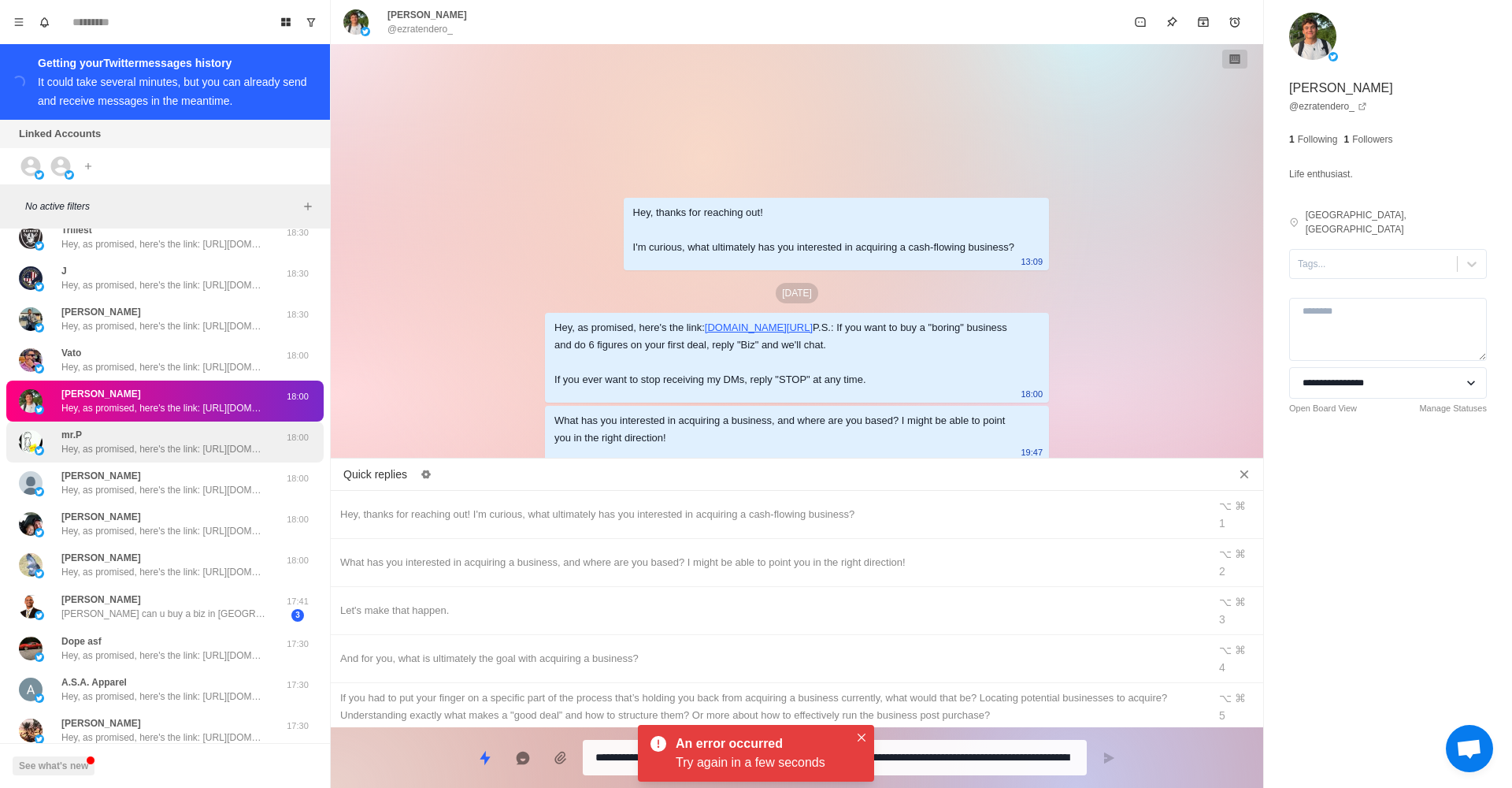
click at [198, 456] on div "mr.P Hey, as promised, here's the link: [URL][DOMAIN_NAME] P.S.: If you want to…" at bounding box center [165, 442] width 317 height 41
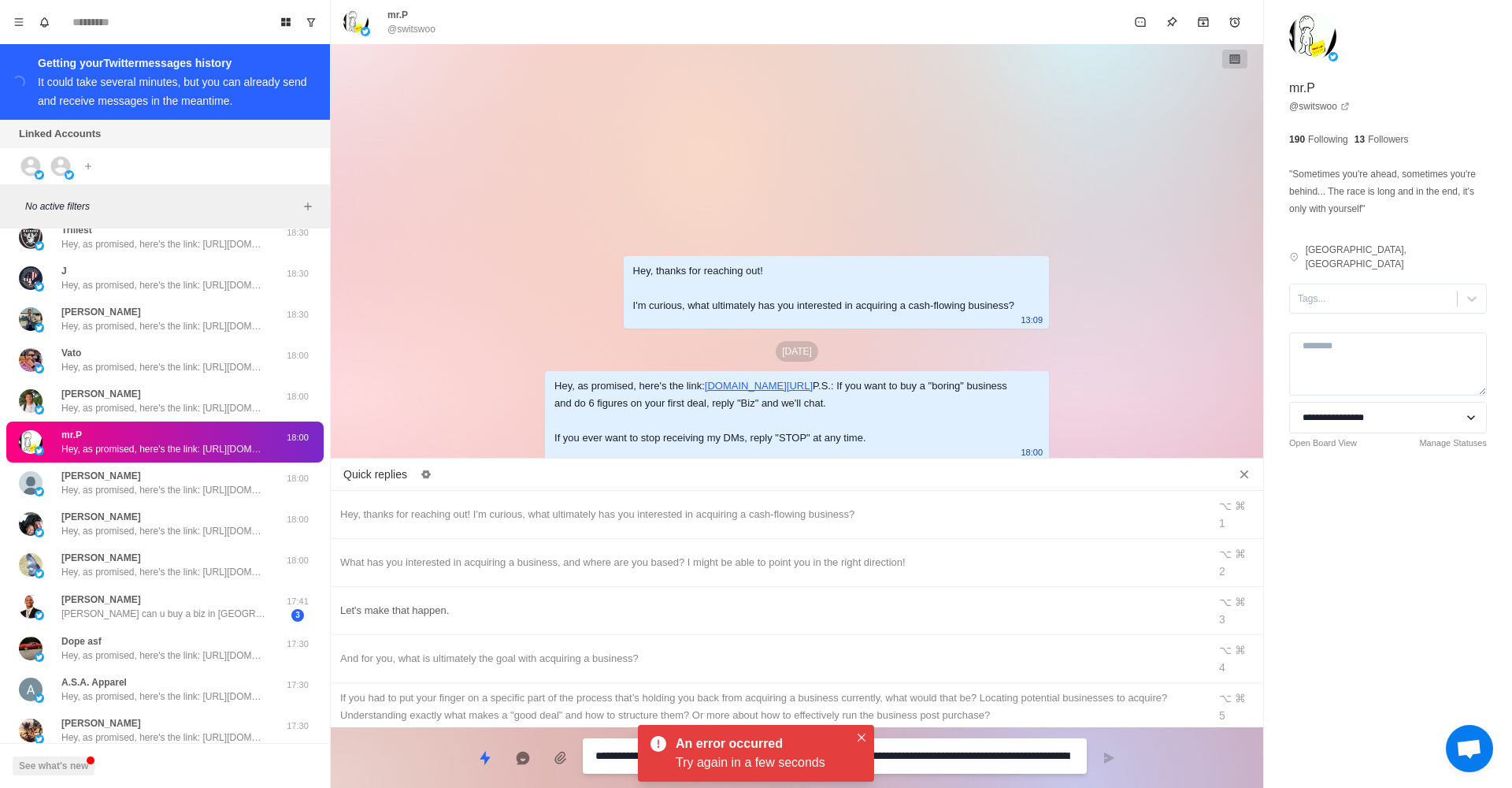
drag, startPoint x: 628, startPoint y: 534, endPoint x: 644, endPoint y: 541, distance: 17.5
click at [628, 554] on div "What has you interested in acquiring a business, and where are you based? I mig…" at bounding box center [769, 562] width 858 height 17
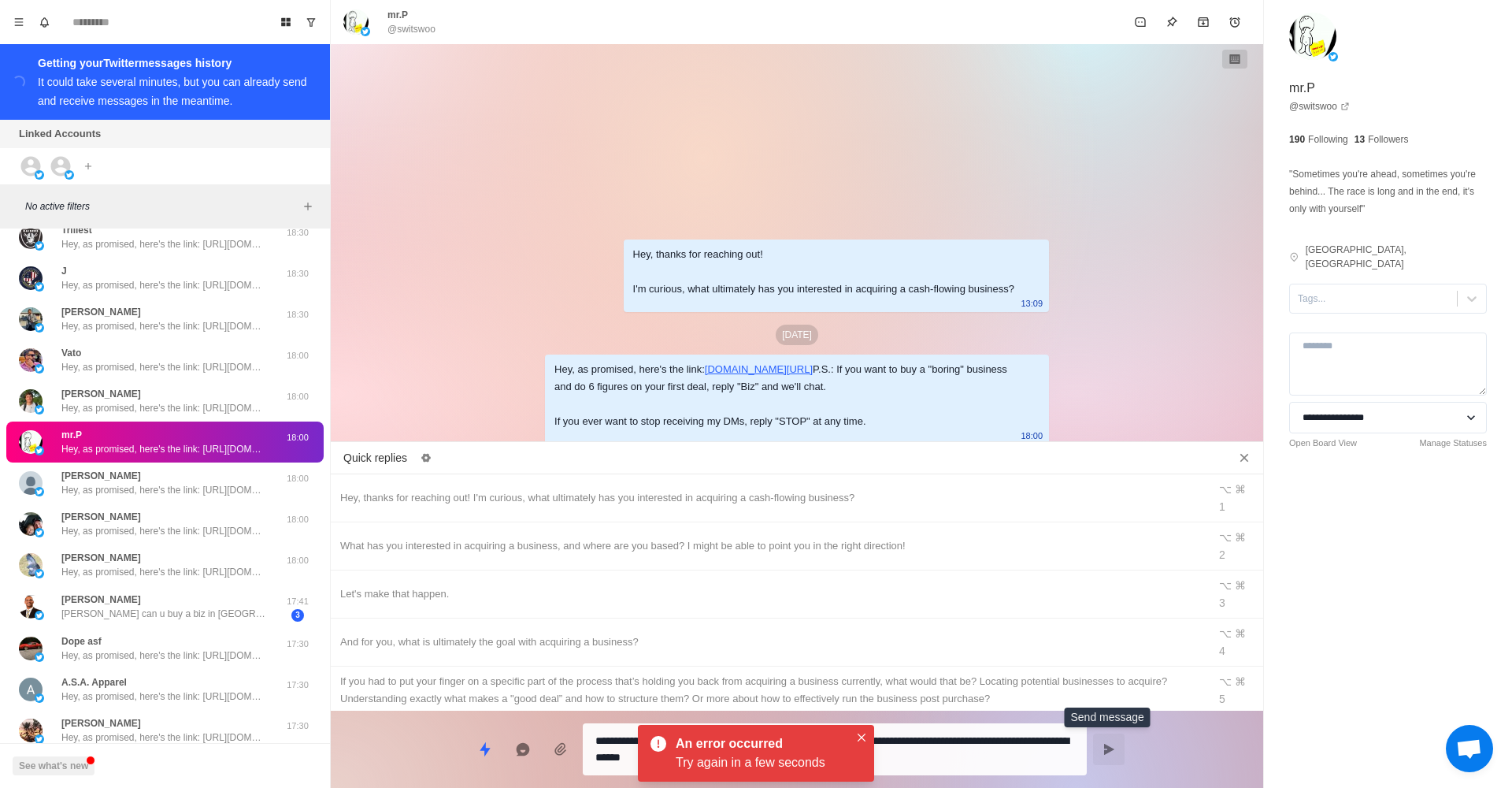
click at [1104, 750] on icon "Send message" at bounding box center [1109, 749] width 10 height 11
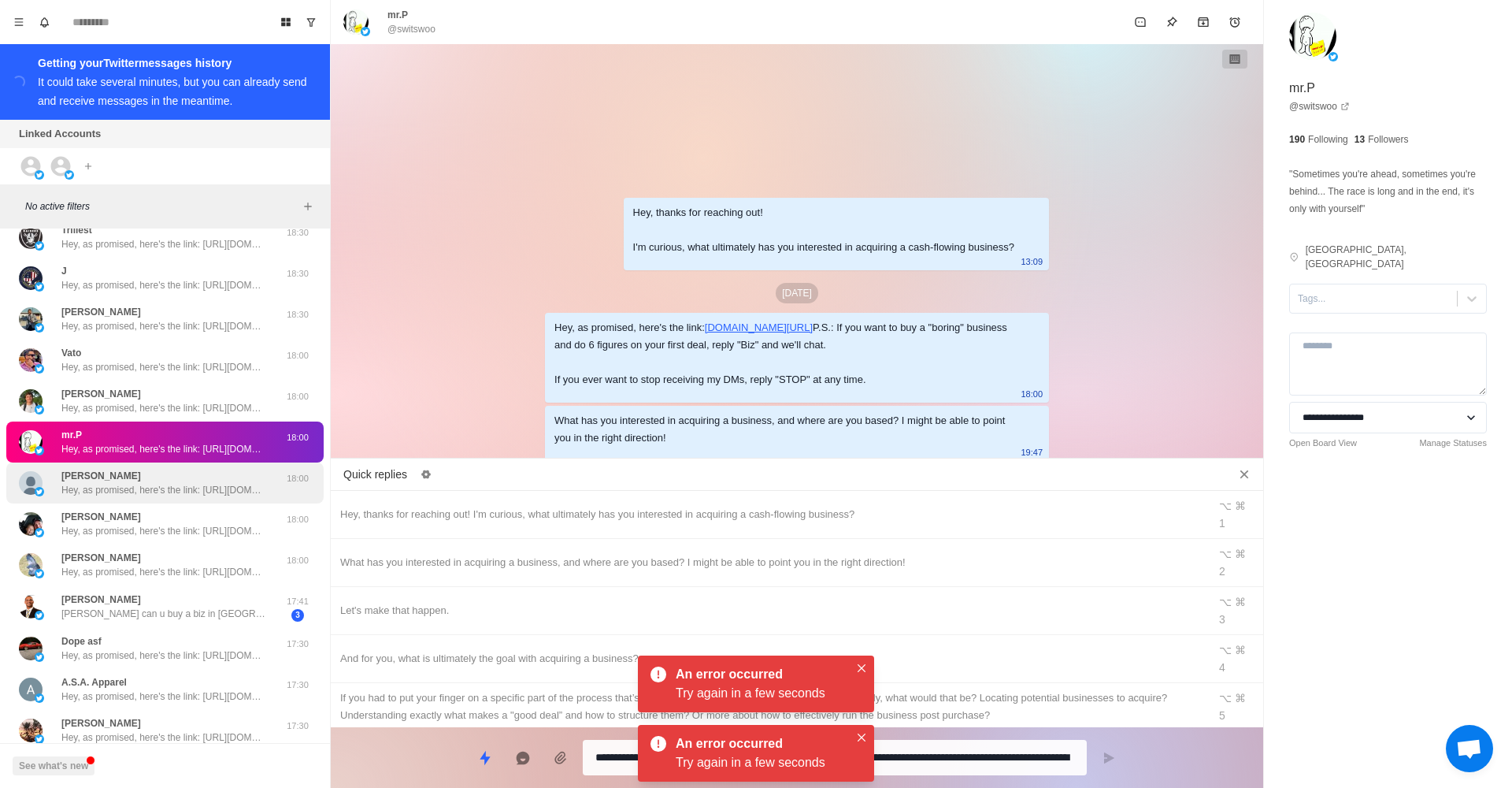
click at [192, 476] on div "[PERSON_NAME], as promised, here's the link: [URL][DOMAIN_NAME] P.S.: If you wa…" at bounding box center [164, 483] width 205 height 29
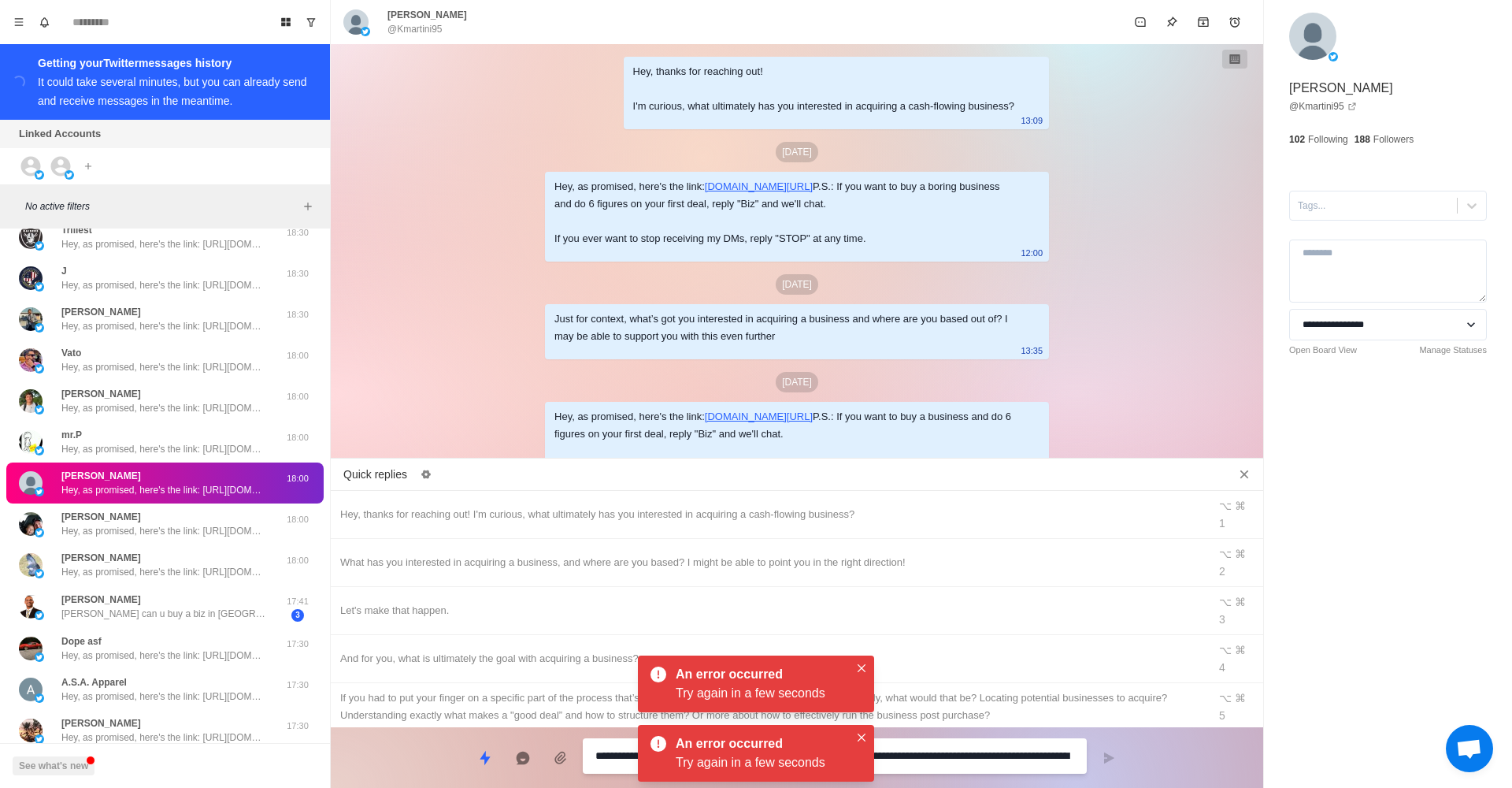
scroll to position [423, 0]
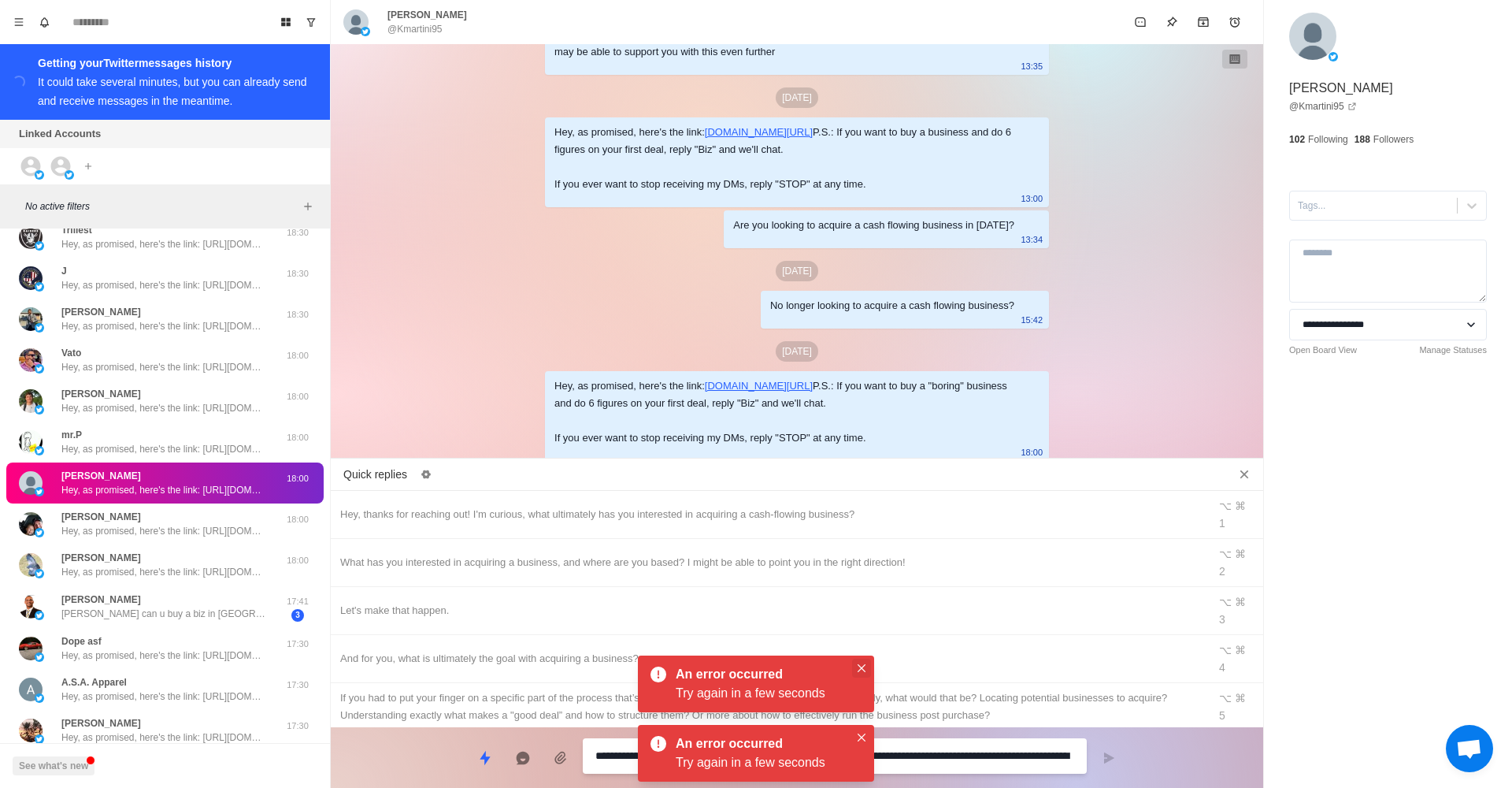
click at [867, 667] on button "Close" at bounding box center [861, 668] width 19 height 19
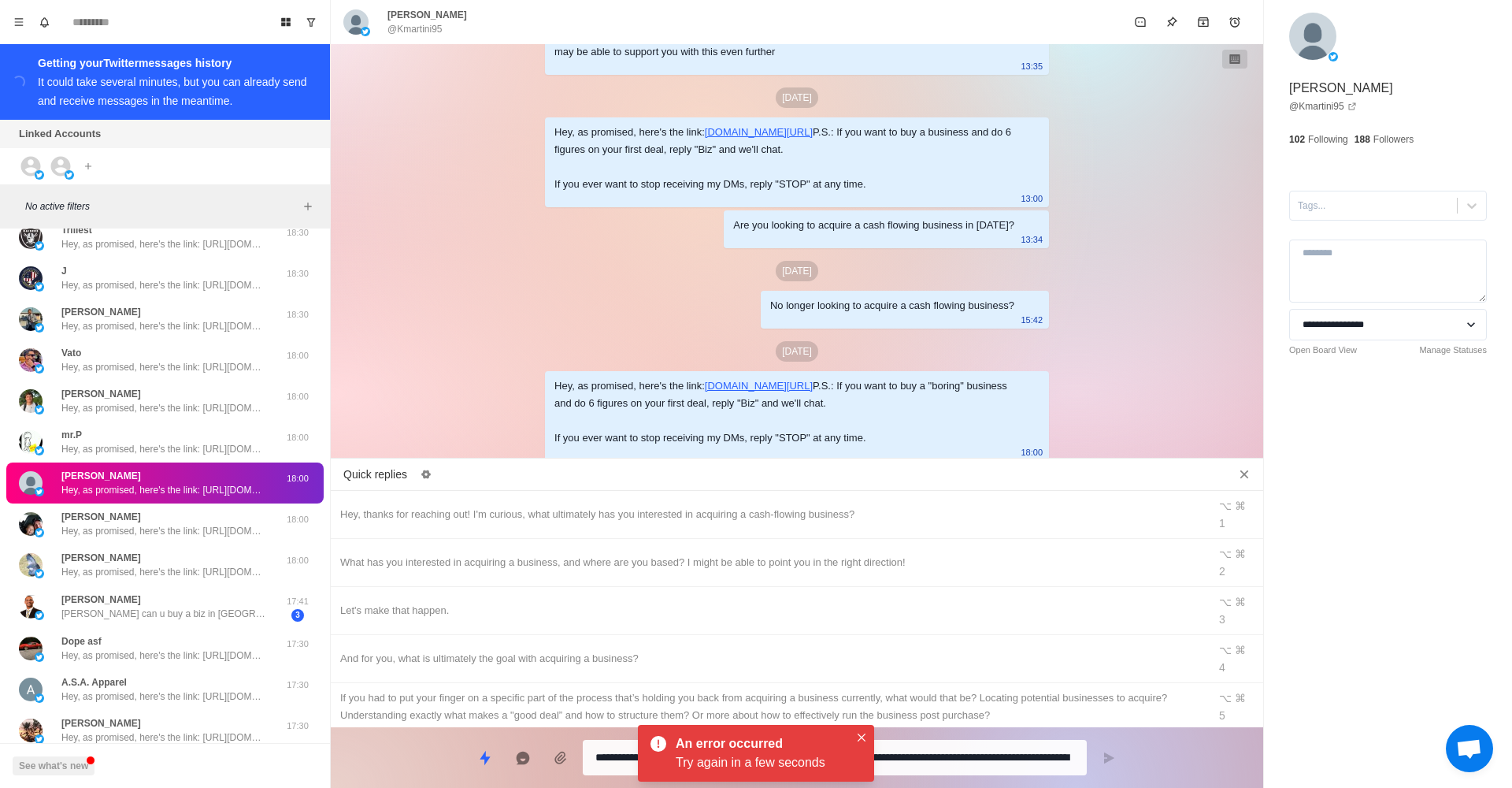
click at [868, 735] on button "Close" at bounding box center [861, 738] width 19 height 19
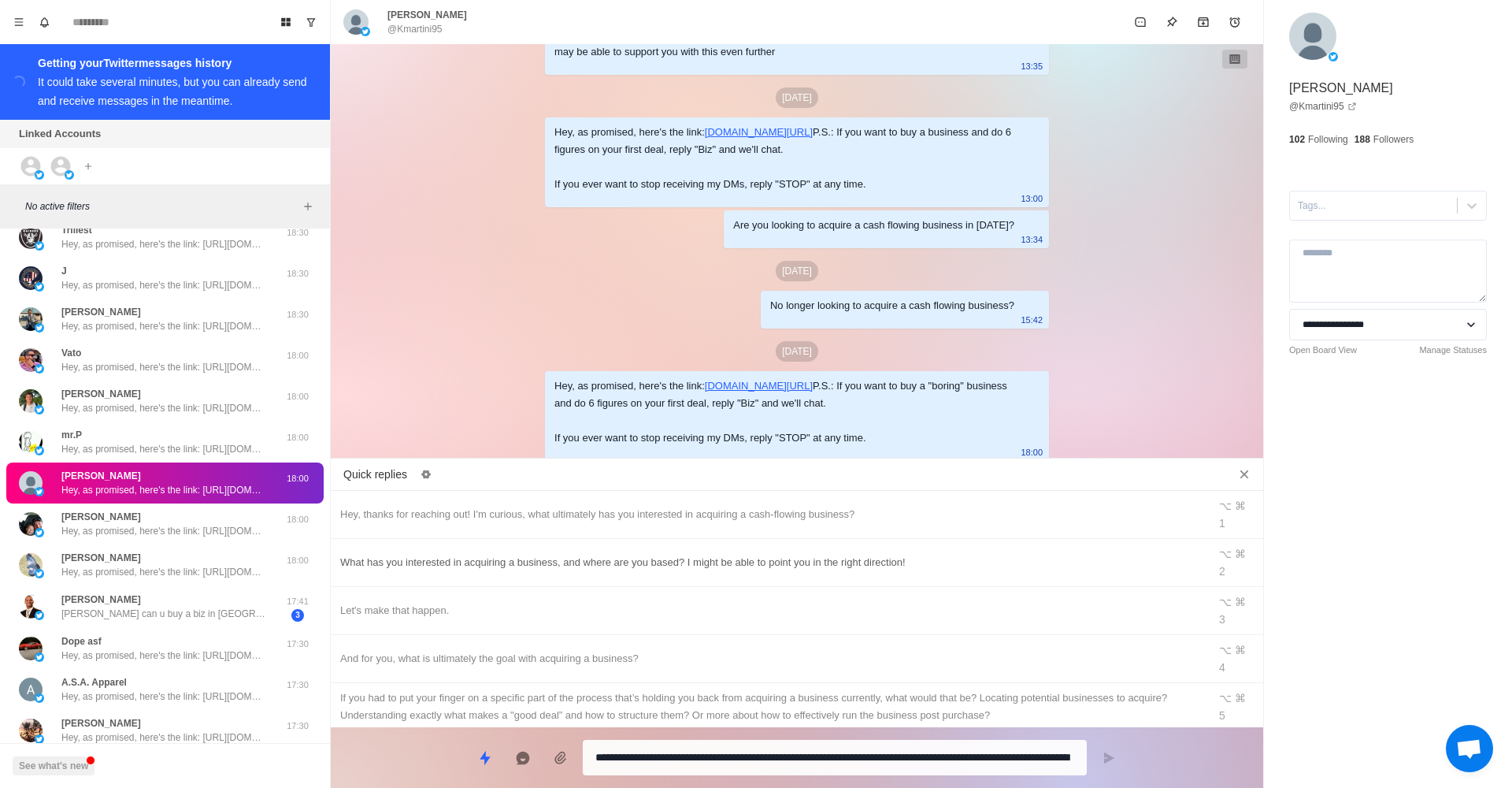
click at [732, 554] on div "What has you interested in acquiring a business, and where are you based? I mig…" at bounding box center [769, 562] width 858 height 17
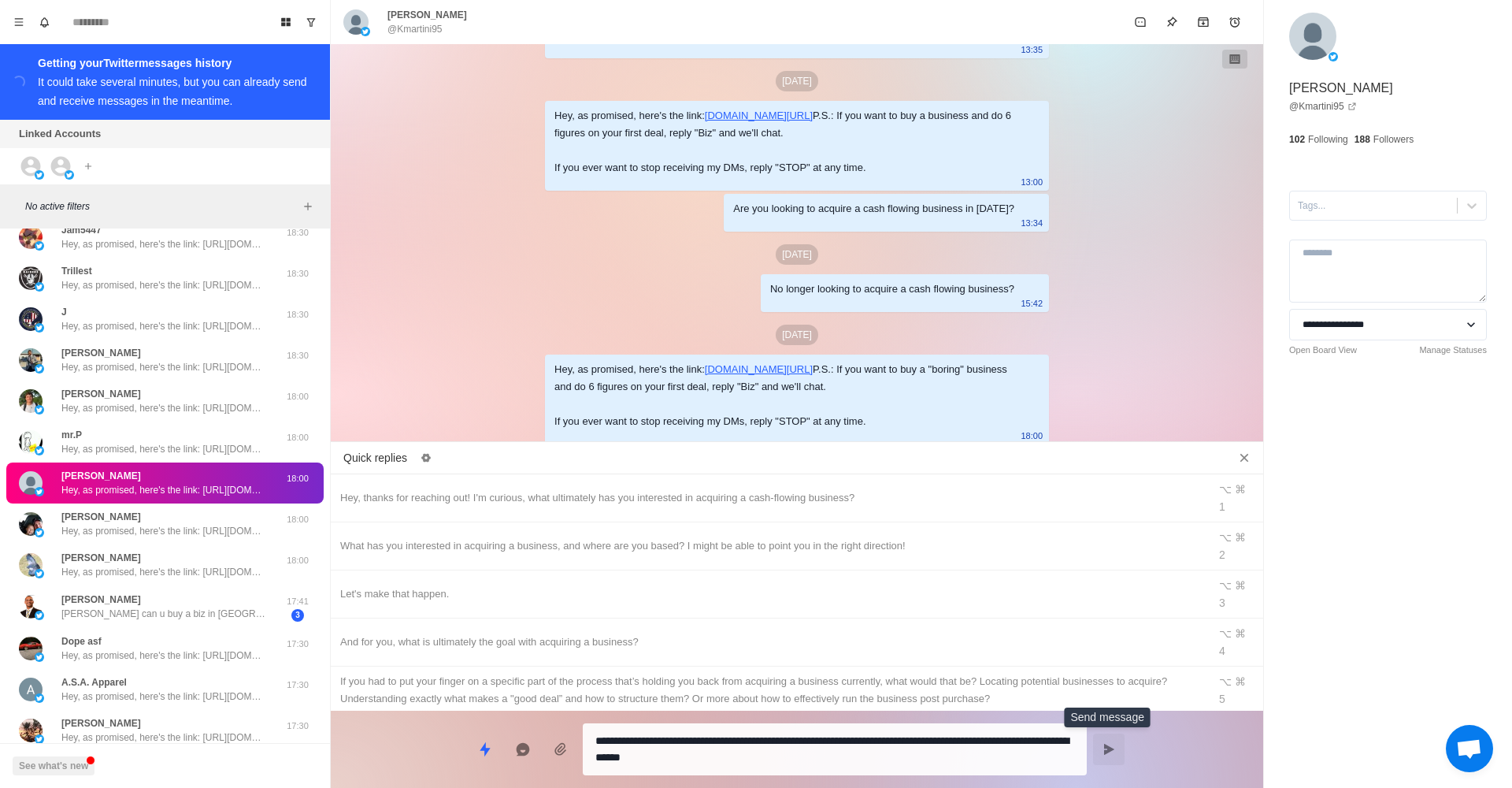
click at [1103, 743] on icon "Send message" at bounding box center [1109, 749] width 13 height 13
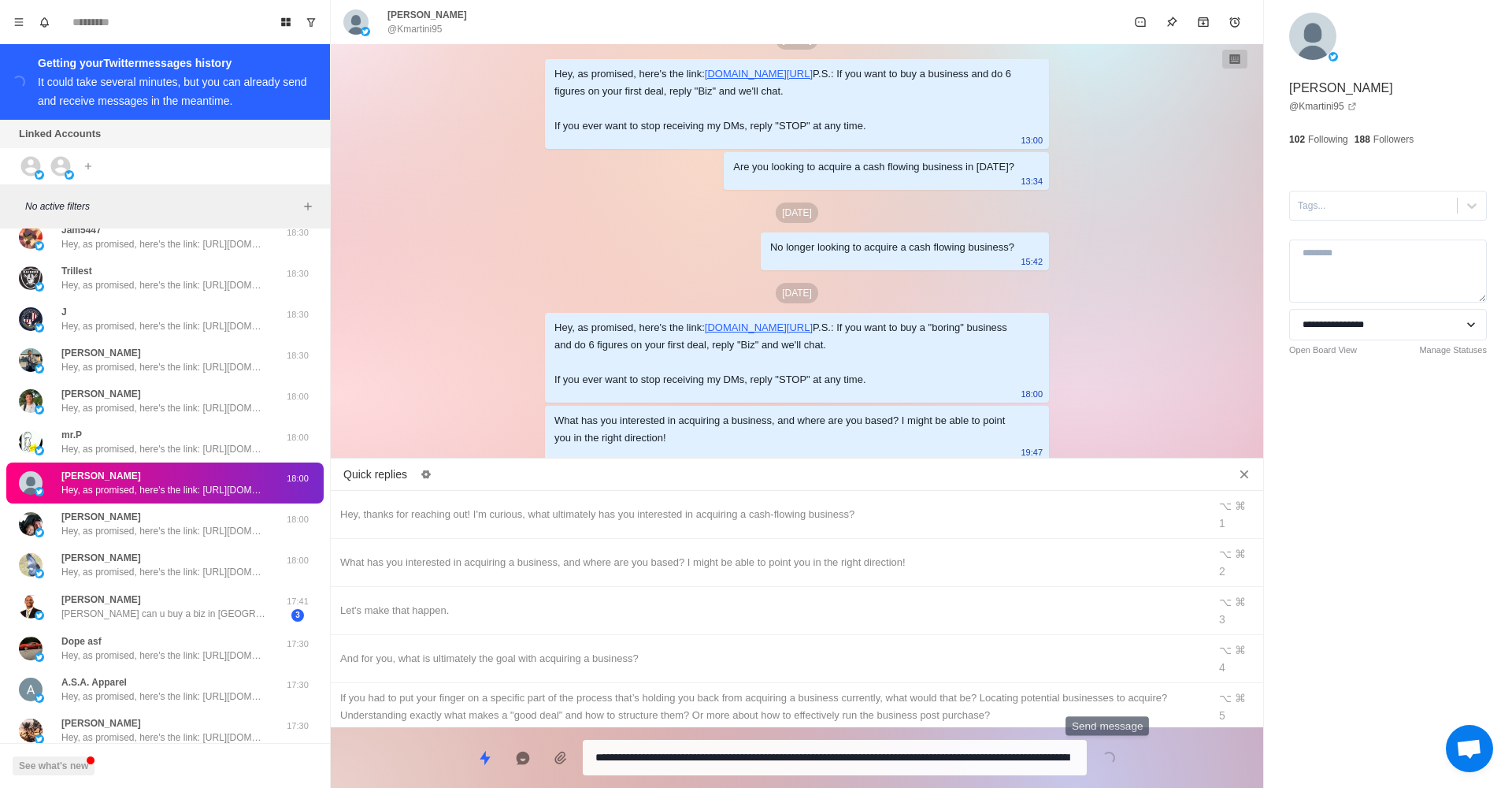
scroll to position [482, 0]
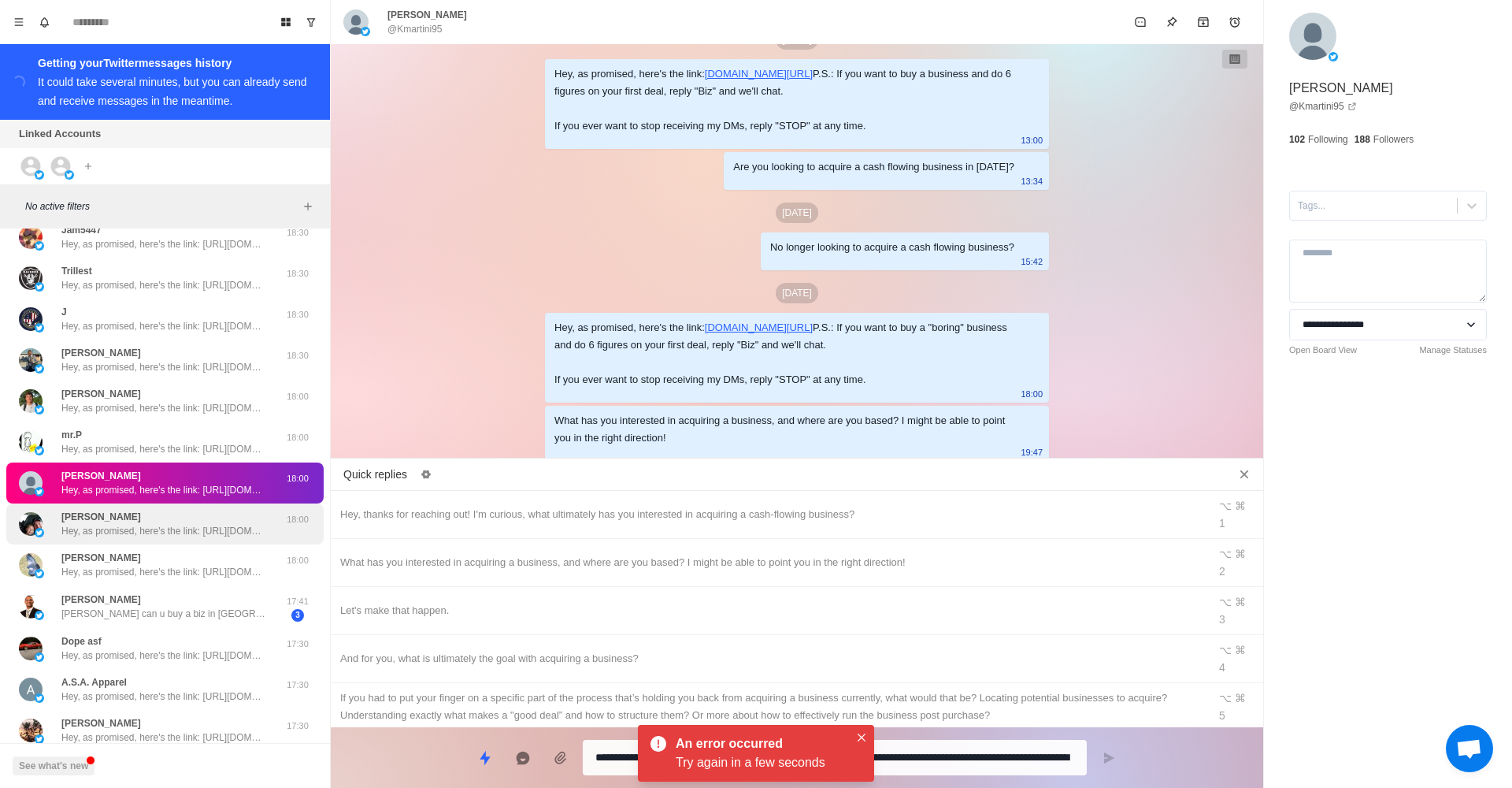
click at [242, 533] on p "Hey, as promised, here's the link: [URL][DOMAIN_NAME] P.S.: If you want to buy …" at bounding box center [164, 531] width 205 height 14
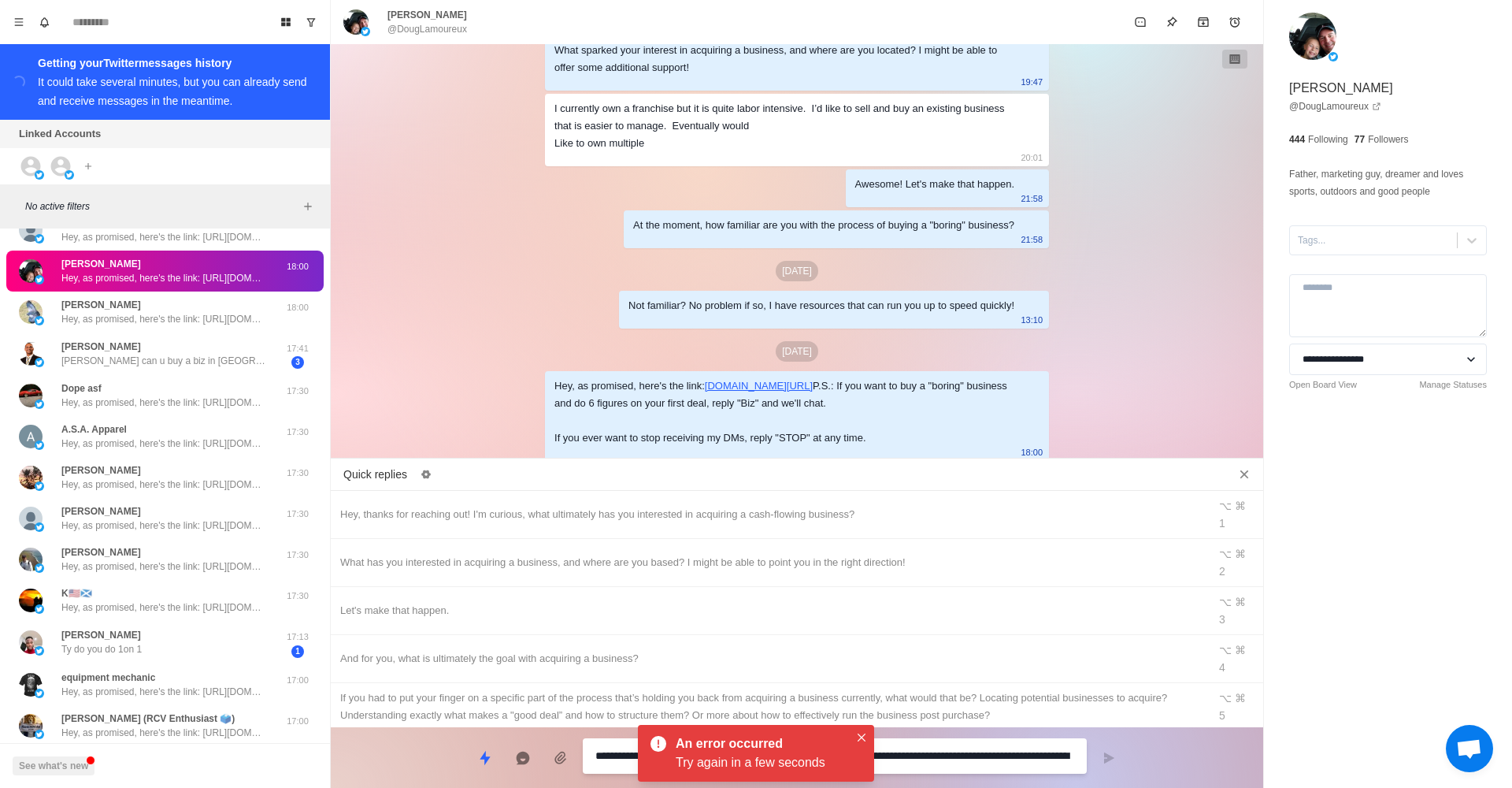
scroll to position [1557, 0]
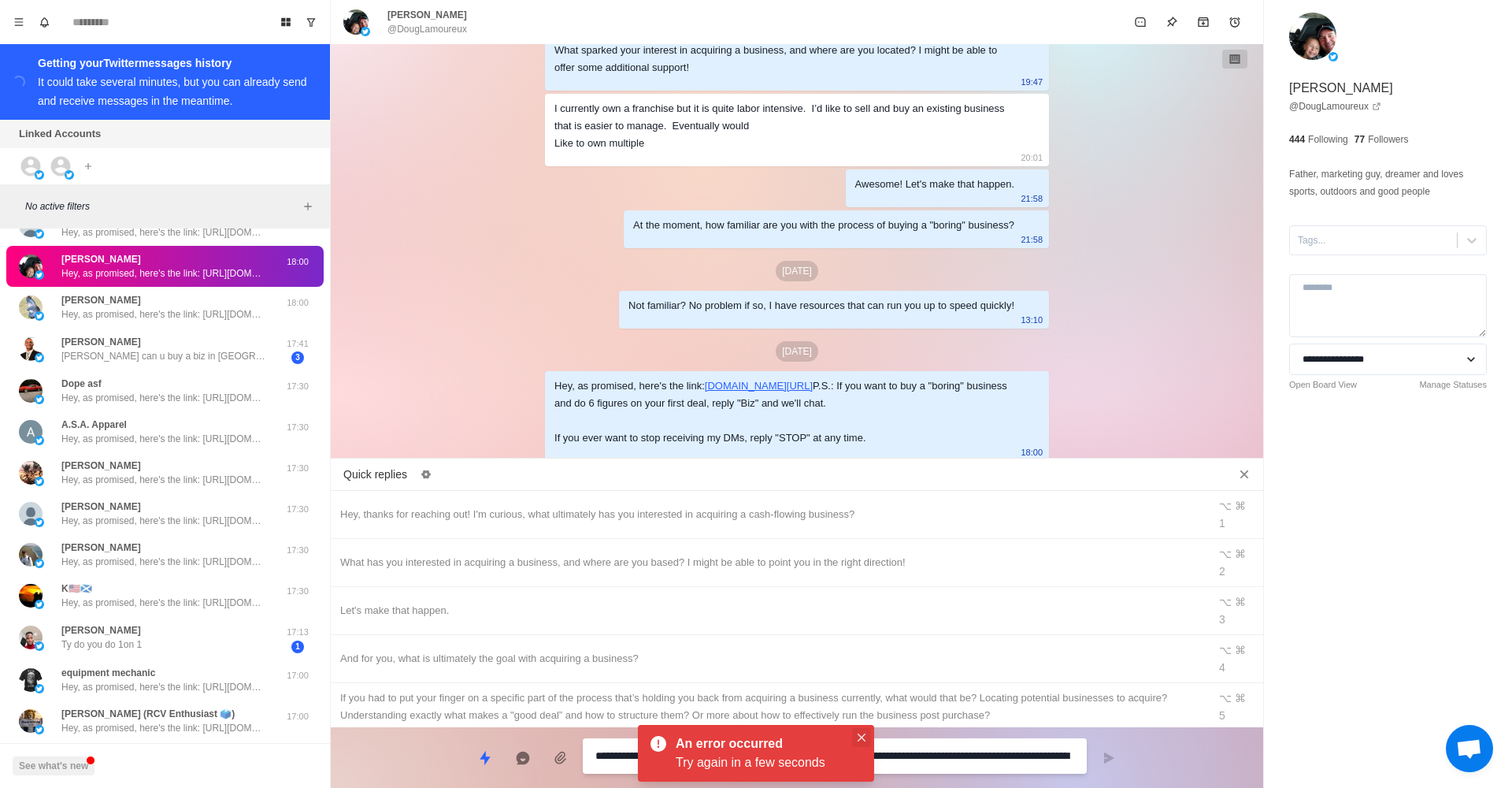
click at [859, 732] on button "Close" at bounding box center [861, 738] width 19 height 19
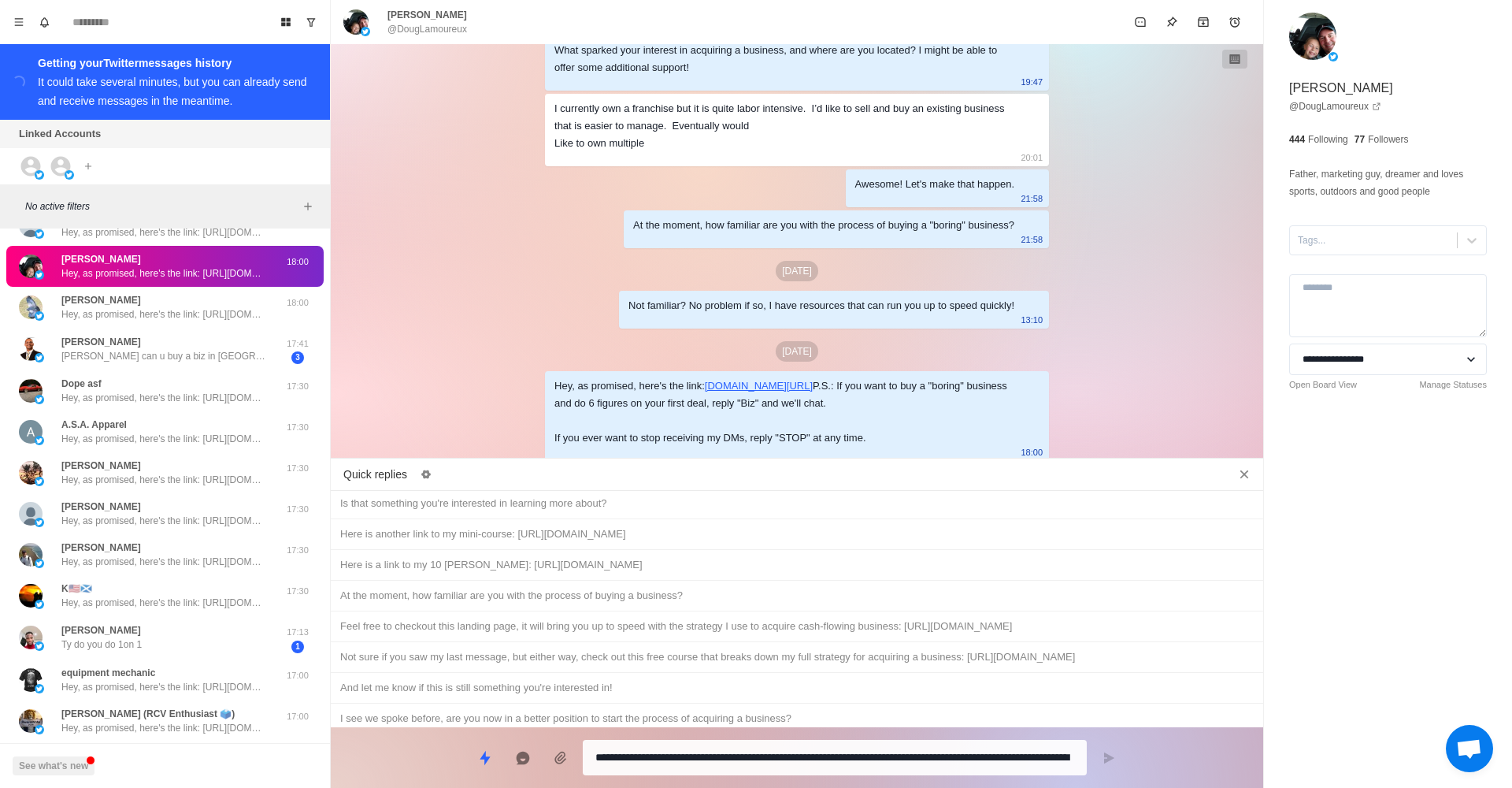
scroll to position [758, 0]
type textarea "*"
click at [658, 711] on div "I see we spoke before, are you now in a better position to start the process of…" at bounding box center [796, 719] width 913 height 17
type textarea "**********"
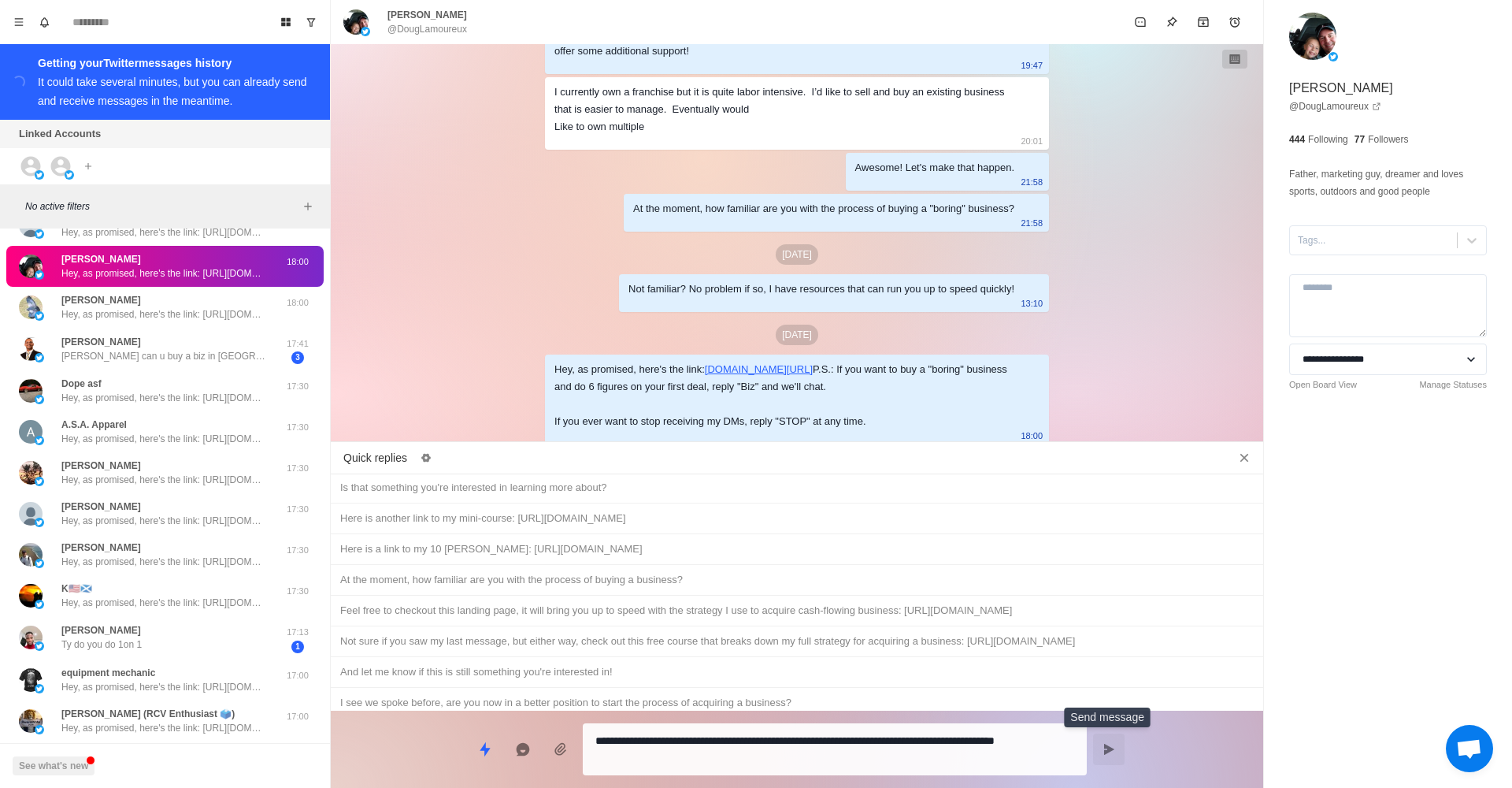
click at [1105, 744] on icon "Send message" at bounding box center [1109, 749] width 13 height 13
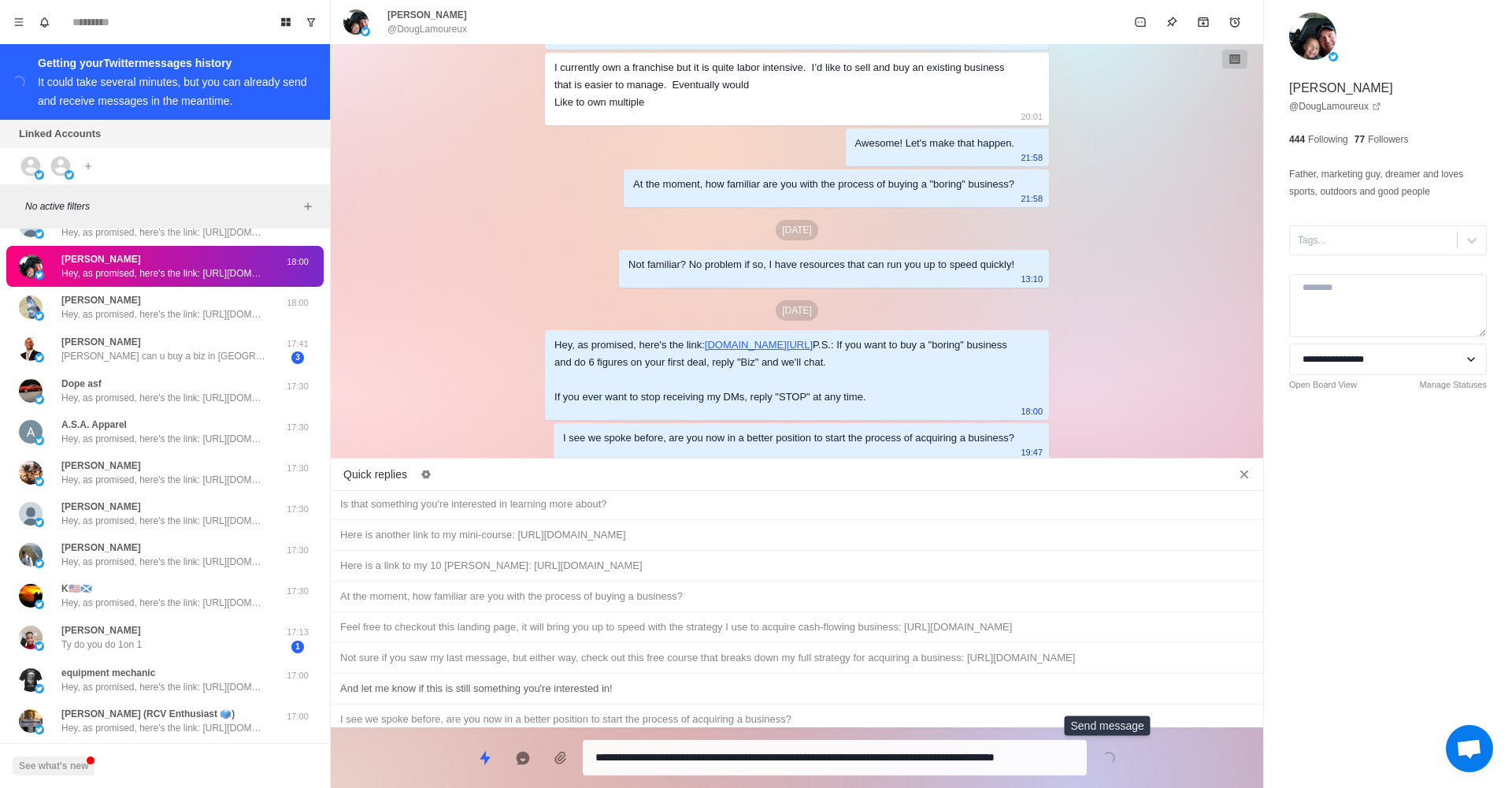
scroll to position [575, 0]
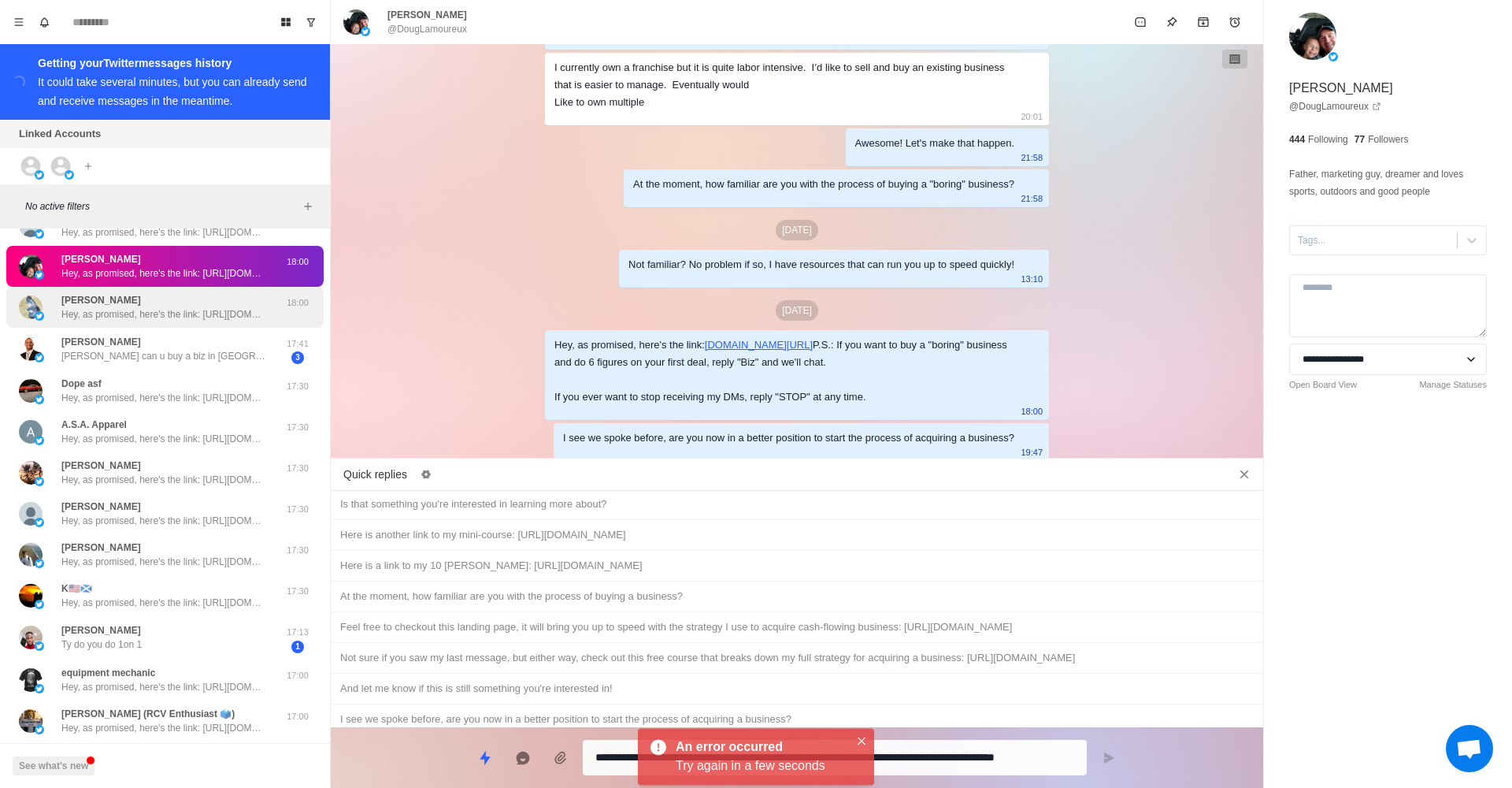
click at [137, 322] on div "[PERSON_NAME] Hey, as promised, here's the link: [URL][DOMAIN_NAME] P.S.: If yo…" at bounding box center [165, 306] width 317 height 41
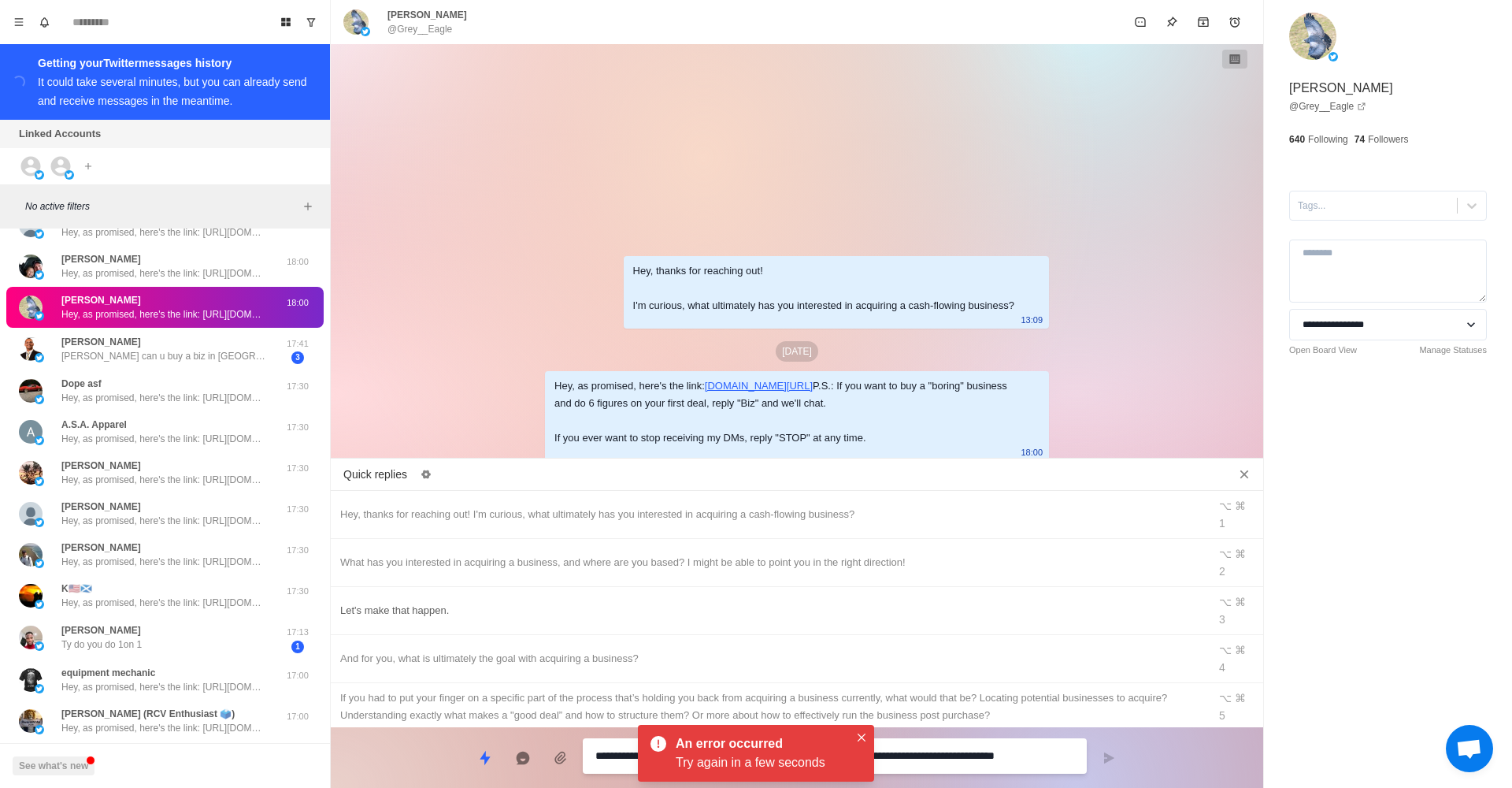
scroll to position [0, 0]
type textarea "*"
click at [555, 554] on div "What has you interested in acquiring a business, and where are you based? I mig…" at bounding box center [769, 562] width 858 height 17
type textarea "**********"
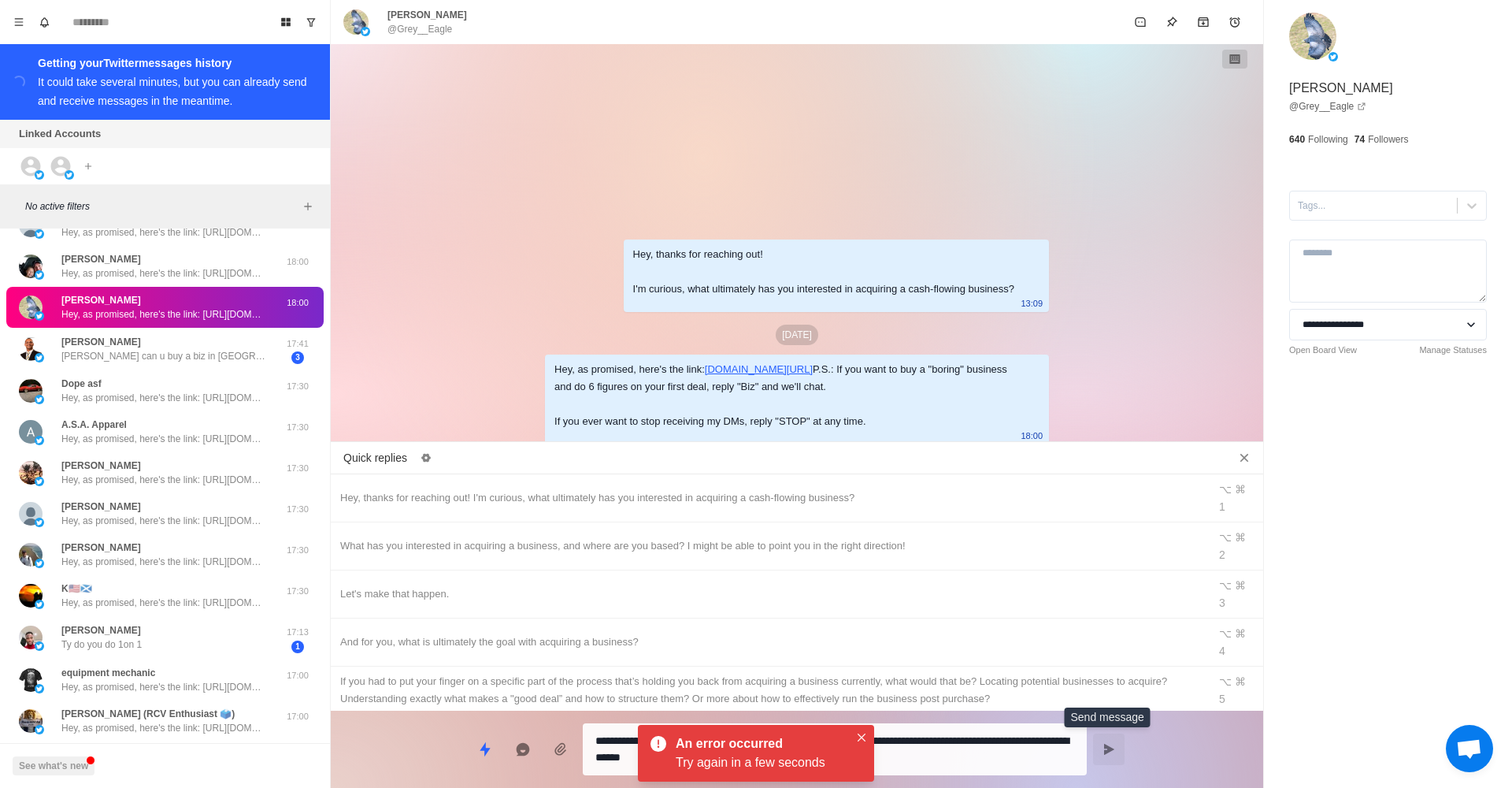
click at [1116, 749] on button "Send message" at bounding box center [1109, 749] width 31 height 31
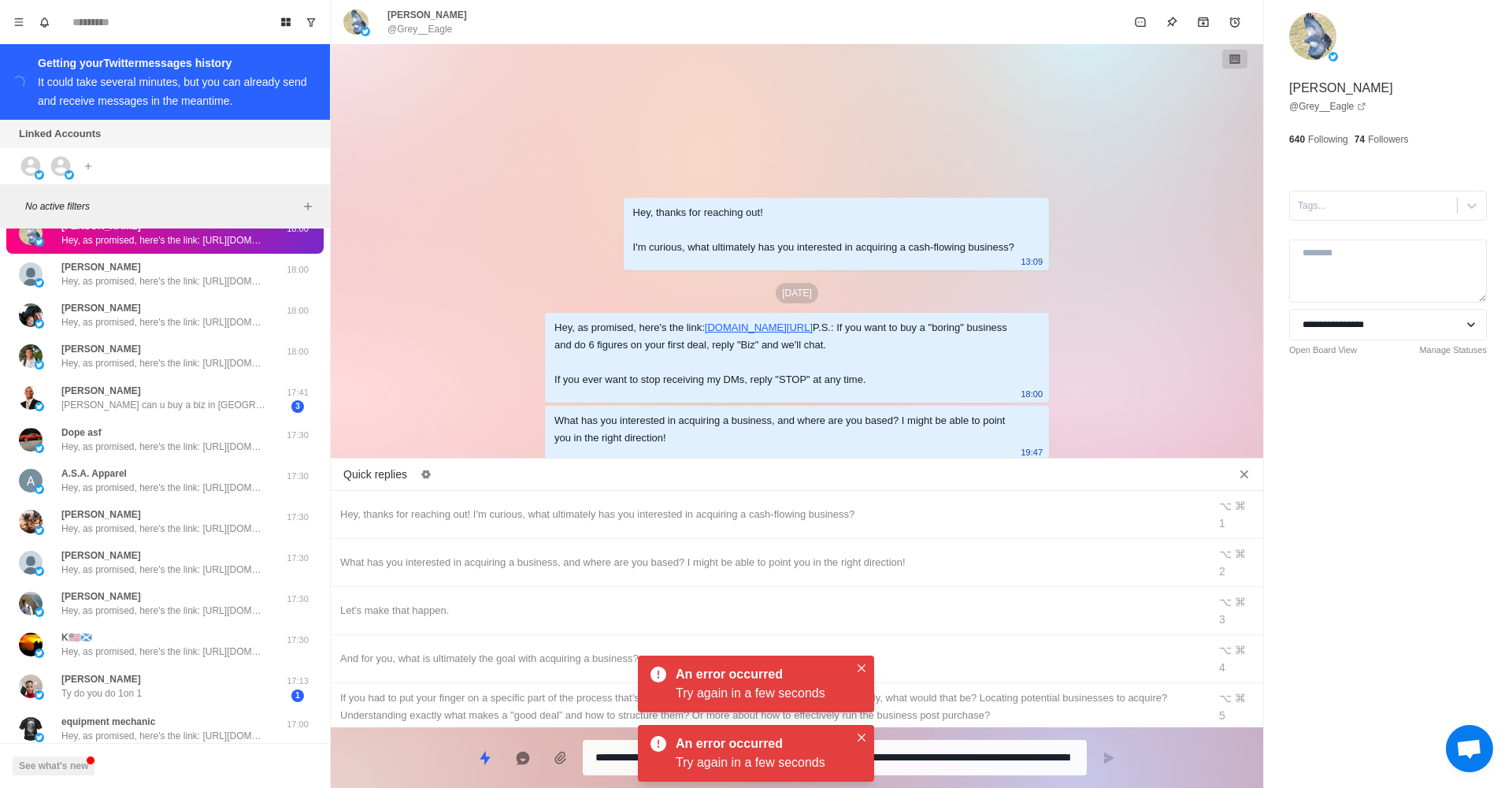
type textarea "*"
